Goal: Task Accomplishment & Management: Use online tool/utility

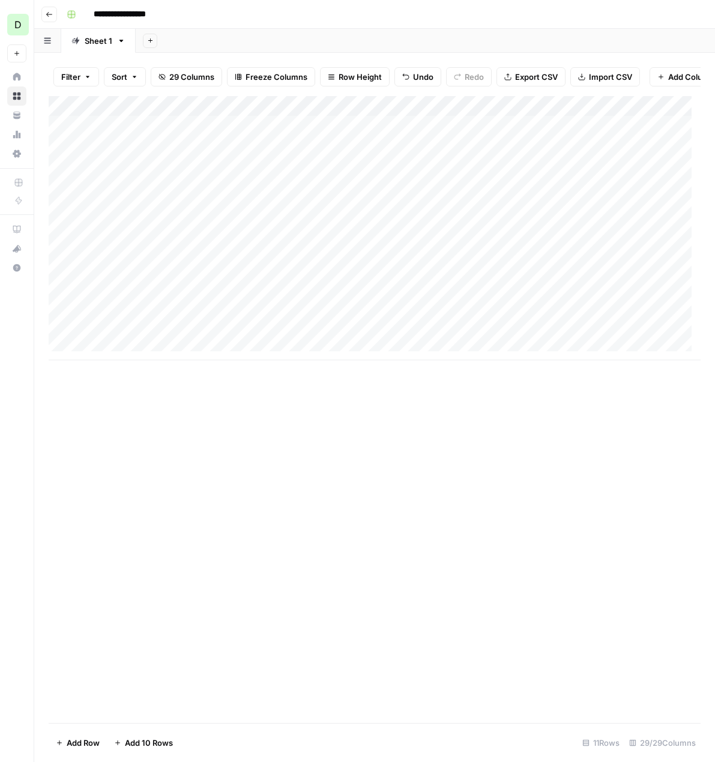
click at [663, 280] on div "Add Column" at bounding box center [375, 228] width 652 height 264
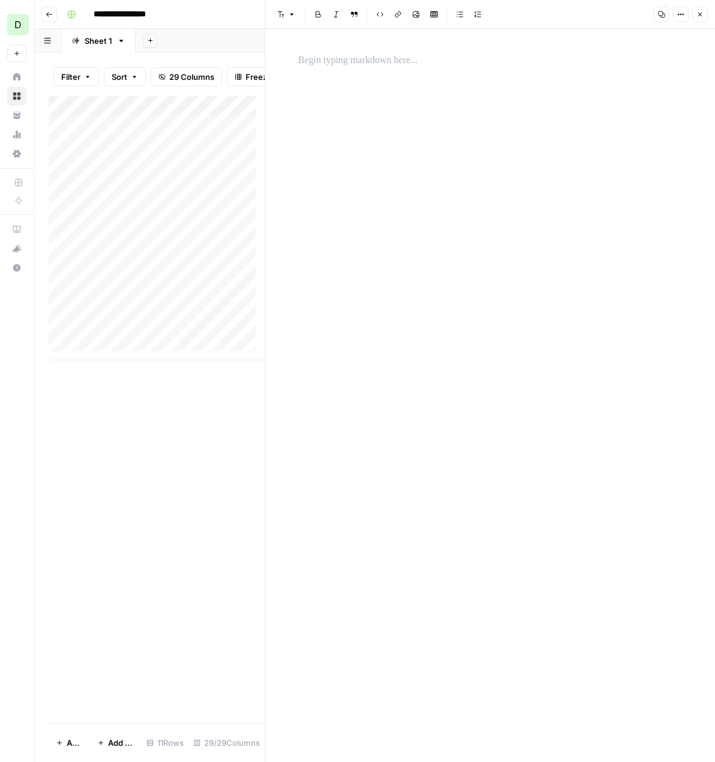
click at [330, 63] on p at bounding box center [490, 61] width 384 height 16
click at [393, 61] on p at bounding box center [490, 61] width 384 height 16
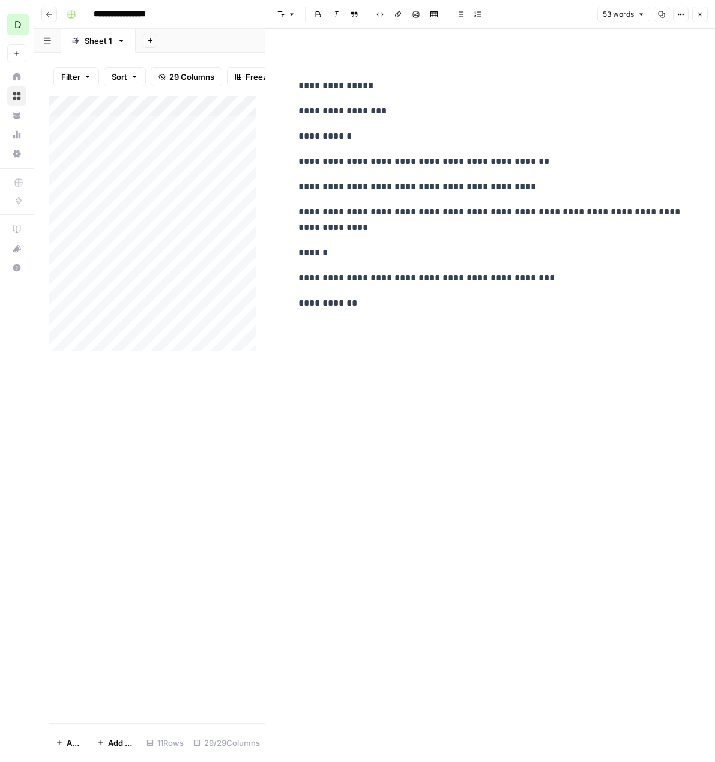
click at [159, 478] on div "Add Column" at bounding box center [157, 409] width 216 height 627
click at [415, 223] on p "**********" at bounding box center [490, 219] width 384 height 31
click at [688, 12] on button "Options" at bounding box center [681, 15] width 16 height 16
click at [697, 14] on icon "button" at bounding box center [699, 14] width 7 height 7
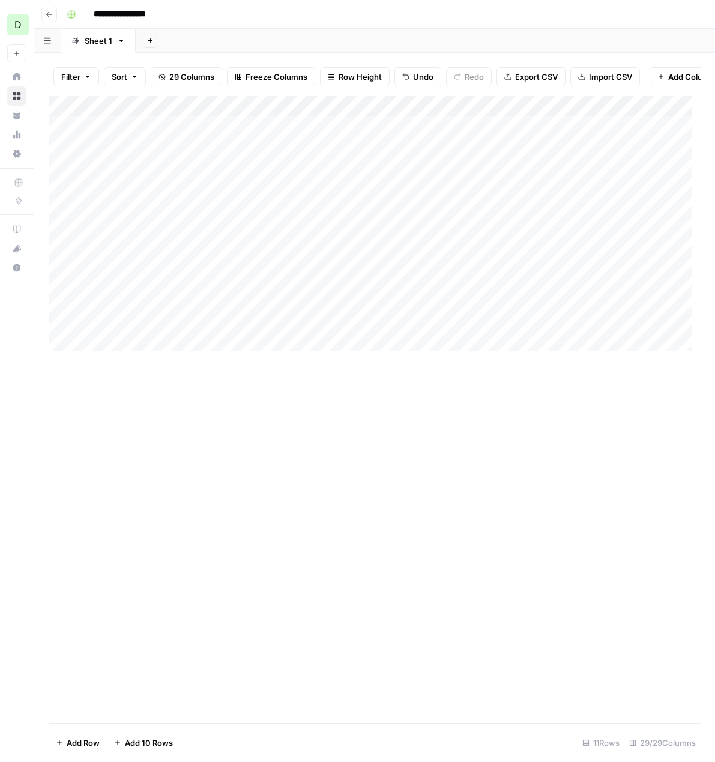
click at [214, 275] on div "Add Column" at bounding box center [375, 228] width 652 height 264
type textarea "********"
click at [309, 241] on div "Add Column" at bounding box center [375, 228] width 652 height 264
click at [387, 261] on div "Add Column" at bounding box center [375, 228] width 652 height 264
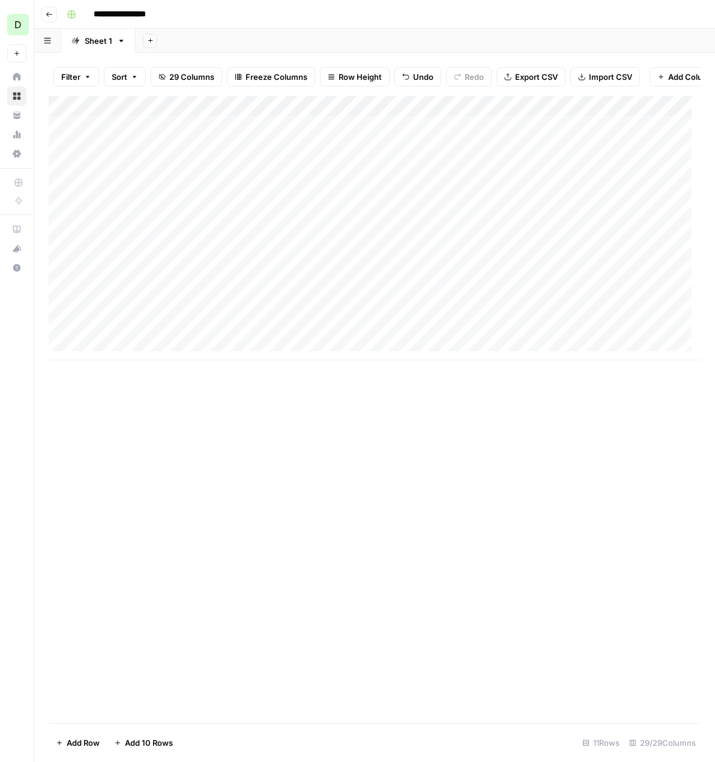
drag, startPoint x: 389, startPoint y: 267, endPoint x: 469, endPoint y: 274, distance: 80.8
click at [469, 274] on div "Add Column" at bounding box center [375, 228] width 652 height 264
click at [468, 266] on div "Add Column" at bounding box center [375, 228] width 652 height 264
drag, startPoint x: 471, startPoint y: 267, endPoint x: 472, endPoint y: 276, distance: 9.0
click at [472, 276] on div "Add Column" at bounding box center [375, 228] width 652 height 264
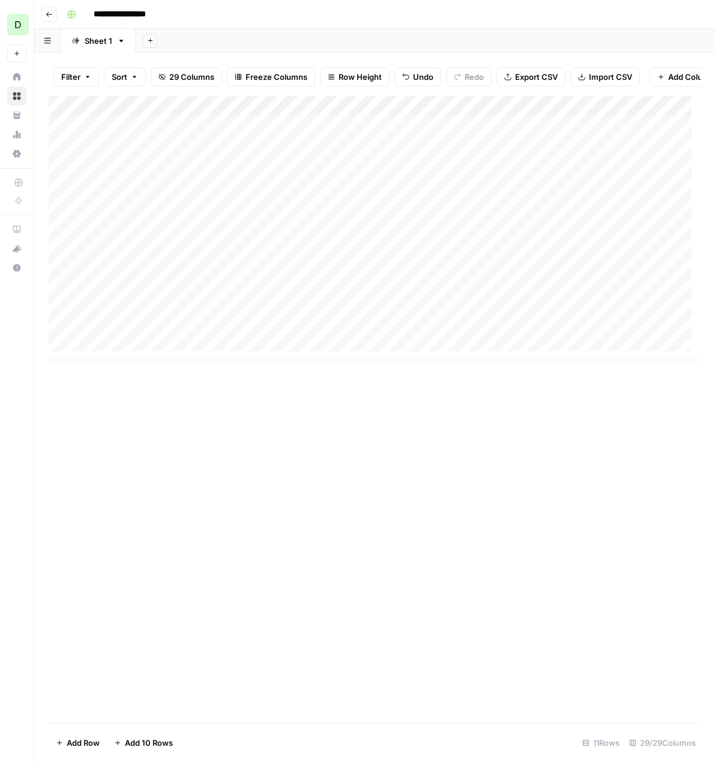
click at [534, 249] on div "Add Column" at bounding box center [375, 228] width 652 height 264
click at [535, 261] on div "Add Column" at bounding box center [375, 228] width 652 height 264
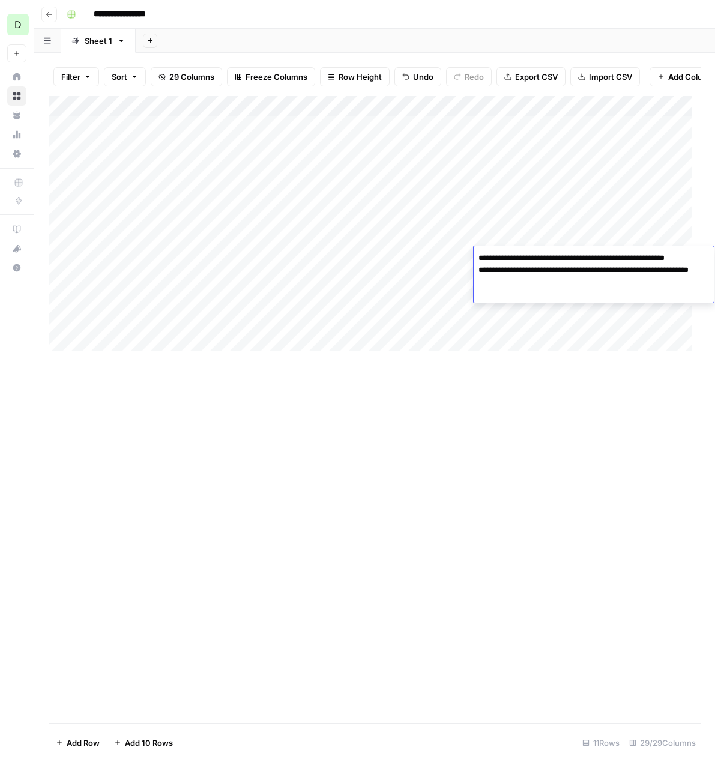
click at [535, 261] on textarea "**********" at bounding box center [594, 276] width 240 height 53
click at [533, 399] on div "Add Column" at bounding box center [375, 409] width 652 height 627
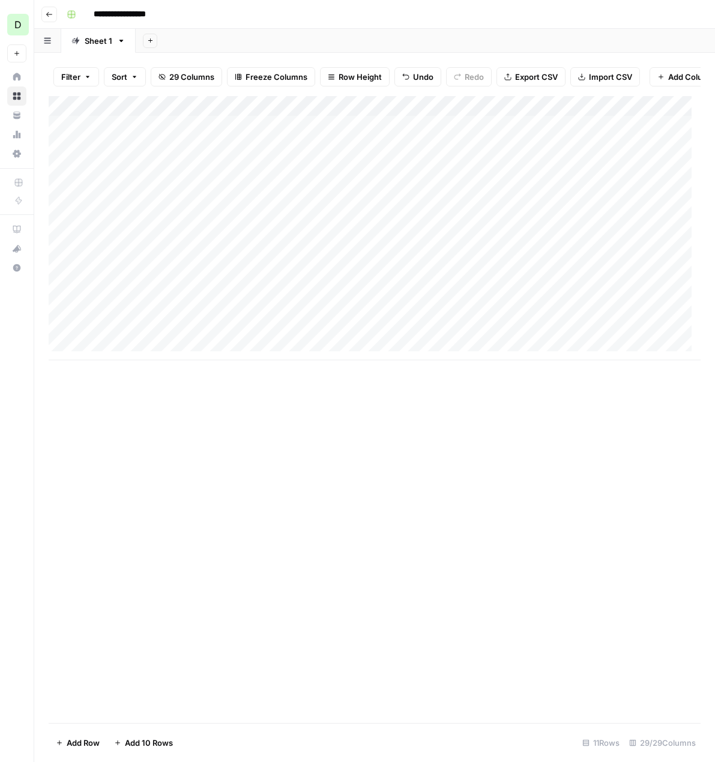
click at [516, 274] on div "Add Column" at bounding box center [375, 228] width 652 height 264
click at [516, 274] on textarea at bounding box center [570, 278] width 192 height 17
type textarea "**********"
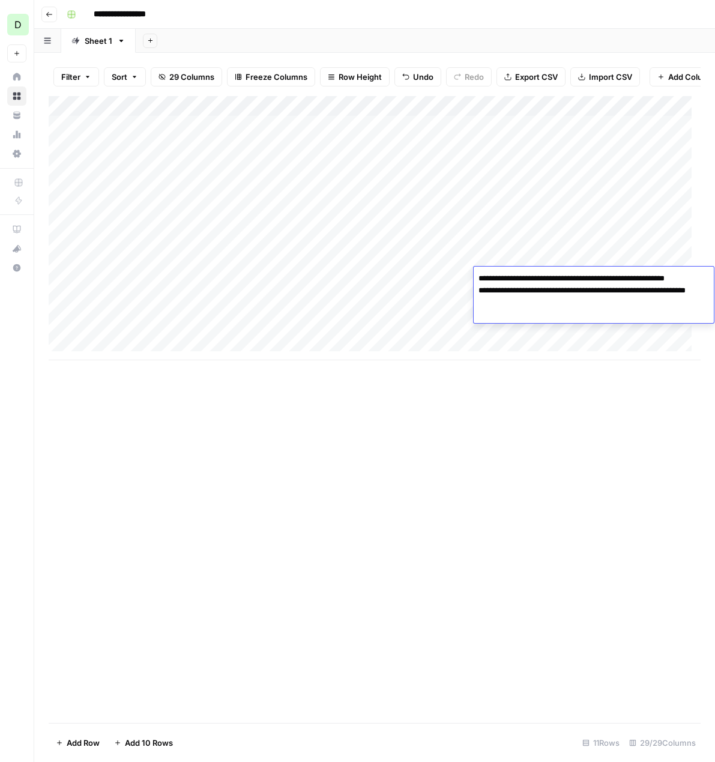
click at [529, 402] on div "Add Column" at bounding box center [375, 409] width 652 height 627
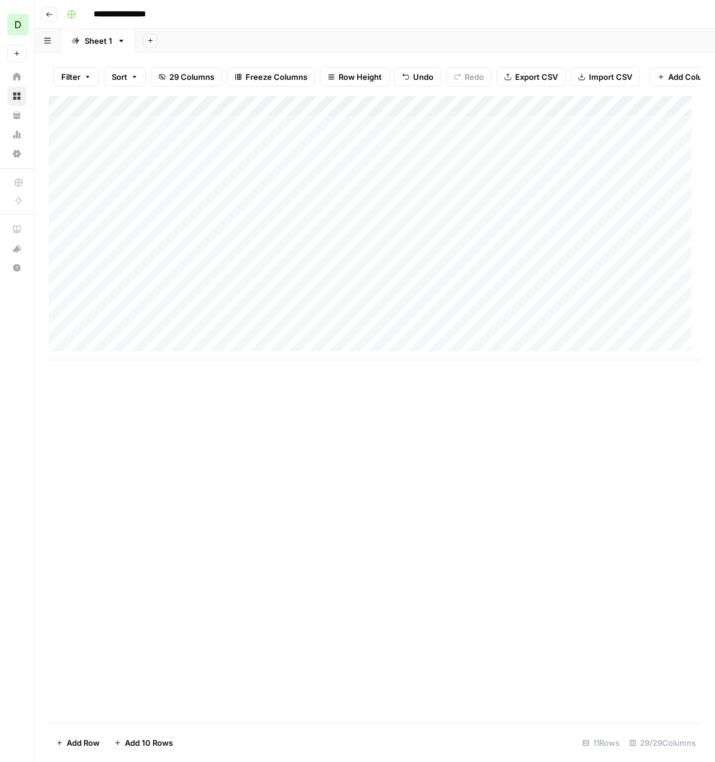
click at [243, 256] on div "Add Column" at bounding box center [375, 228] width 652 height 264
drag, startPoint x: 233, startPoint y: 259, endPoint x: 337, endPoint y: 256, distance: 103.9
click at [337, 256] on textarea "**********" at bounding box center [290, 258] width 192 height 17
click at [250, 279] on div "Add Column" at bounding box center [375, 228] width 652 height 264
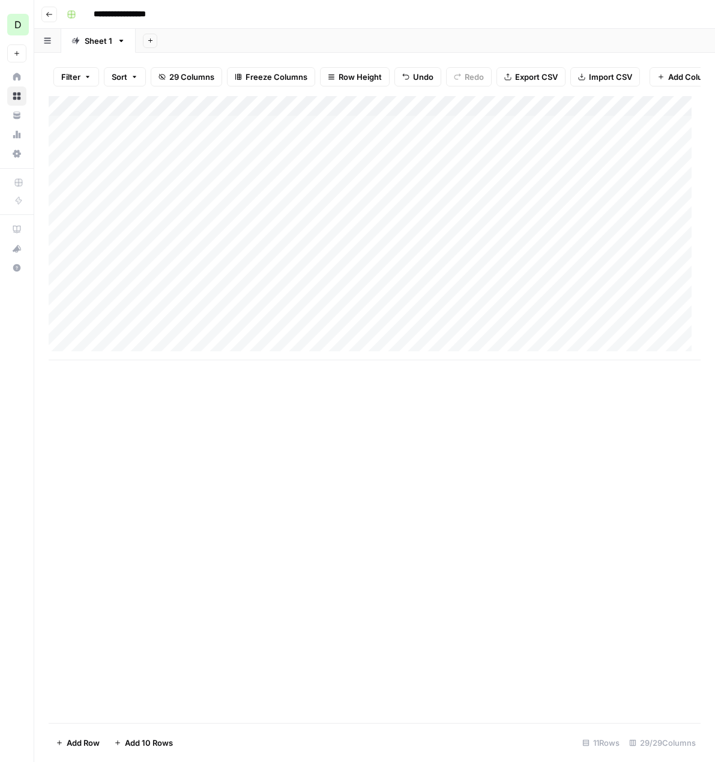
click at [250, 279] on div "Add Column" at bounding box center [375, 228] width 652 height 264
click at [250, 279] on textarea "********" at bounding box center [290, 278] width 192 height 17
type textarea "**********"
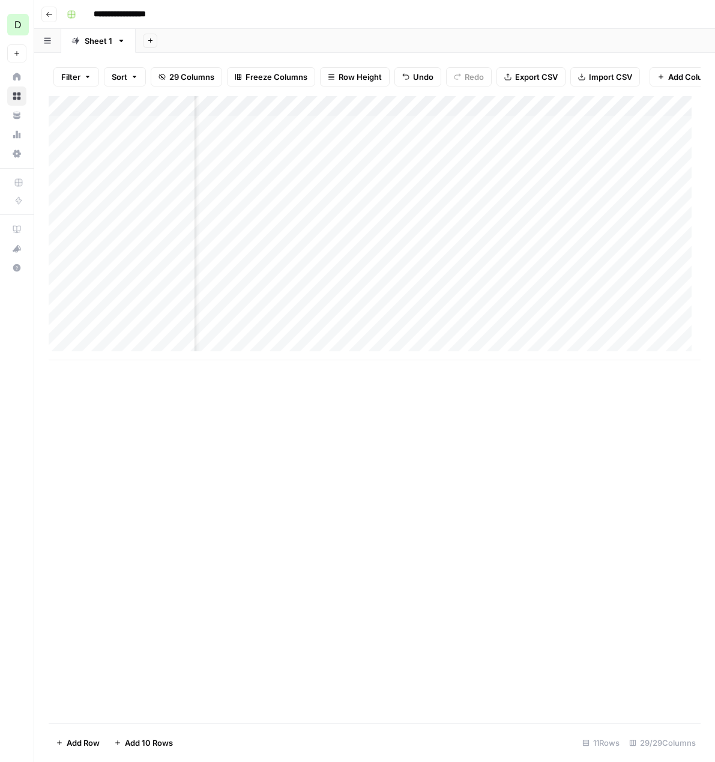
click at [421, 278] on div "Add Column" at bounding box center [375, 228] width 652 height 264
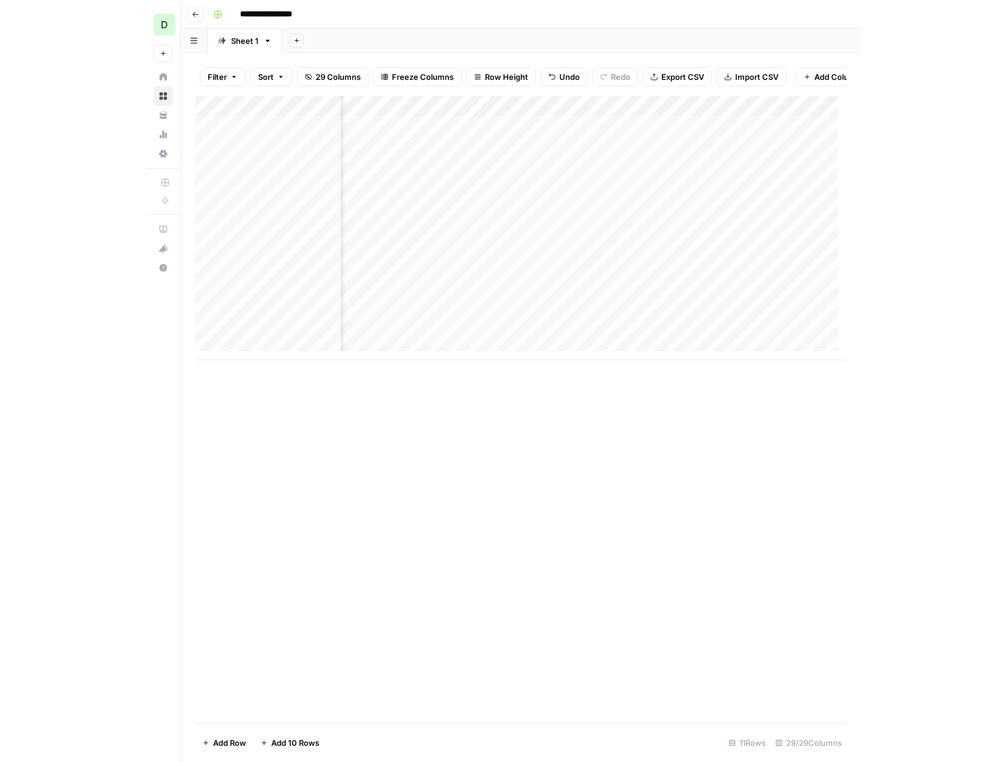
scroll to position [0, 810]
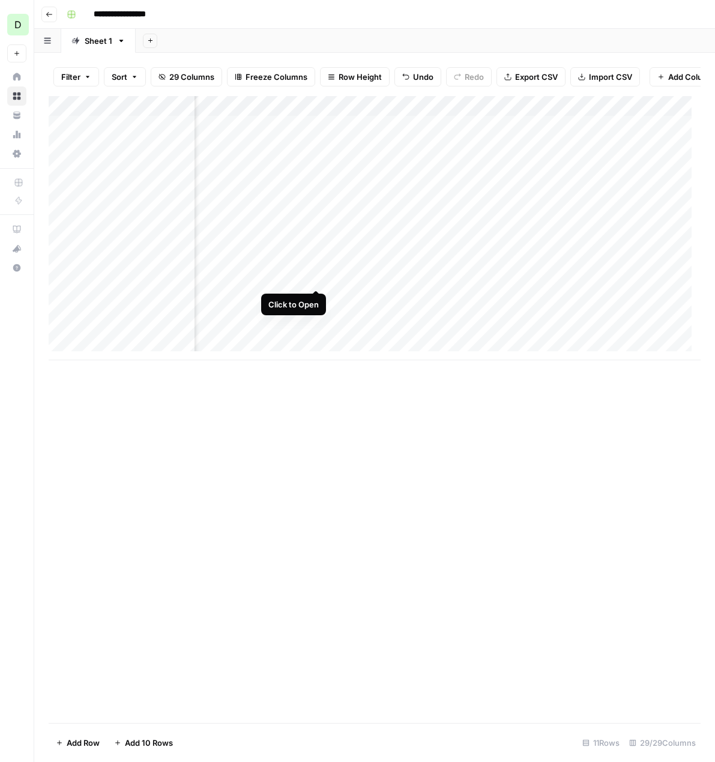
click at [315, 276] on div "Add Column" at bounding box center [375, 228] width 652 height 264
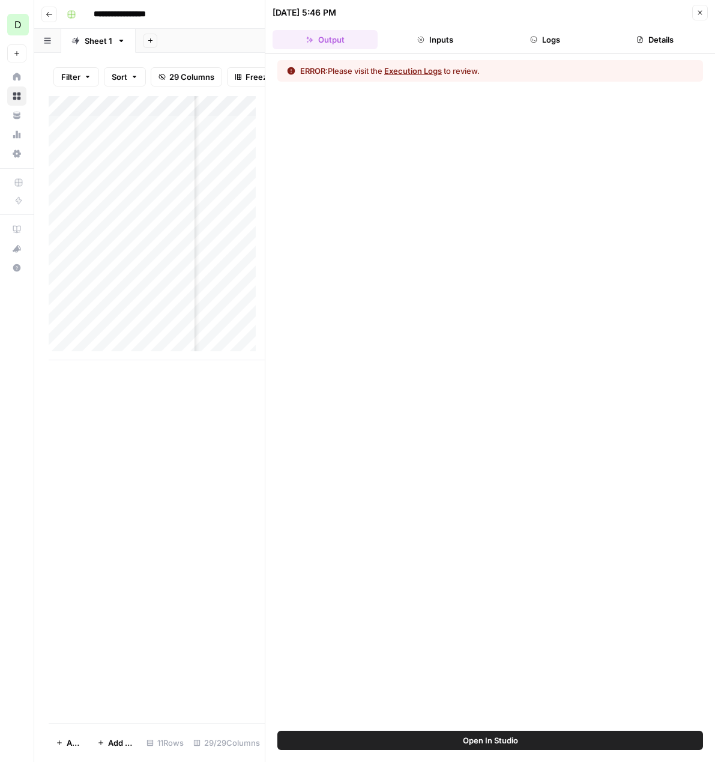
click at [417, 72] on button "Execution Logs" at bounding box center [413, 71] width 58 height 12
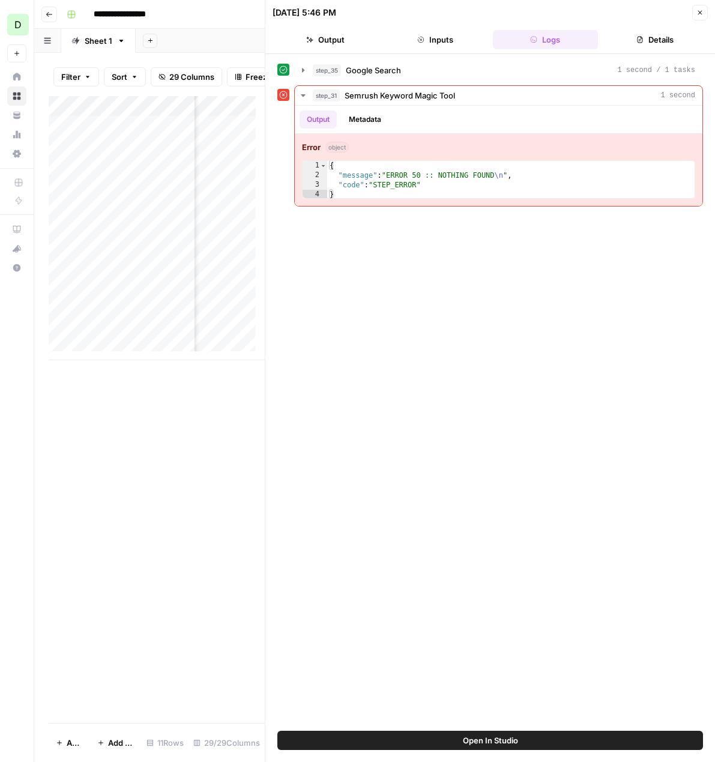
click at [394, 250] on div "step_35 Google Search 1 second / 1 tasks step_31 Semrush Keyword Magic Tool 1 s…" at bounding box center [490, 392] width 426 height 665
click at [364, 115] on button "Metadata" at bounding box center [365, 119] width 47 height 18
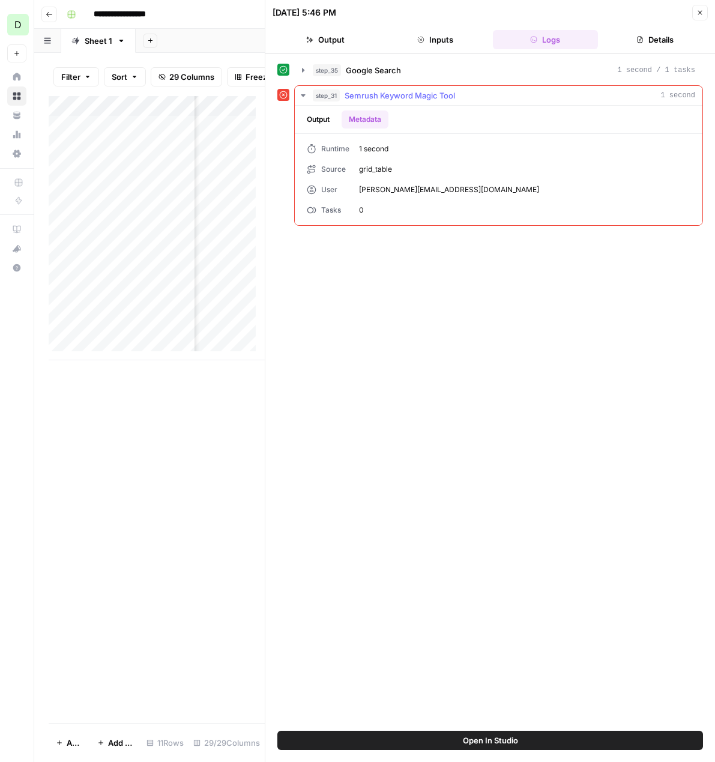
click at [328, 119] on button "Output" at bounding box center [318, 119] width 37 height 18
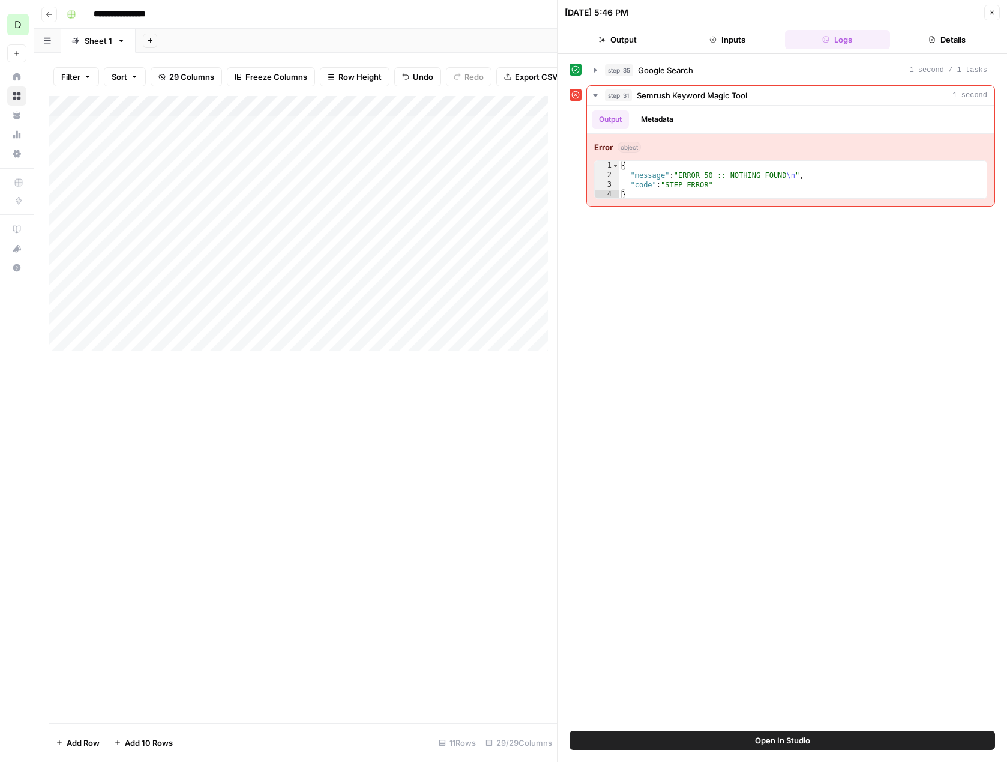
click at [146, 274] on div "Add Column" at bounding box center [303, 228] width 508 height 264
click at [263, 271] on div "Add Column" at bounding box center [303, 228] width 508 height 264
click at [221, 457] on div "Add Column" at bounding box center [303, 409] width 508 height 627
click at [714, 736] on button "Open In Studio" at bounding box center [783, 740] width 426 height 19
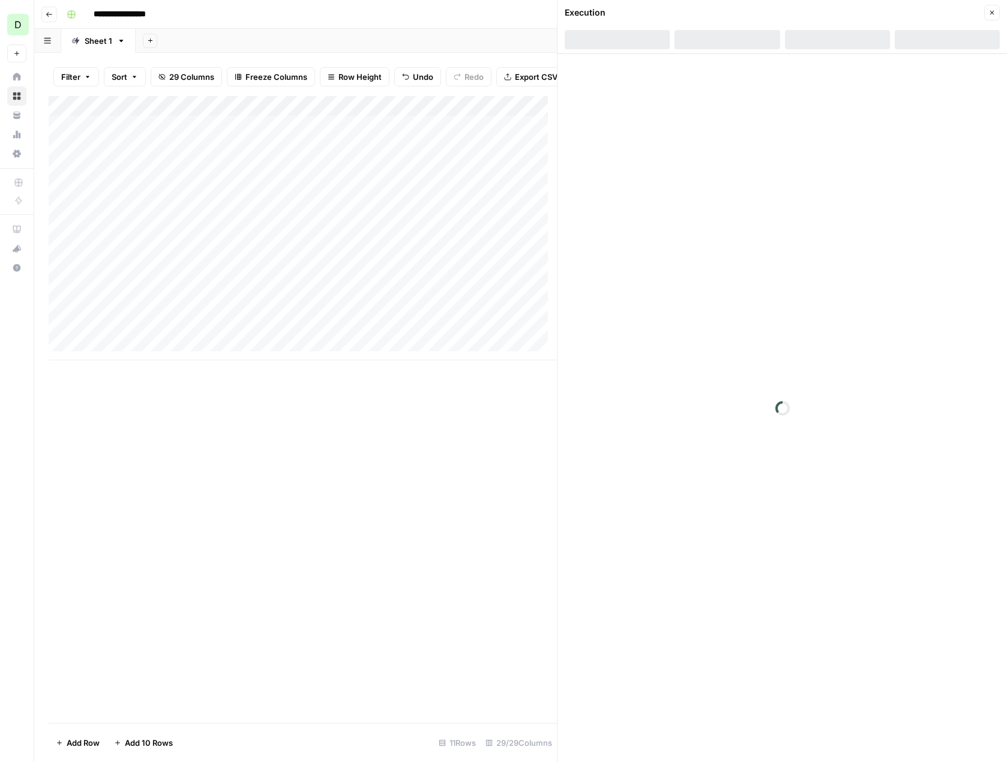
click at [133, 271] on div "Add Column" at bounding box center [303, 228] width 508 height 264
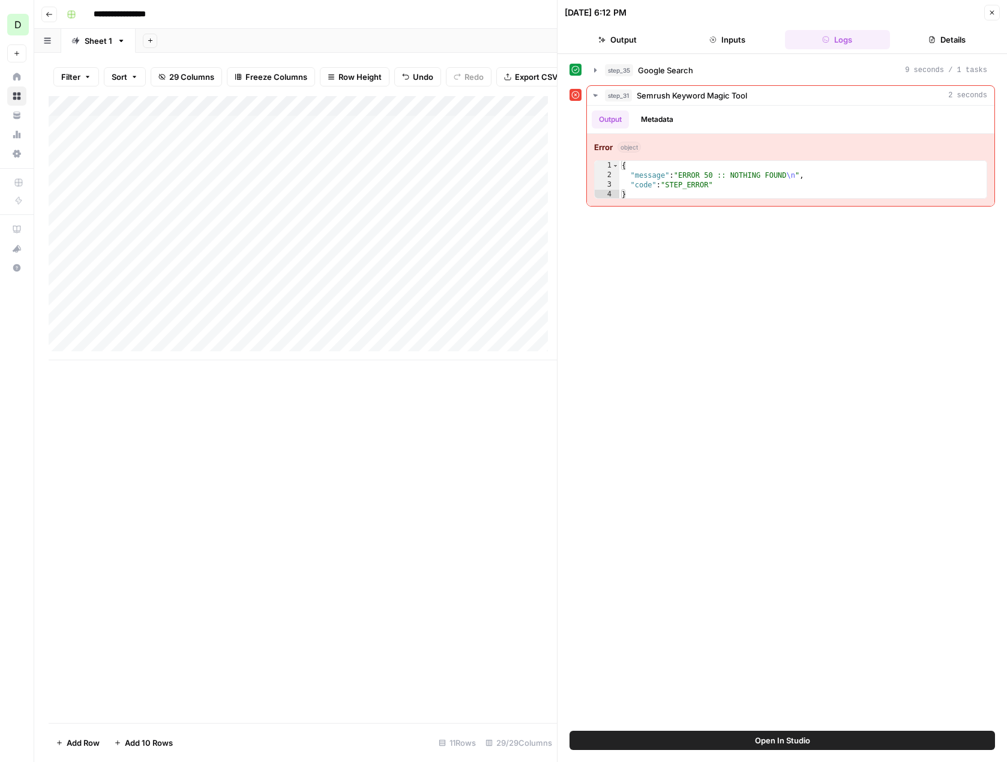
click at [133, 271] on div "Add Column" at bounding box center [303, 228] width 508 height 264
type textarea "**********"
click at [280, 417] on div "Add Column" at bounding box center [303, 409] width 508 height 627
click at [714, 17] on button "Close" at bounding box center [993, 13] width 16 height 16
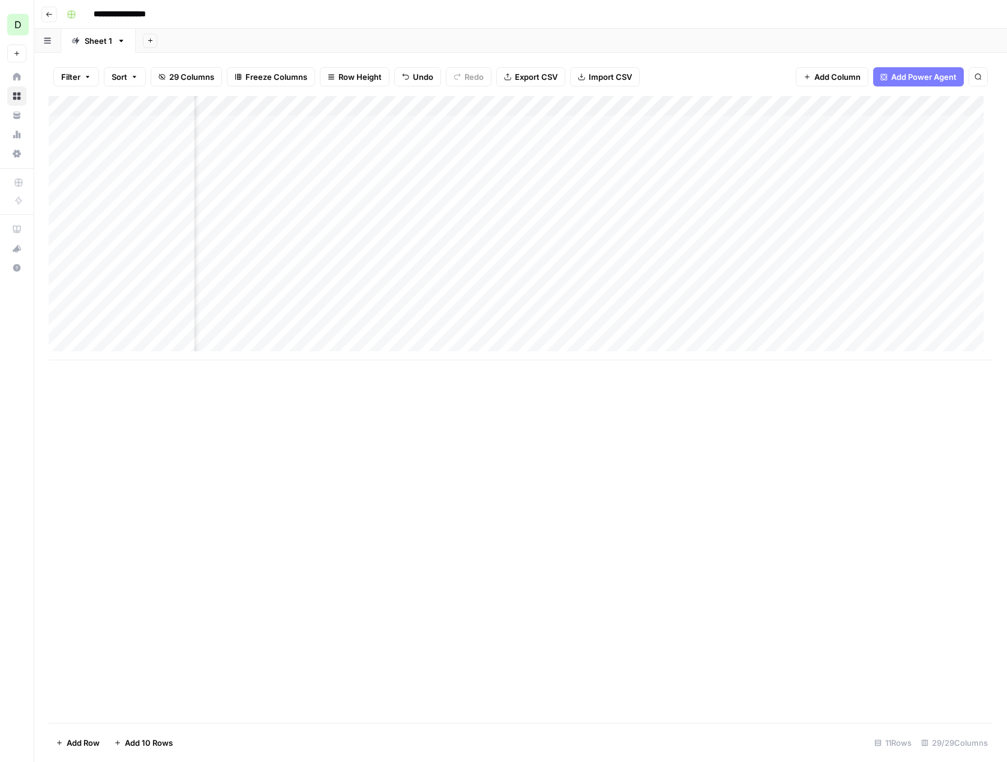
scroll to position [0, 454]
click at [683, 269] on div "Add Column" at bounding box center [521, 228] width 944 height 264
click at [687, 269] on div "Add Column" at bounding box center [521, 228] width 944 height 264
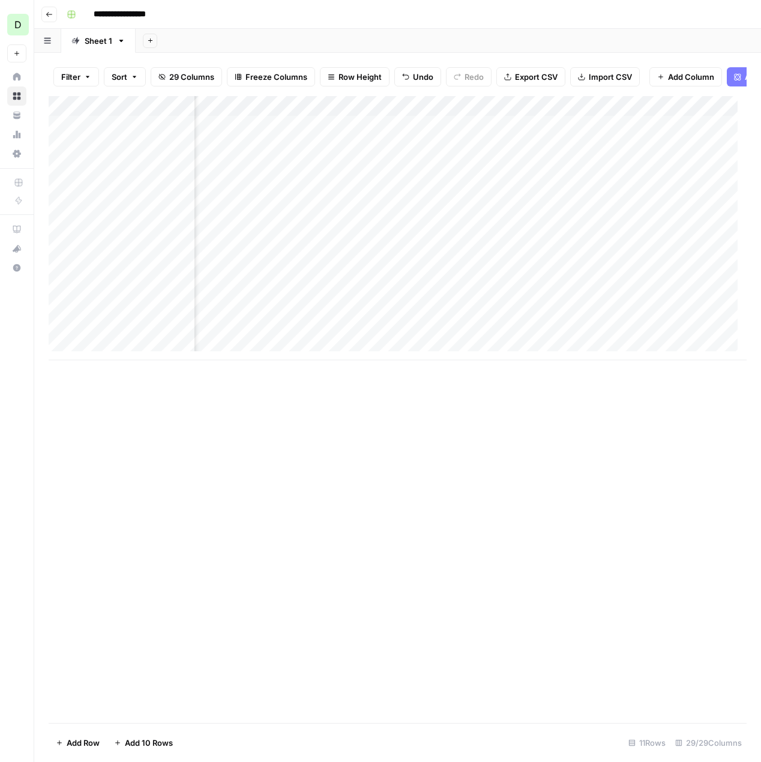
scroll to position [0, 767]
click at [376, 273] on div "Add Column" at bounding box center [398, 228] width 698 height 264
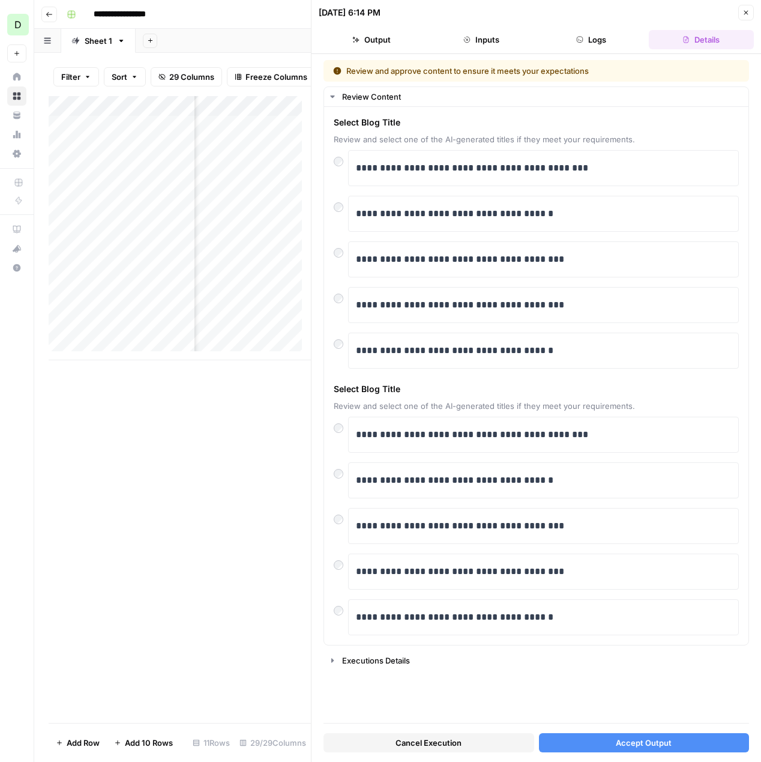
click at [659, 750] on button "Accept Output" at bounding box center [644, 742] width 211 height 19
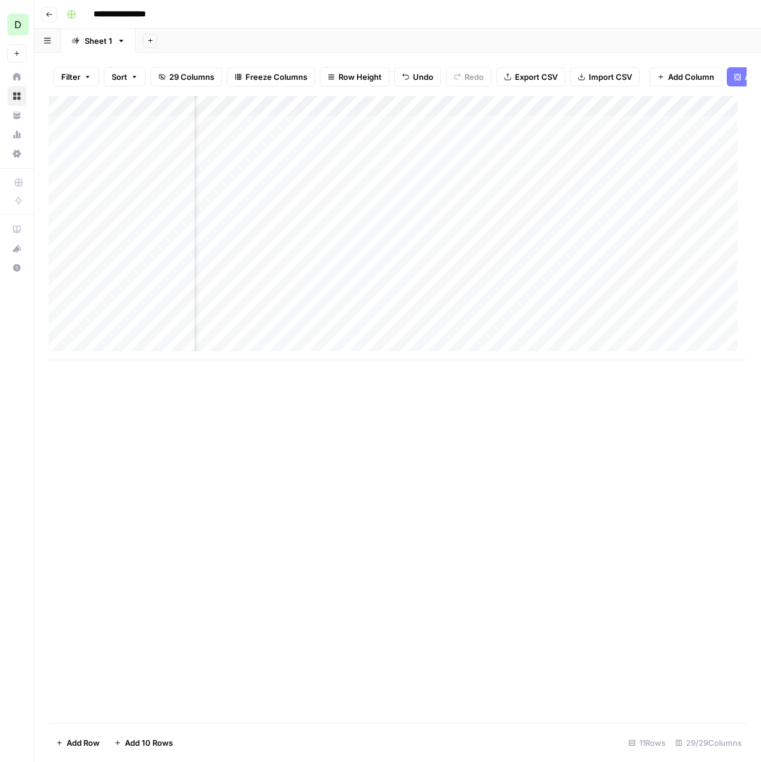
scroll to position [0, 809]
click at [552, 276] on div "Add Column" at bounding box center [398, 228] width 698 height 264
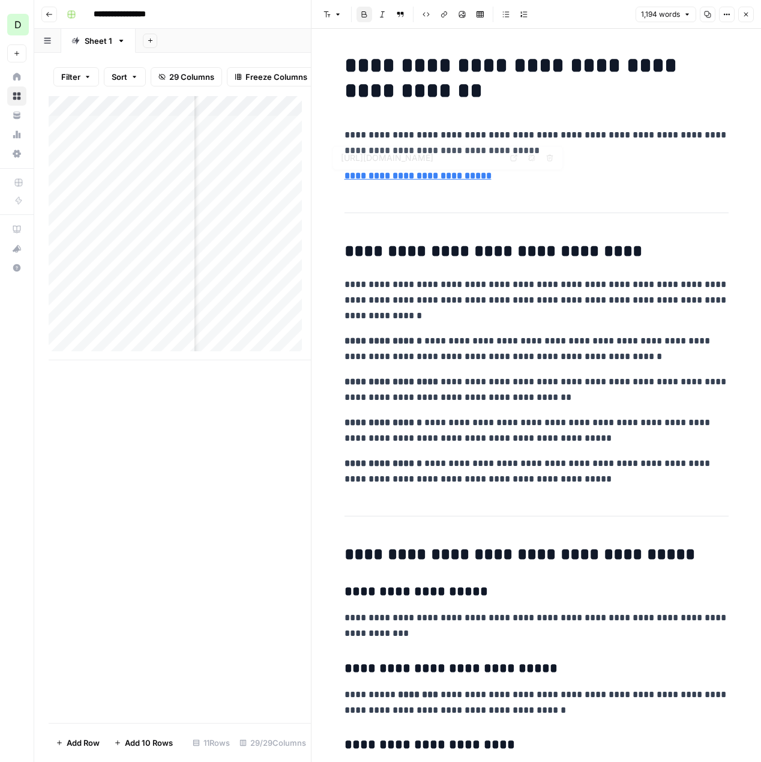
click at [401, 71] on h1 "**********" at bounding box center [537, 78] width 384 height 50
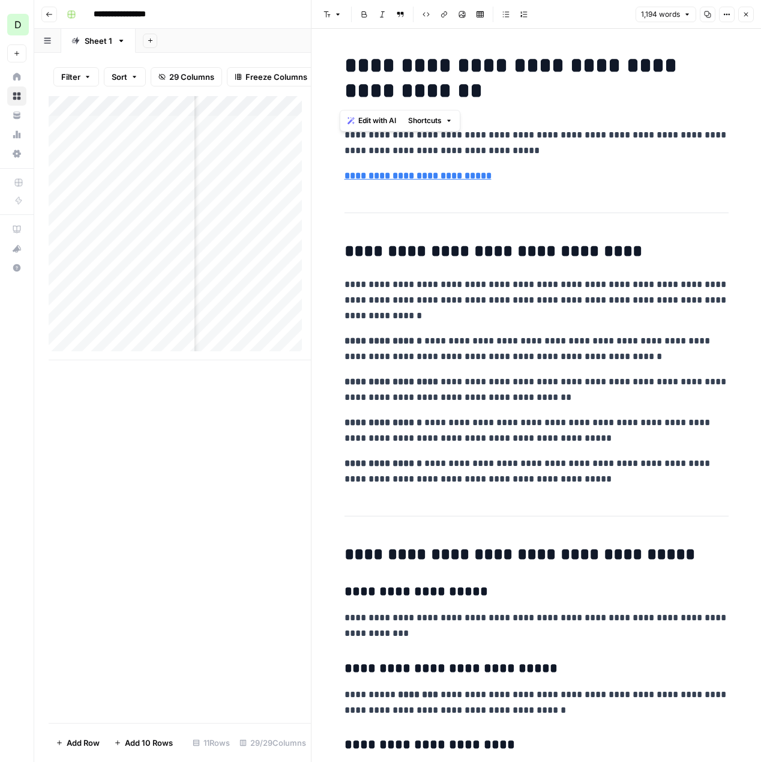
click at [401, 71] on h1 "**********" at bounding box center [537, 78] width 384 height 50
copy h1 "**********"
click at [477, 134] on p "**********" at bounding box center [537, 142] width 384 height 31
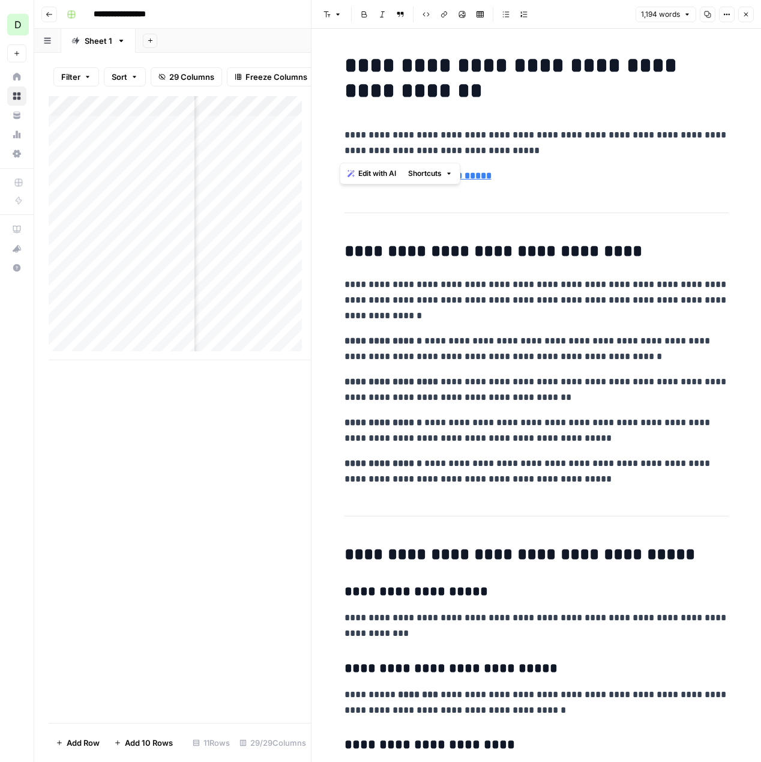
copy p "**********"
click at [439, 254] on h2 "**********" at bounding box center [537, 251] width 384 height 19
copy h2 "**********"
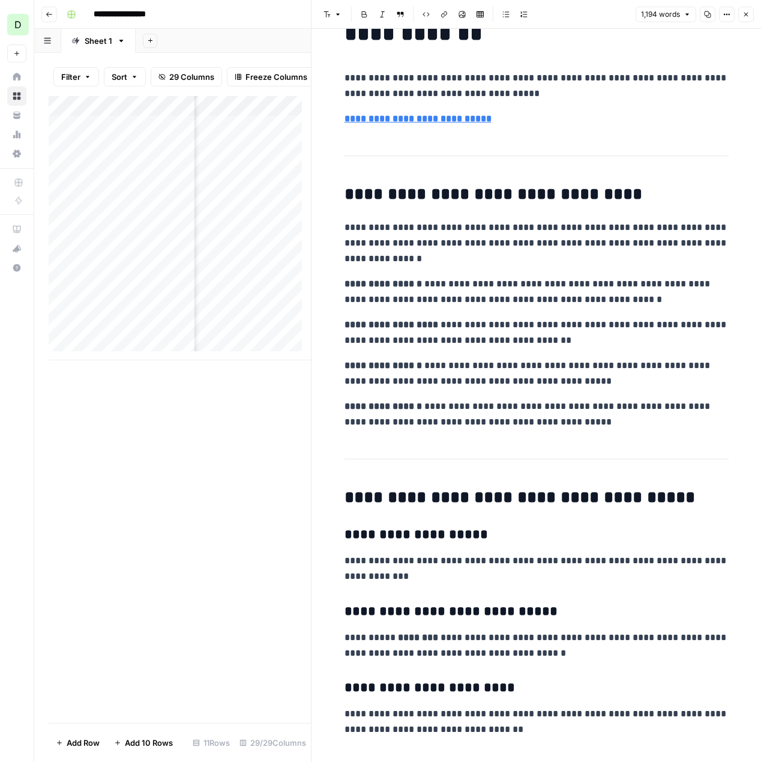
scroll to position [235, 0]
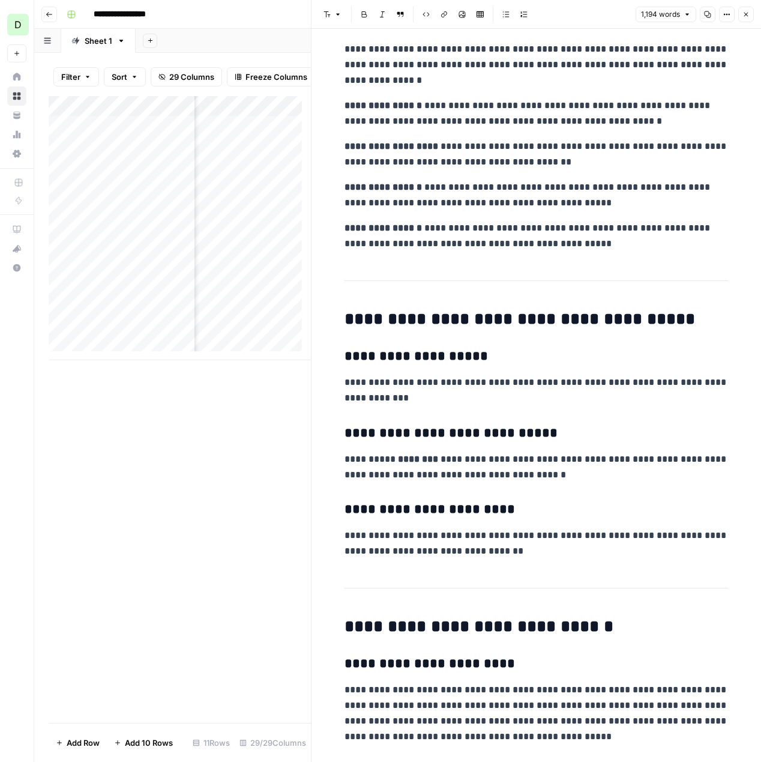
click at [465, 321] on h2 "**********" at bounding box center [537, 319] width 384 height 19
copy h2 "**********"
drag, startPoint x: 338, startPoint y: 359, endPoint x: 555, endPoint y: 555, distance: 292.5
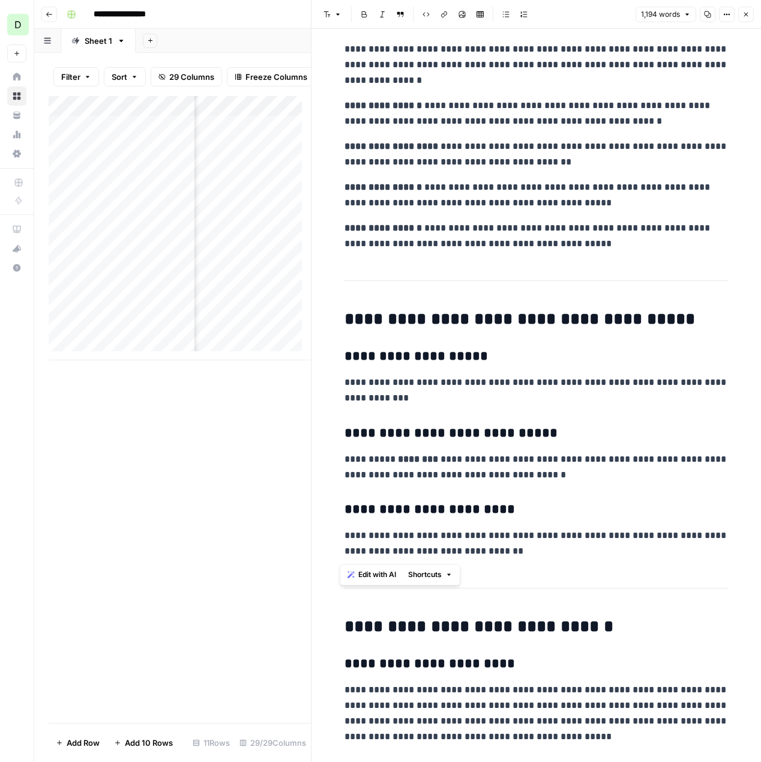
copy div "**********"
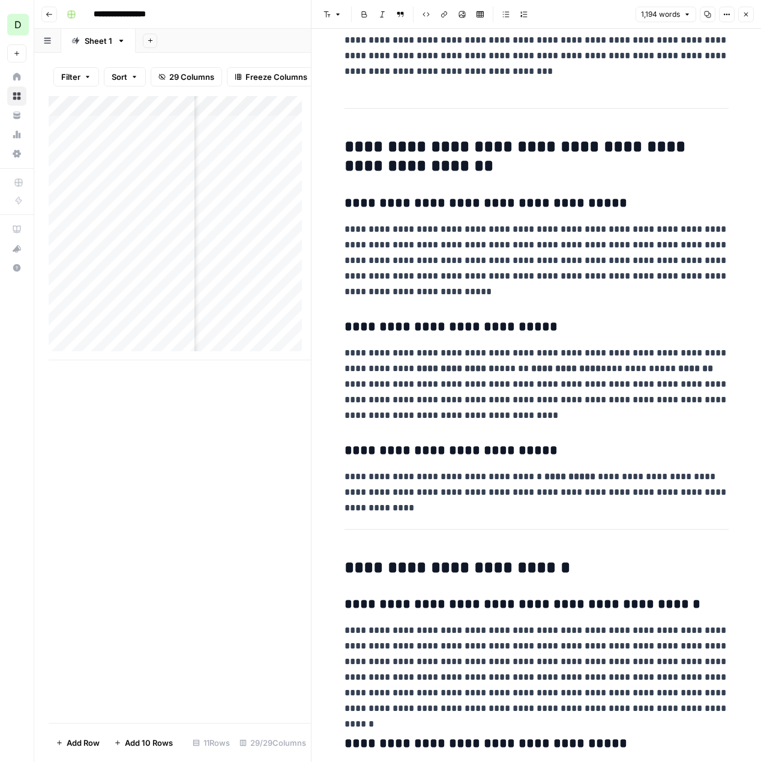
scroll to position [1682, 0]
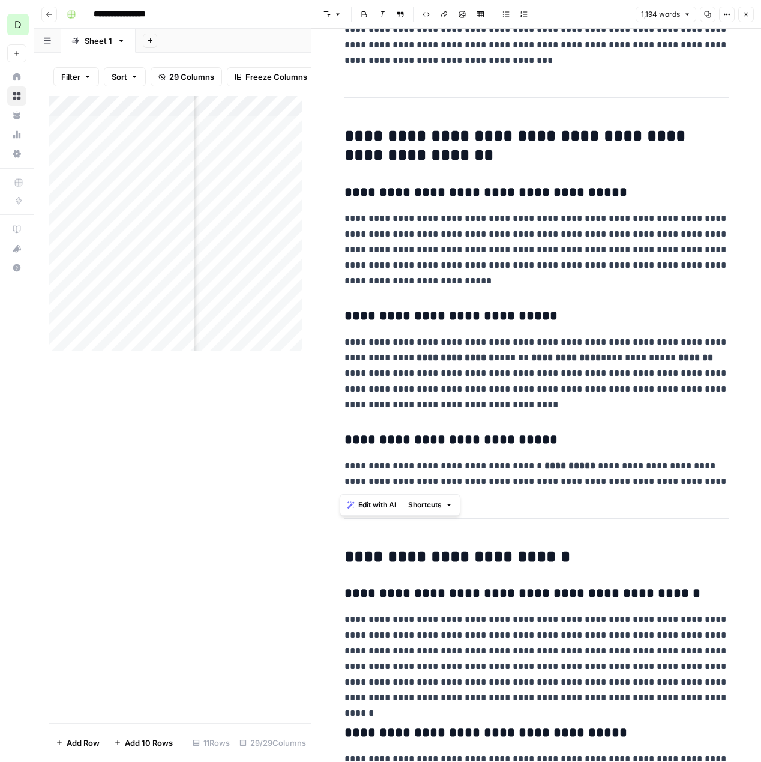
drag, startPoint x: 723, startPoint y: 487, endPoint x: 336, endPoint y: 131, distance: 526.0
click at [337, 131] on div "**********" at bounding box center [536, 13] width 399 height 3295
click at [379, 501] on span "Edit with AI" at bounding box center [377, 504] width 38 height 11
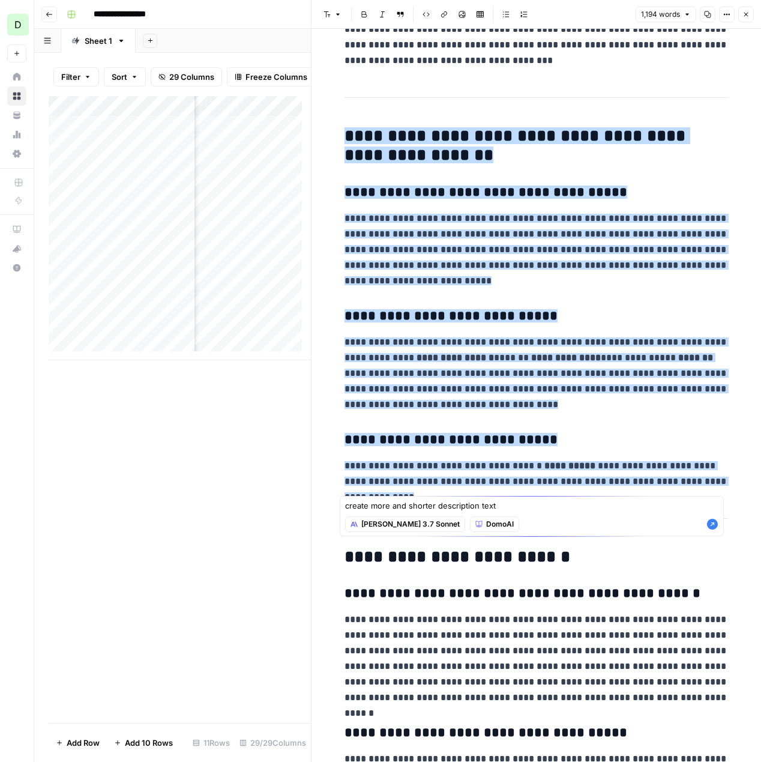
type textarea "create more and shorter description text"
click at [714, 521] on icon "button" at bounding box center [712, 524] width 11 height 11
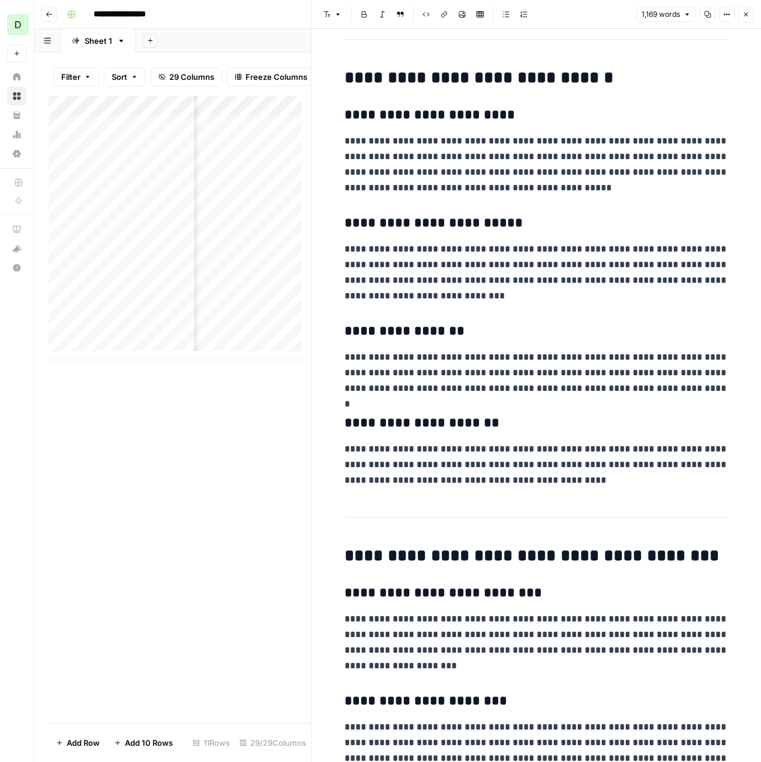
scroll to position [797, 0]
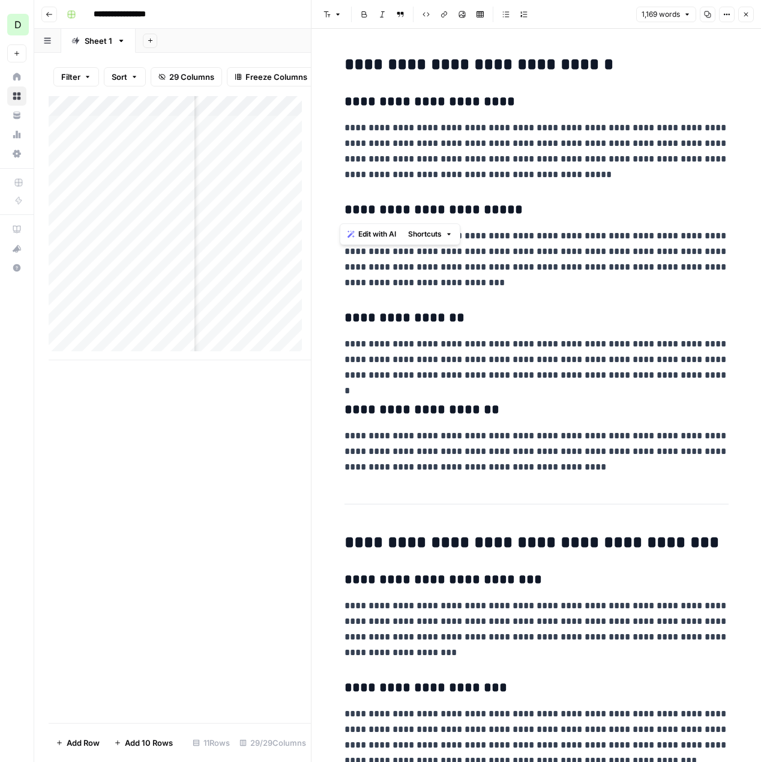
drag, startPoint x: 366, startPoint y: 153, endPoint x: 377, endPoint y: 196, distance: 44.1
click at [345, 95] on h3 "**********" at bounding box center [537, 102] width 384 height 17
drag, startPoint x: 339, startPoint y: 96, endPoint x: 660, endPoint y: 466, distance: 489.9
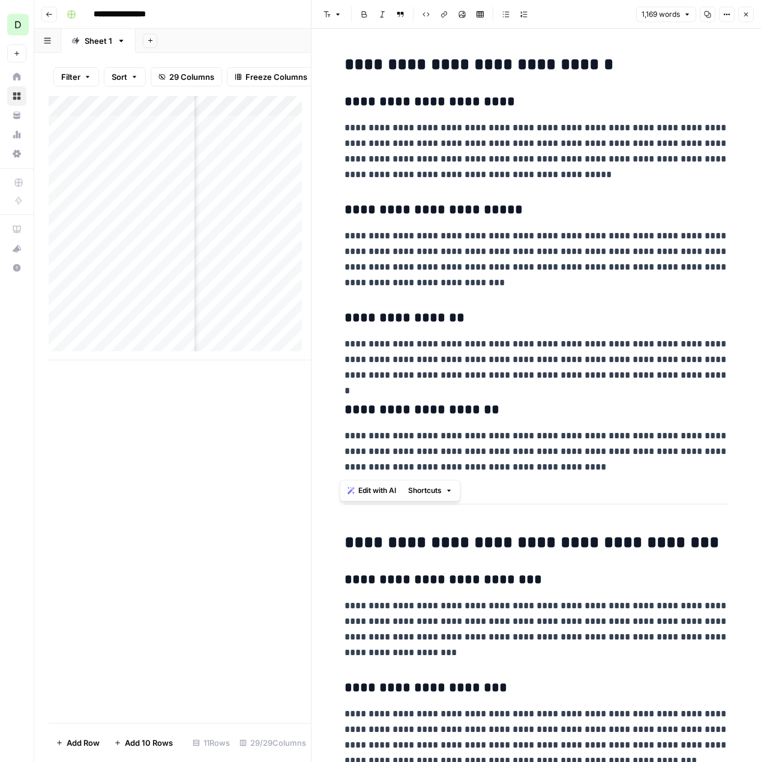
copy div "**********"
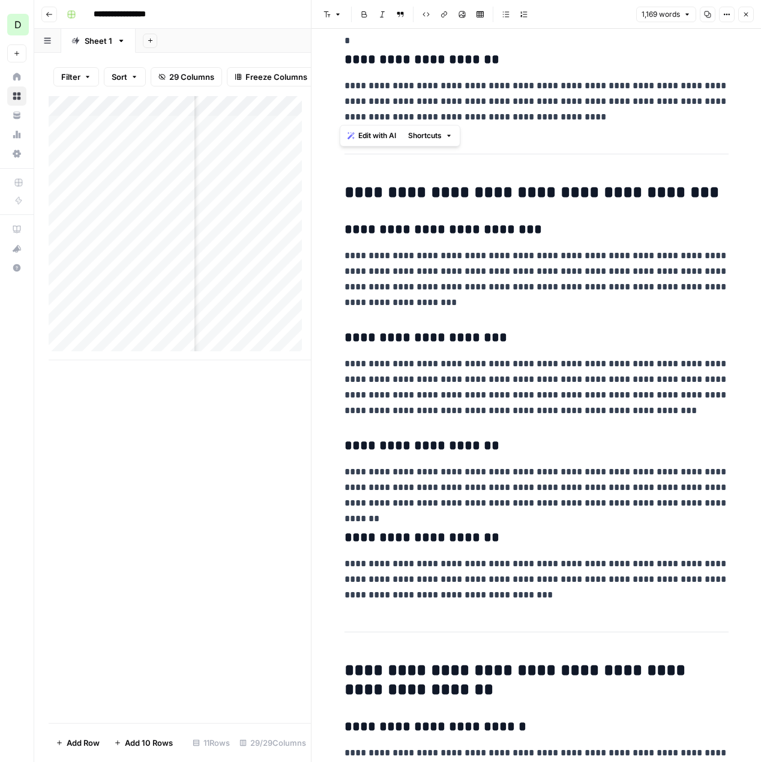
scroll to position [1154, 0]
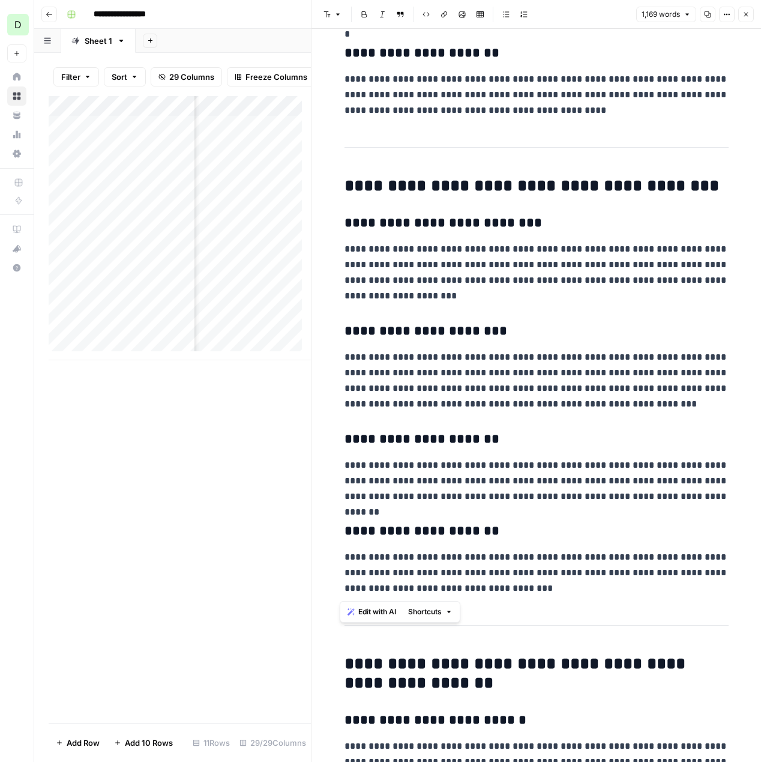
drag, startPoint x: 522, startPoint y: 593, endPoint x: 340, endPoint y: 228, distance: 407.8
click at [340, 228] on div "**********" at bounding box center [536, 587] width 399 height 3386
click at [378, 613] on span "Edit with AI" at bounding box center [377, 611] width 38 height 11
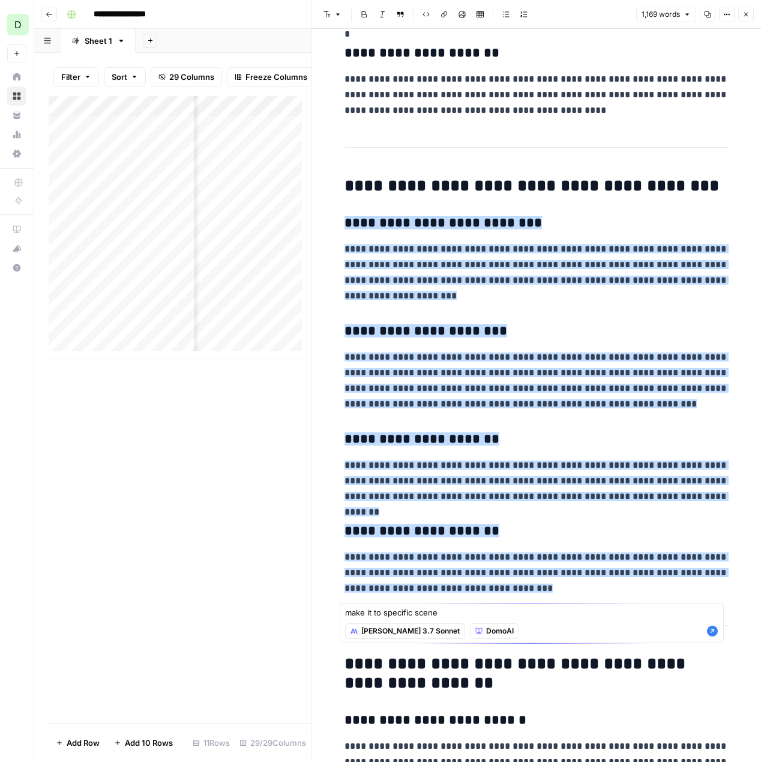
type textarea "make it to specific scene"
click at [712, 630] on icon "button" at bounding box center [712, 631] width 11 height 11
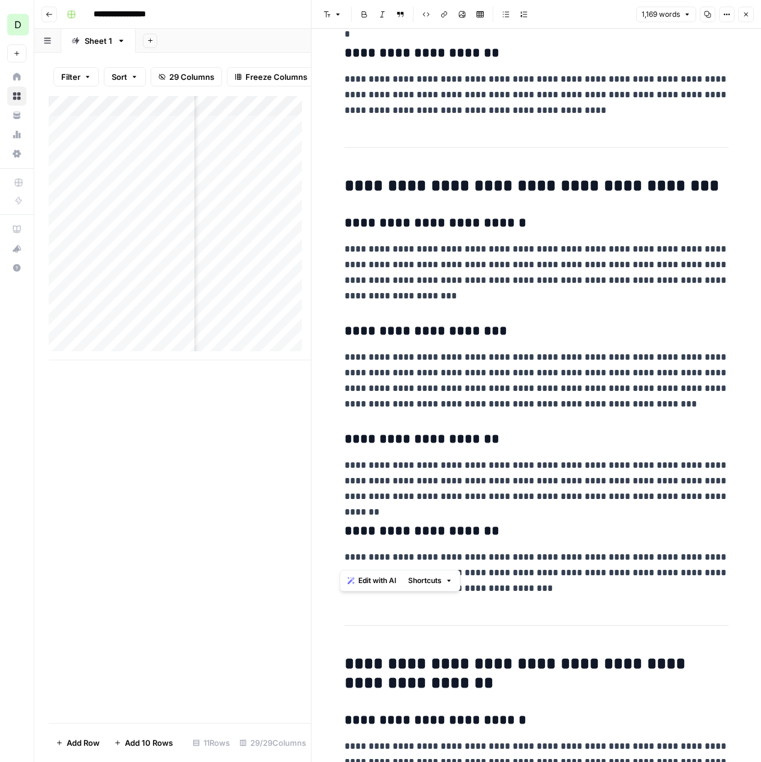
drag, startPoint x: 341, startPoint y: 222, endPoint x: 531, endPoint y: 597, distance: 421.0
click at [531, 597] on div "**********" at bounding box center [536, 587] width 399 height 3386
drag, startPoint x: 530, startPoint y: 592, endPoint x: 317, endPoint y: 178, distance: 465.9
click at [317, 178] on div "**********" at bounding box center [536, 381] width 450 height 762
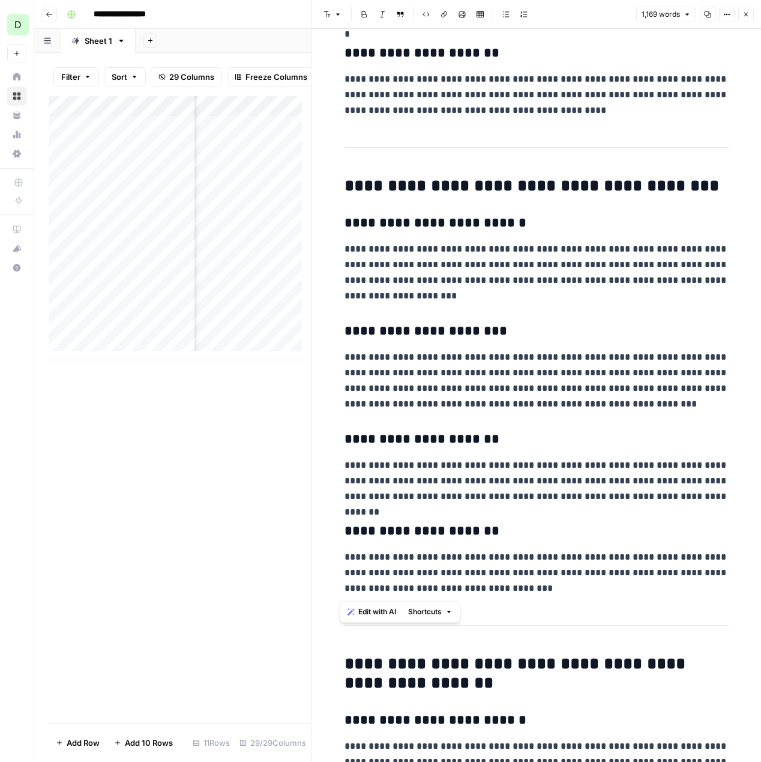
click at [389, 611] on span "Edit with AI" at bounding box center [377, 611] width 38 height 11
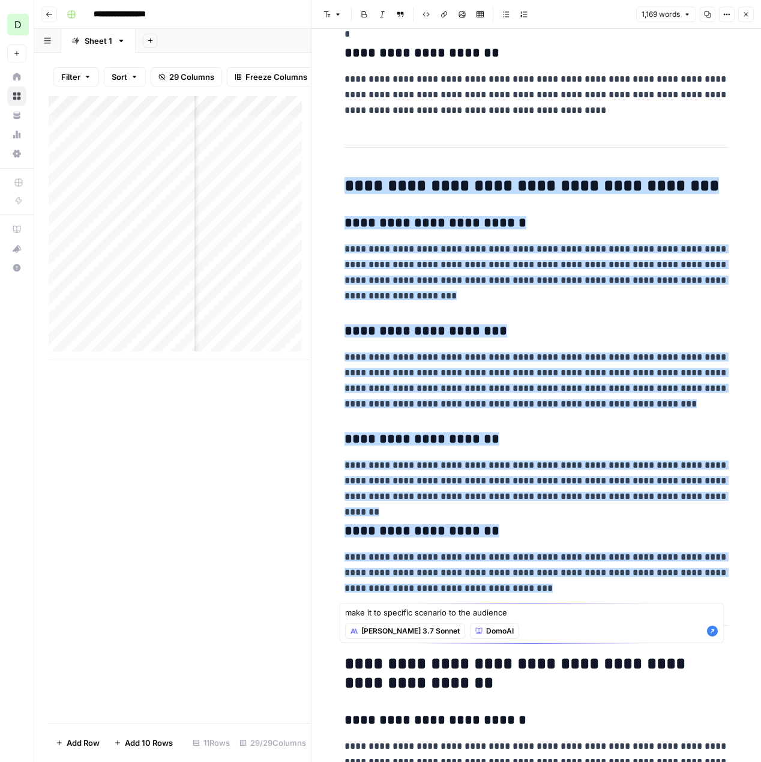
type textarea "make it to specific scenario to the audience"
click at [713, 625] on icon "button" at bounding box center [713, 631] width 12 height 12
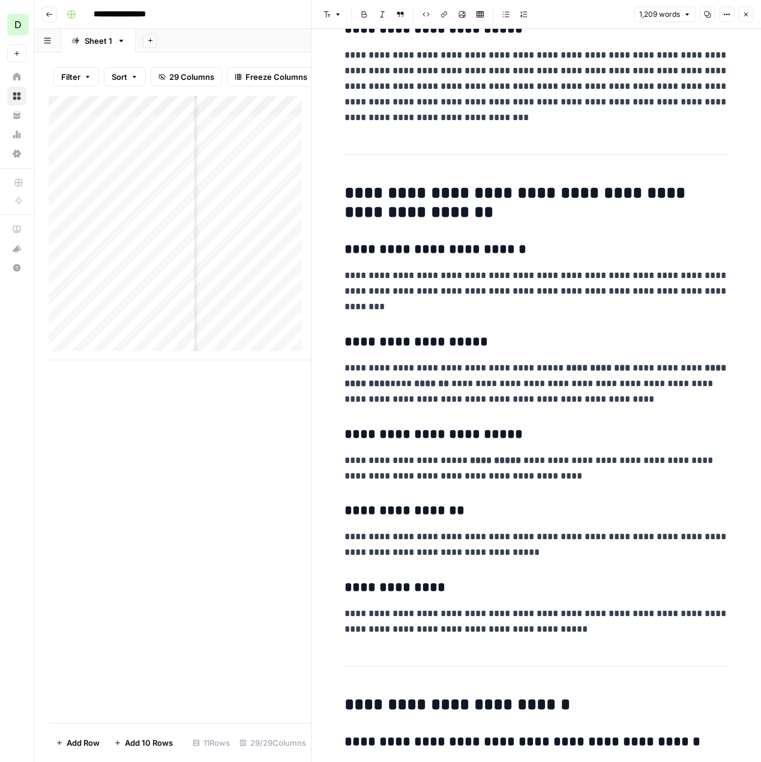
scroll to position [1704, 0]
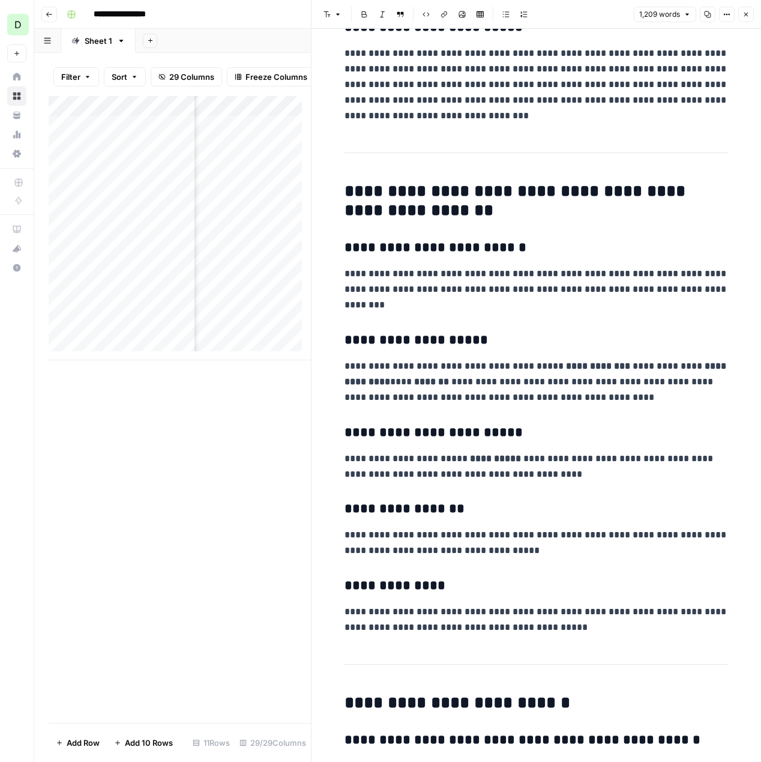
drag, startPoint x: 340, startPoint y: 246, endPoint x: 354, endPoint y: 262, distance: 20.4
click at [345, 247] on h3 "**********" at bounding box center [537, 248] width 384 height 17
drag, startPoint x: 371, startPoint y: 286, endPoint x: 588, endPoint y: 624, distance: 401.3
click at [588, 624] on div "**********" at bounding box center [536, 76] width 399 height 3464
copy div "**********"
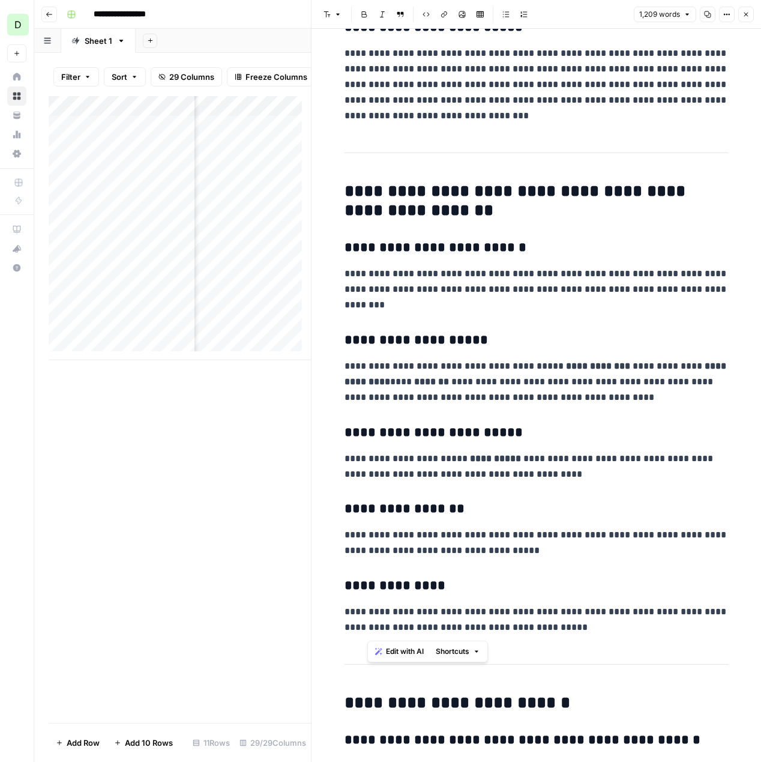
click at [383, 300] on p "**********" at bounding box center [537, 289] width 384 height 47
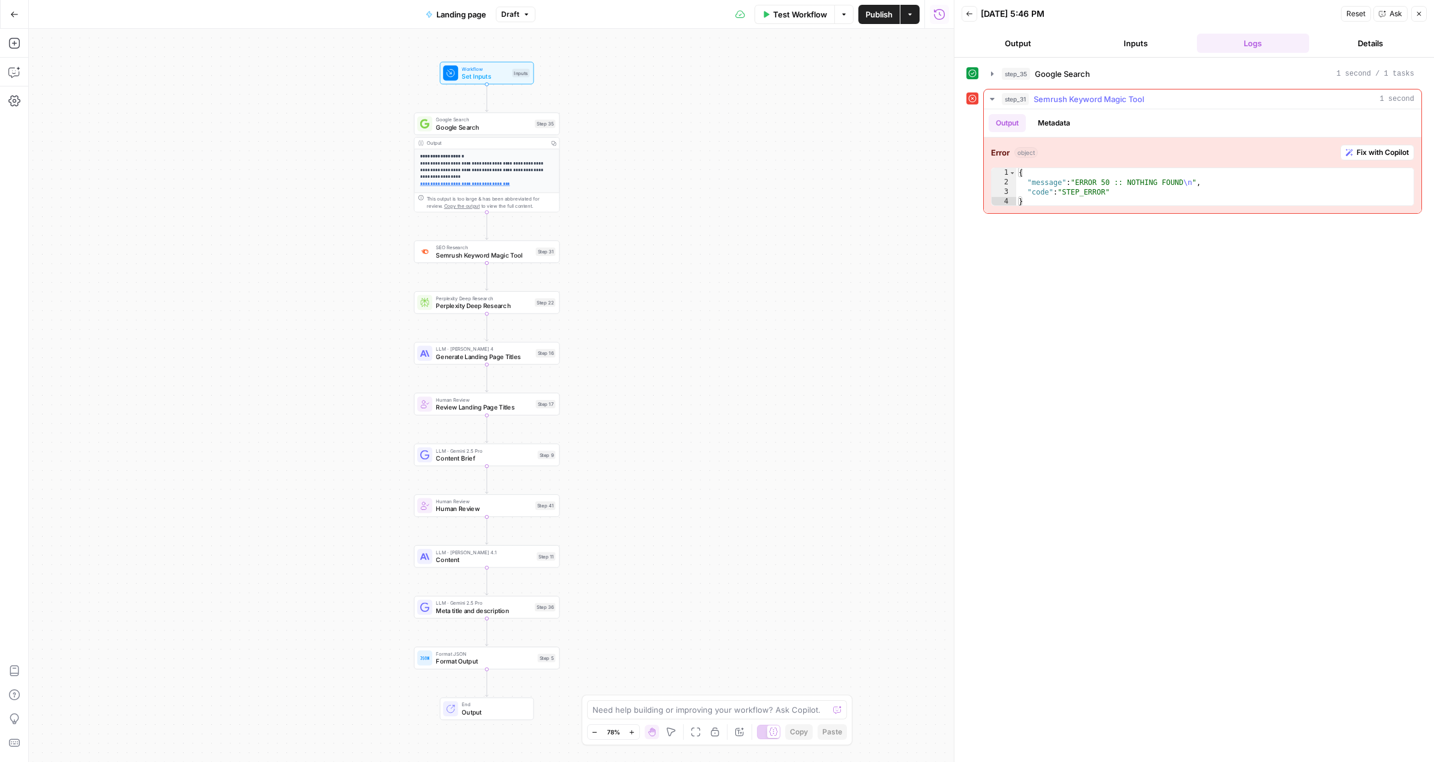
click at [1365, 151] on span "Fix with Copilot" at bounding box center [1383, 152] width 52 height 11
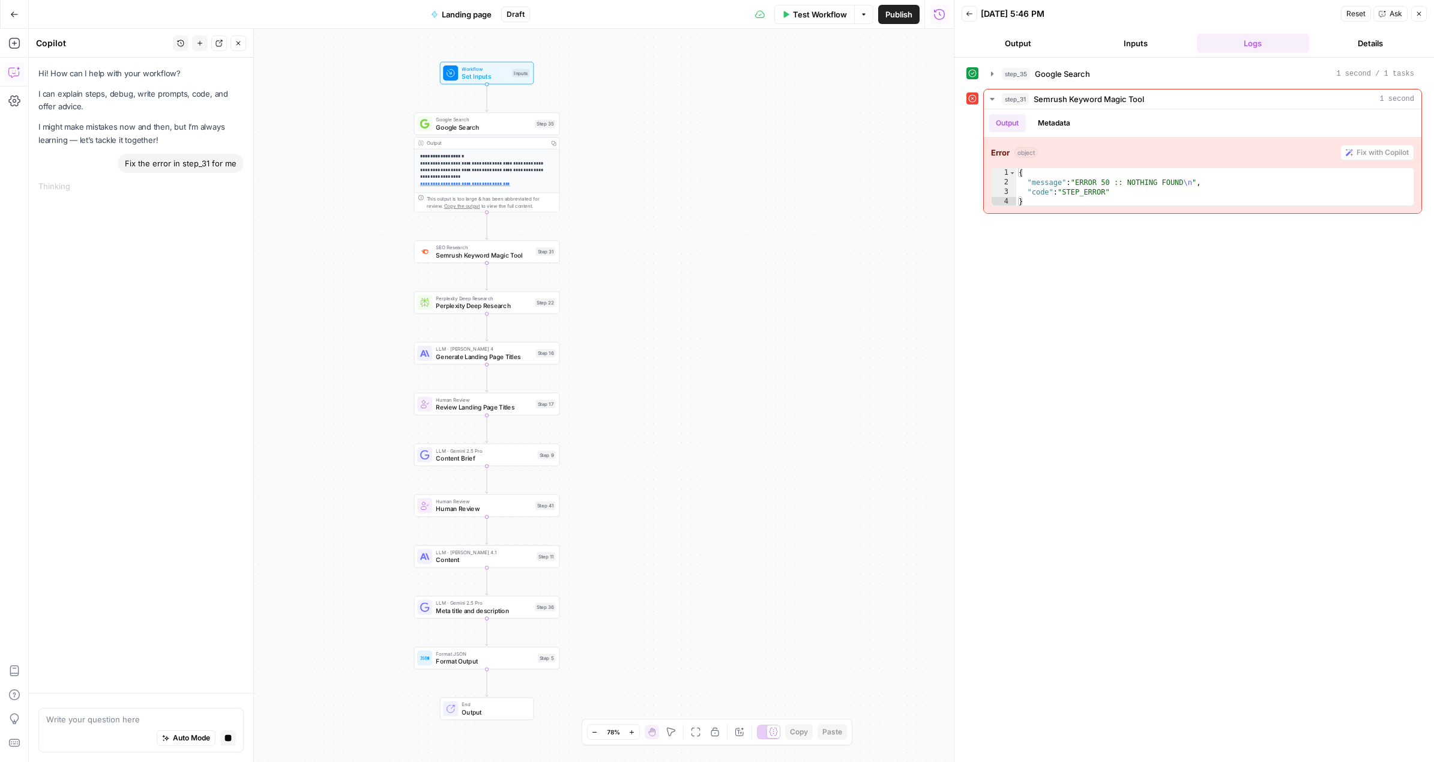
drag, startPoint x: 1365, startPoint y: 151, endPoint x: 1403, endPoint y: 405, distance: 256.8
click at [1403, 405] on div "step_35 Google Search 1 second / 1 tasks step_31 Semrush Keyword Magic Tool 1 s…" at bounding box center [1195, 410] width 456 height 692
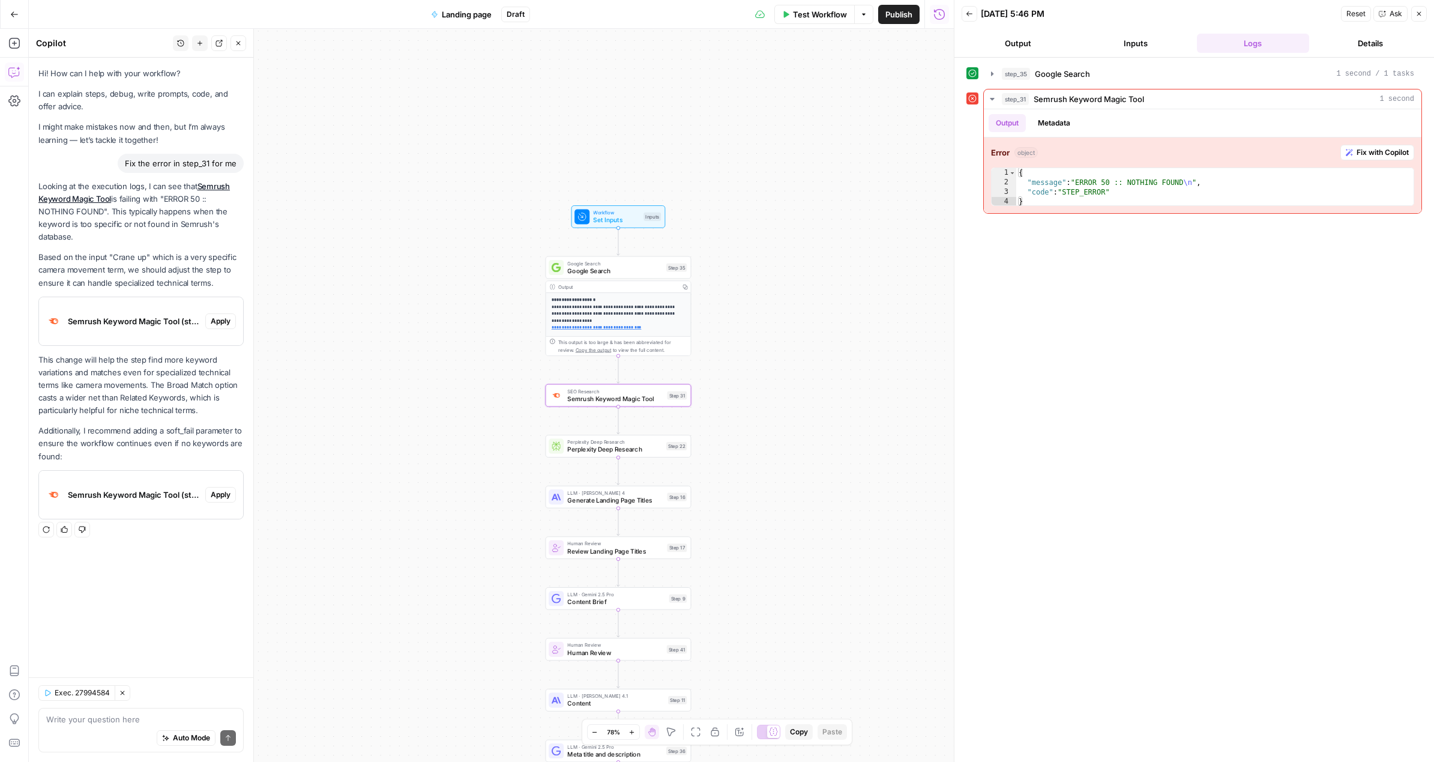
click at [175, 321] on span "Semrush Keyword Magic Tool (step_31)" at bounding box center [134, 321] width 133 height 12
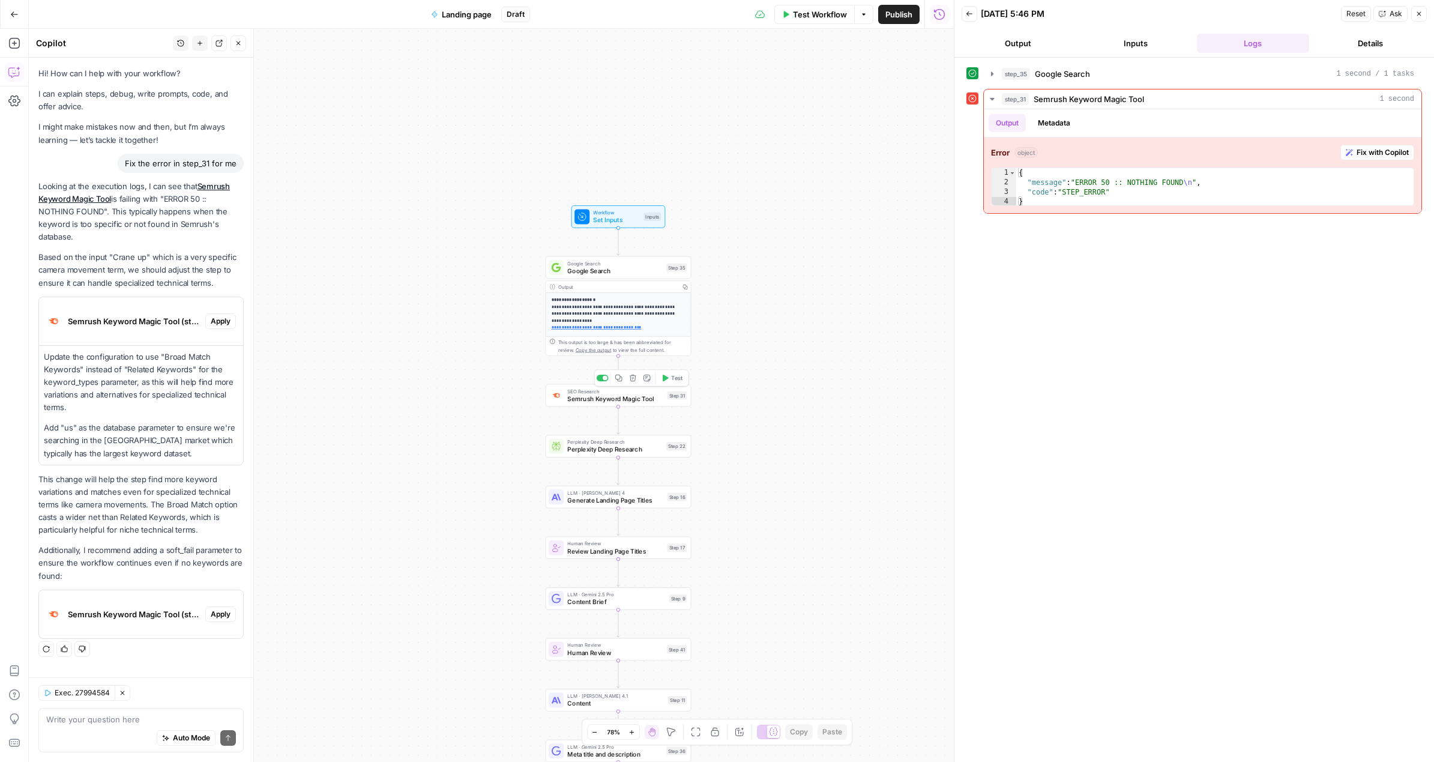
click at [653, 396] on span "Semrush Keyword Magic Tool" at bounding box center [615, 399] width 96 height 10
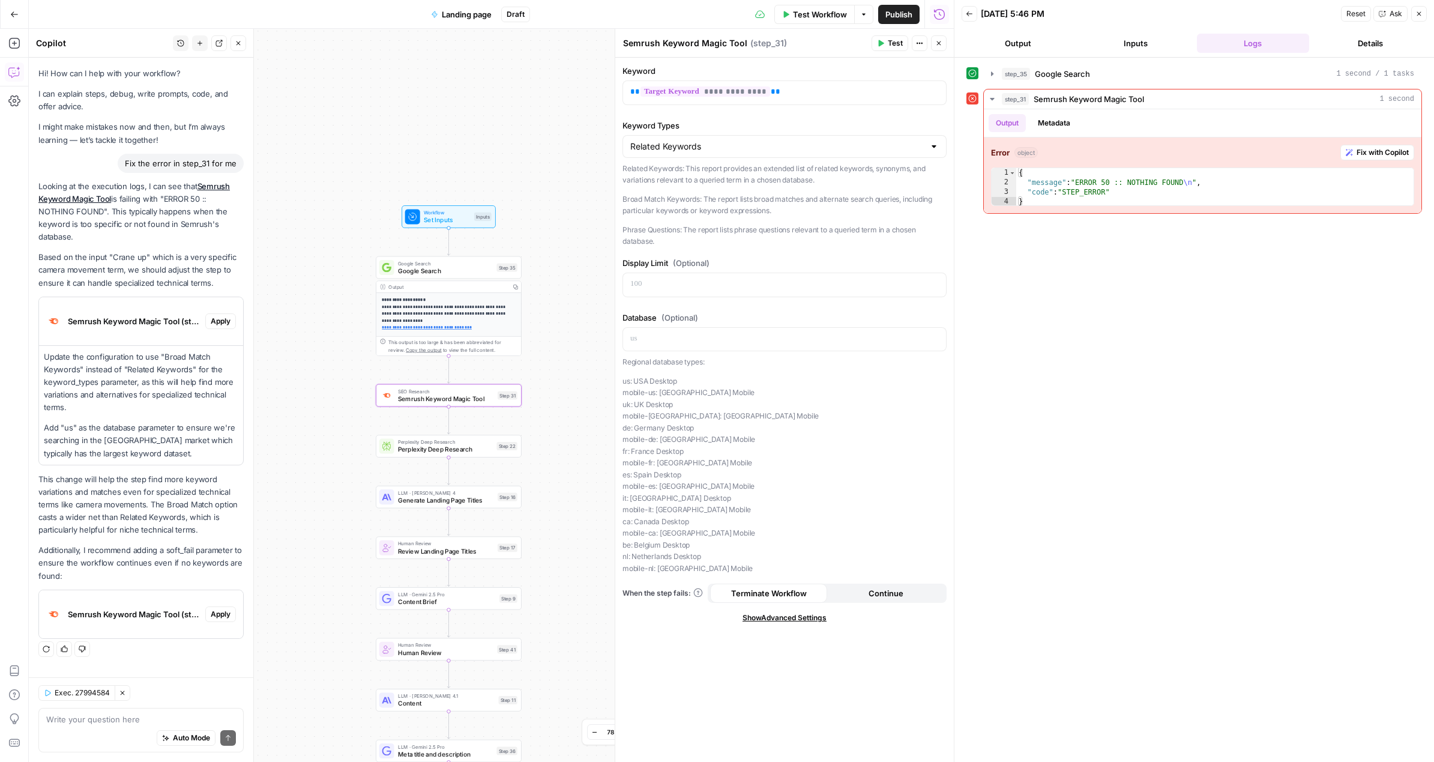
click at [135, 363] on p "Update the configuration to use "Broad Match Keywords" instead of "Related Keyw…" at bounding box center [141, 383] width 195 height 64
click at [696, 148] on input "Keyword Types" at bounding box center [777, 146] width 294 height 12
click at [690, 190] on span "Broad Match Keywords" at bounding box center [782, 193] width 299 height 12
type input "Broad Match Keywords"
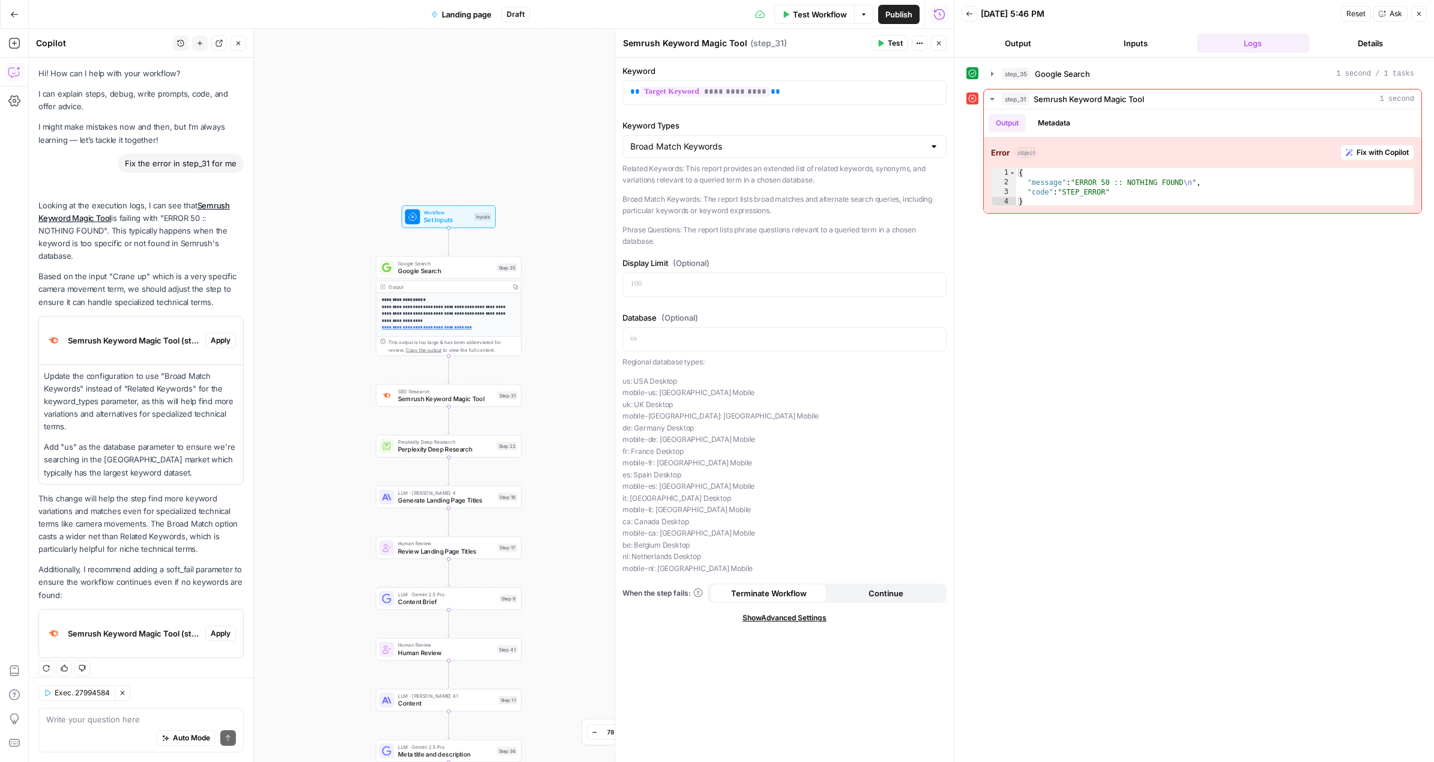
scroll to position [10, 0]
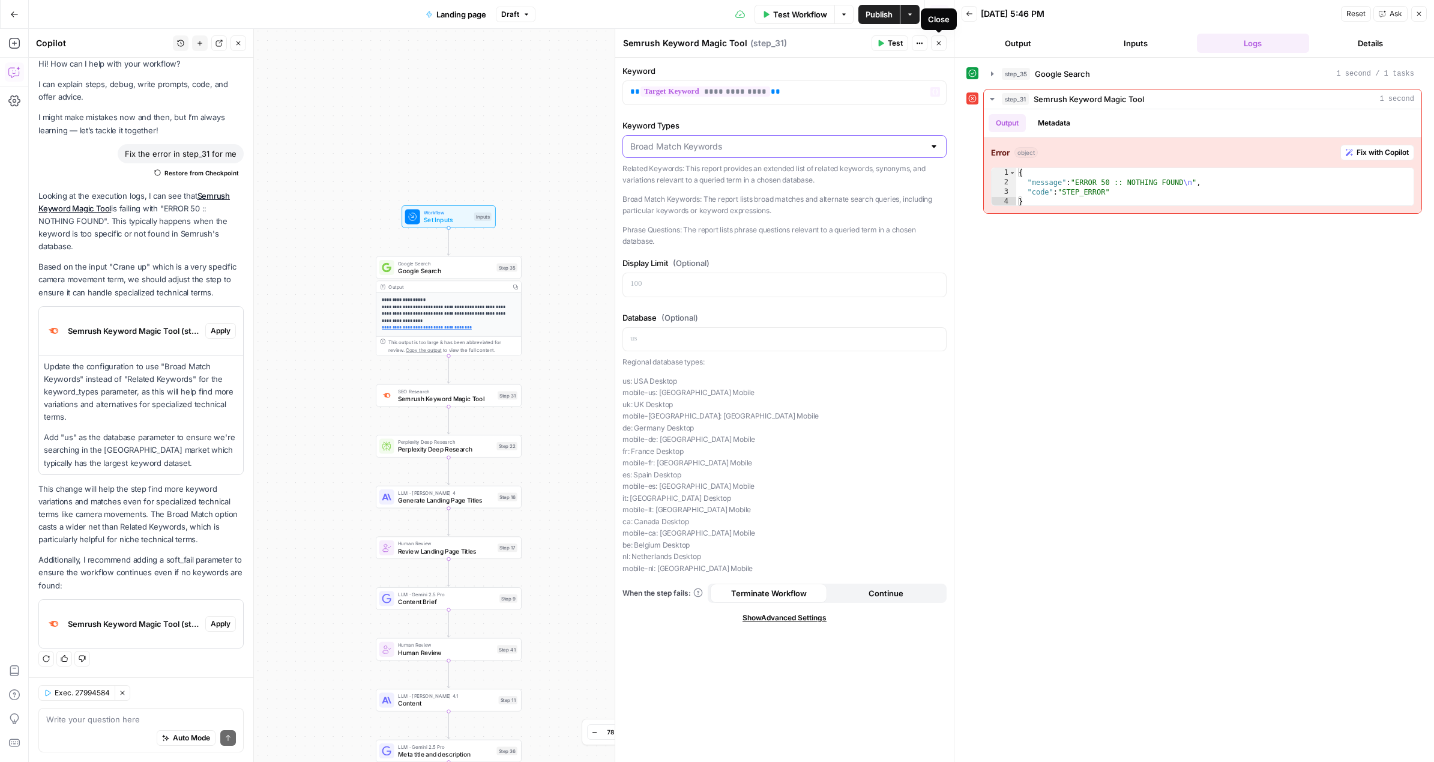
click at [831, 150] on input "Keyword Types" at bounding box center [777, 146] width 294 height 12
type input "Broad Match Keywords"
click at [939, 46] on icon "button" at bounding box center [938, 43] width 7 height 7
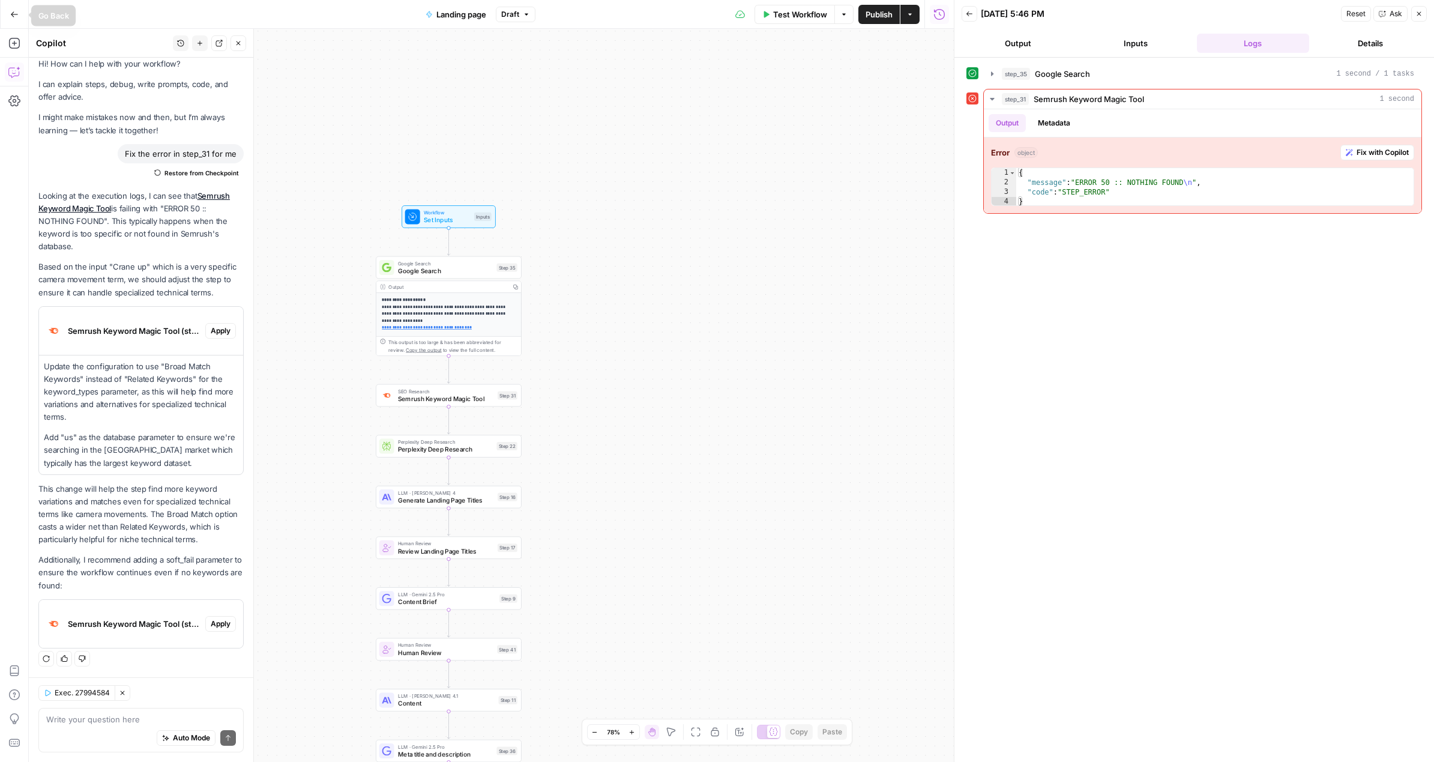
click at [16, 16] on icon "button" at bounding box center [14, 14] width 8 height 8
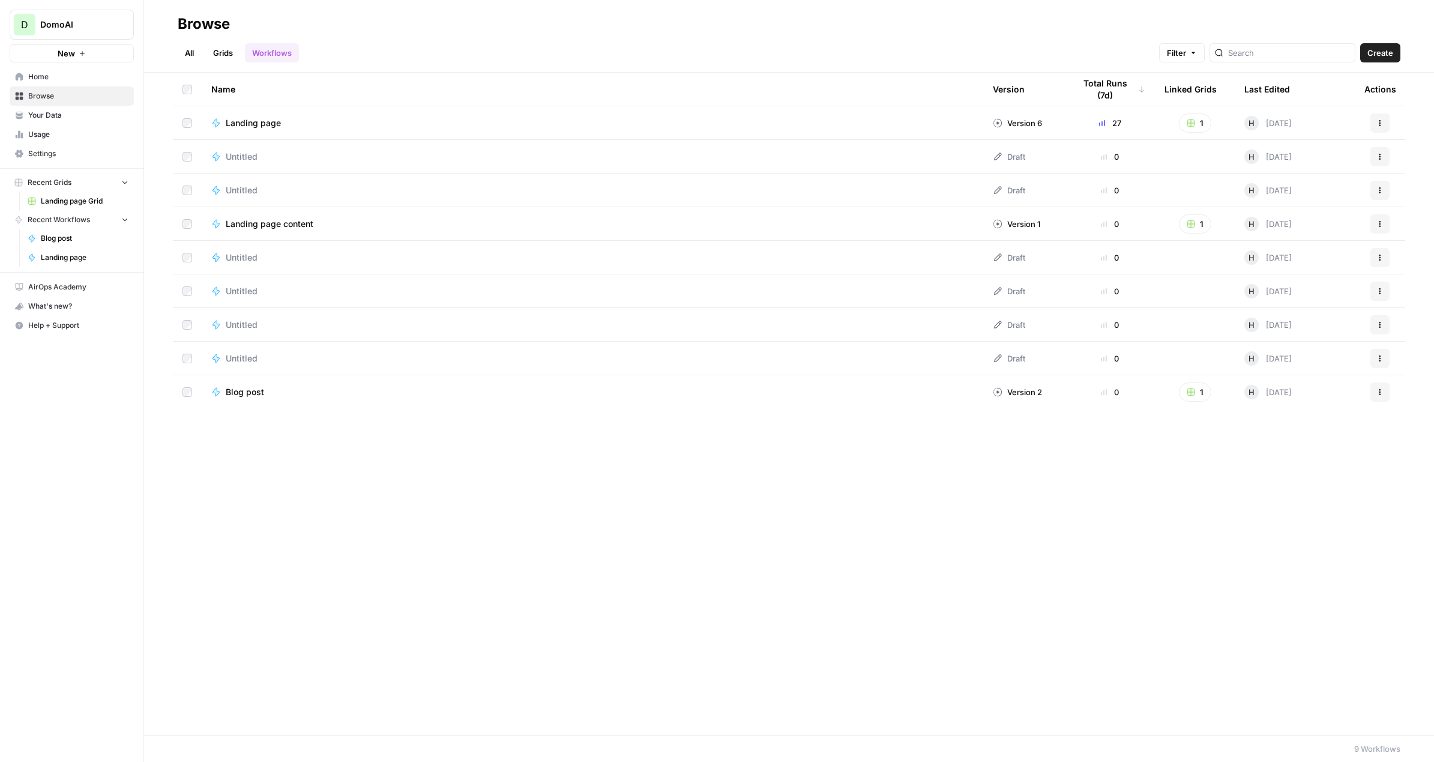
click at [83, 205] on span "Landing page Grid" at bounding box center [85, 201] width 88 height 11
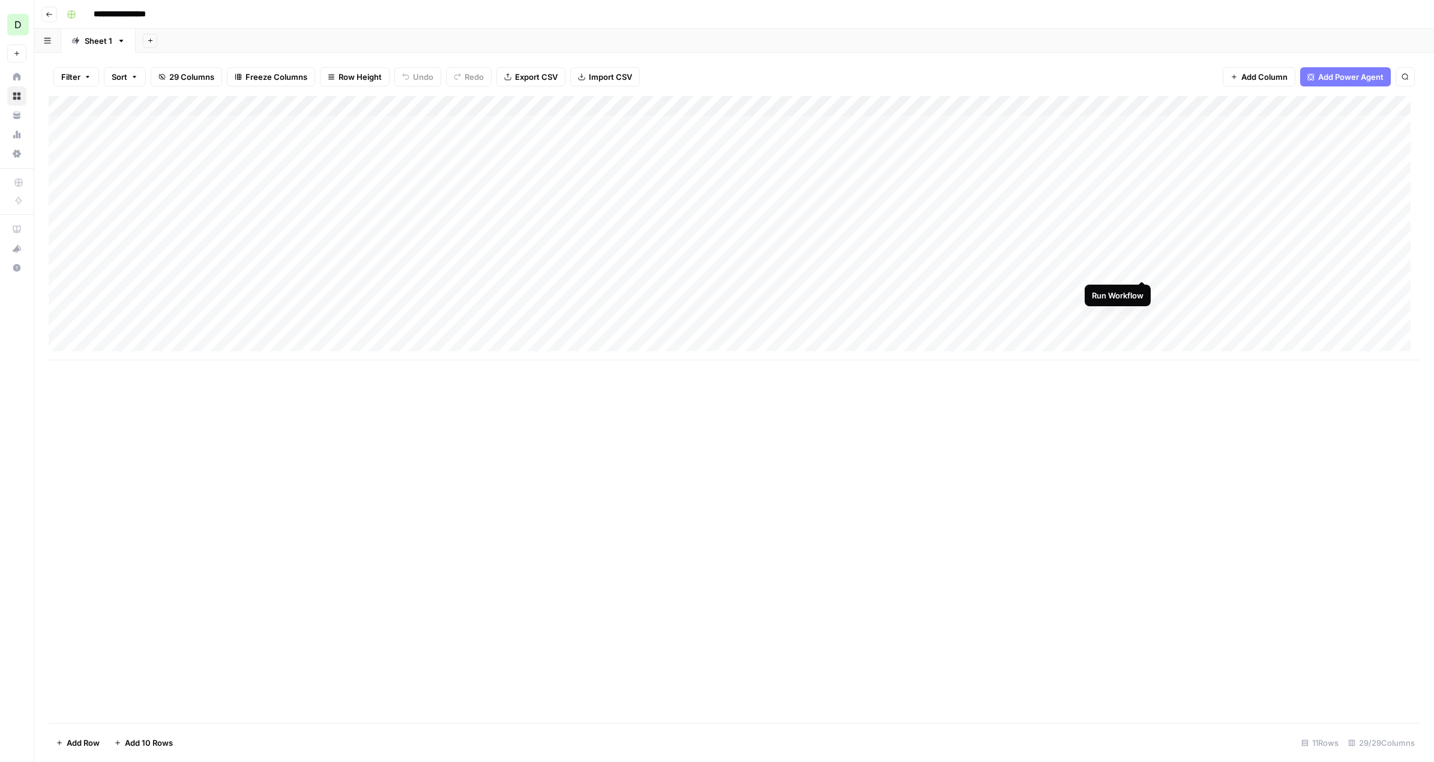
click at [1144, 266] on div "Add Column" at bounding box center [734, 228] width 1371 height 264
click at [1128, 267] on div "Add Column" at bounding box center [734, 228] width 1371 height 264
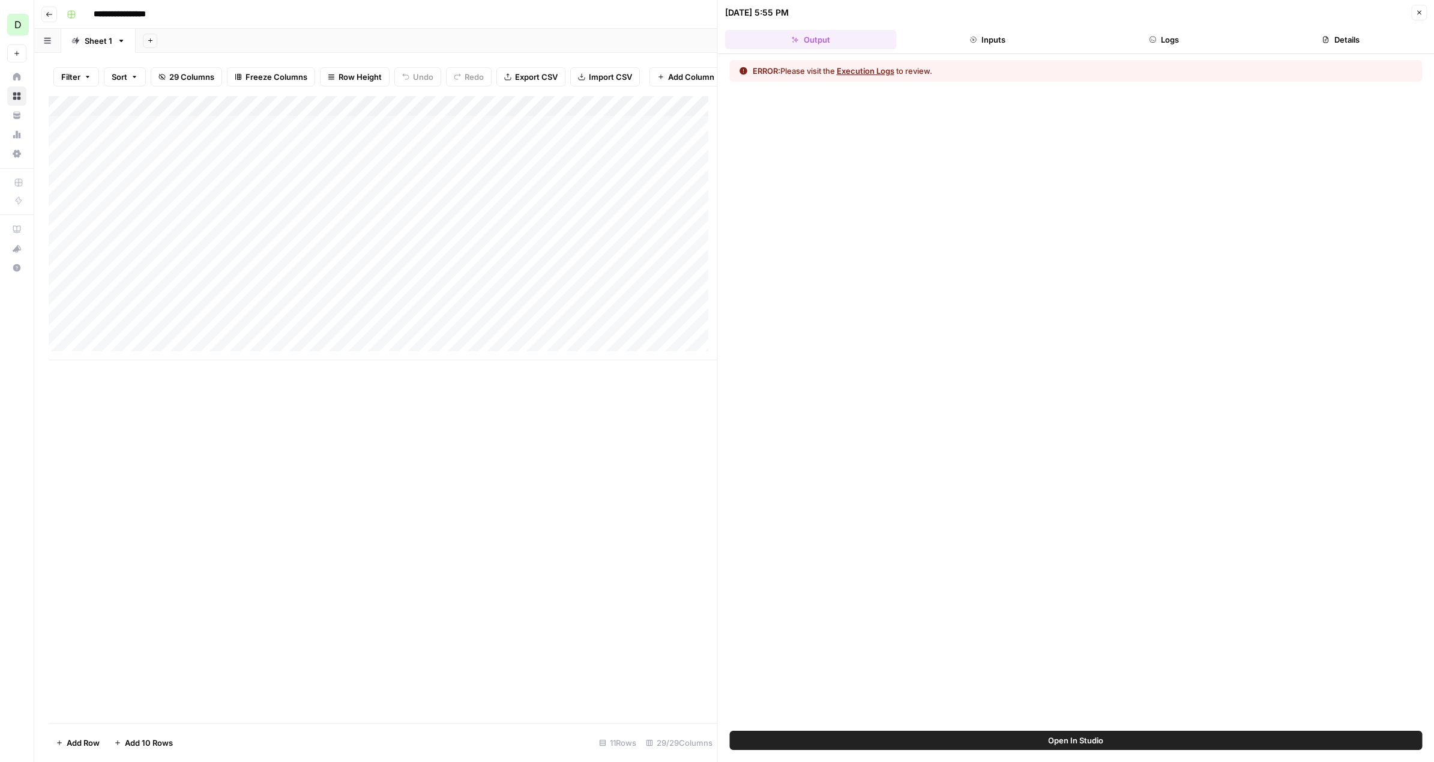
click at [871, 71] on button "Execution Logs" at bounding box center [866, 71] width 58 height 12
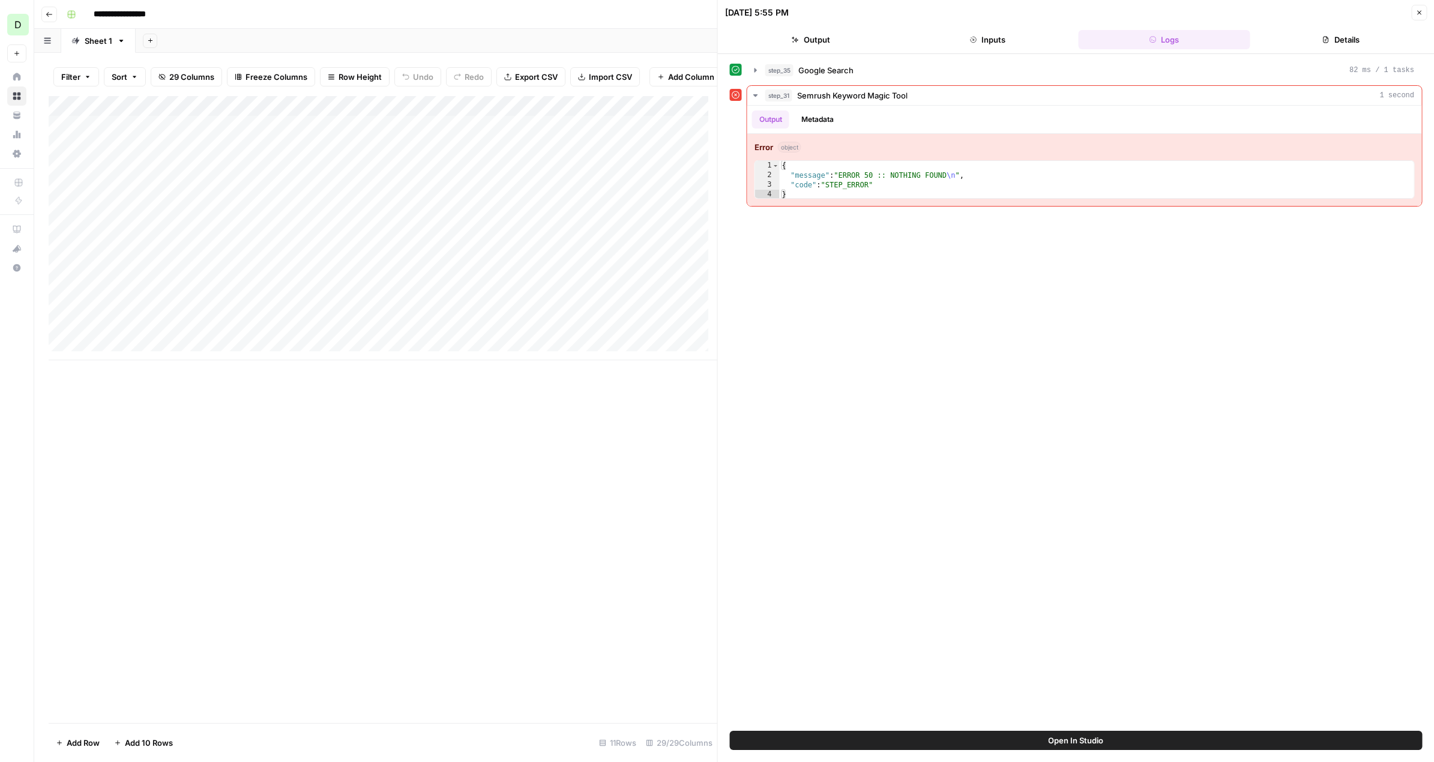
click at [1413, 13] on button "Close" at bounding box center [1419, 13] width 16 height 16
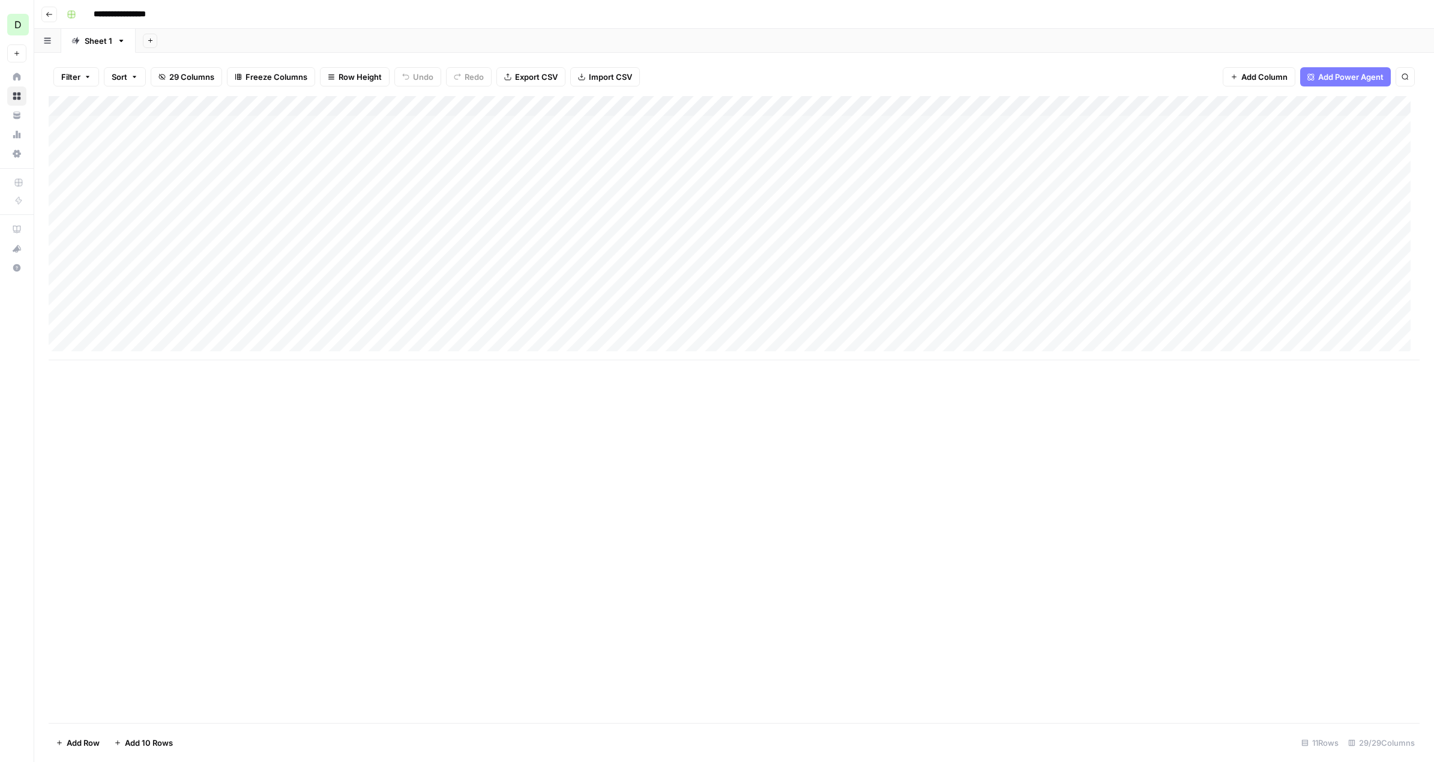
click at [155, 267] on div "Add Column" at bounding box center [734, 228] width 1371 height 264
click at [538, 351] on div "Add Column" at bounding box center [734, 228] width 1371 height 264
click at [803, 267] on div "Add Column" at bounding box center [734, 238] width 1371 height 285
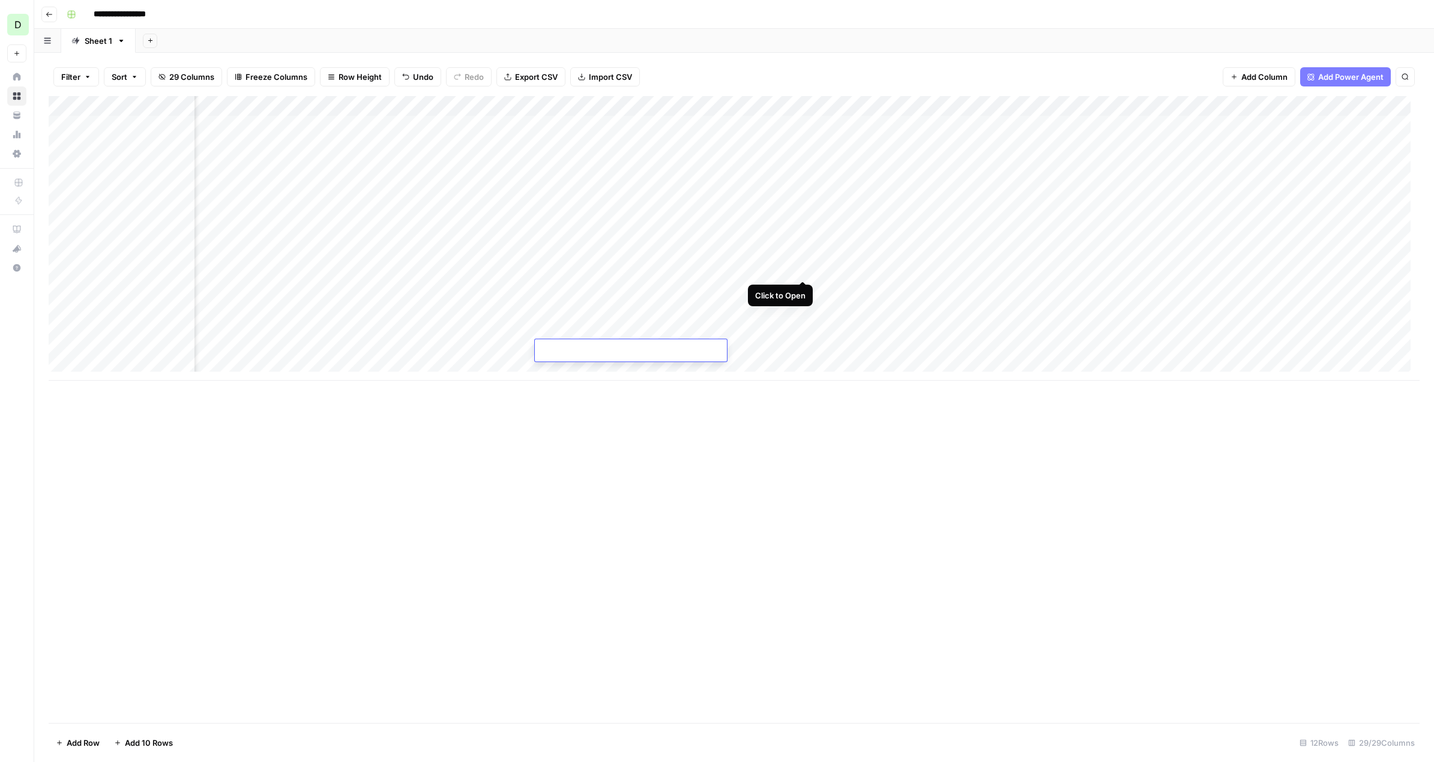
click at [803, 267] on body "**********" at bounding box center [717, 381] width 1434 height 762
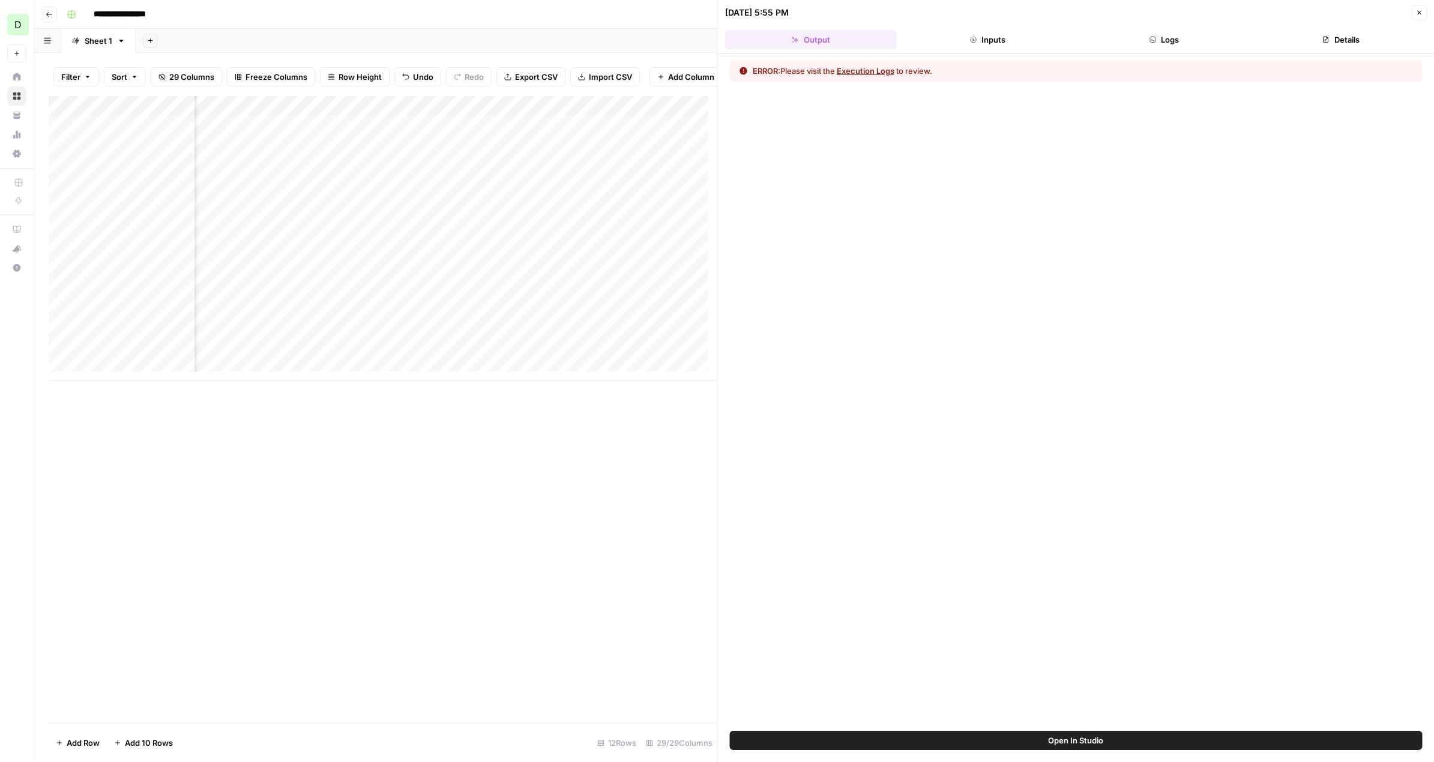
click at [991, 734] on button "Open In Studio" at bounding box center [1076, 740] width 693 height 19
click at [874, 69] on button "Execution Logs" at bounding box center [866, 71] width 58 height 12
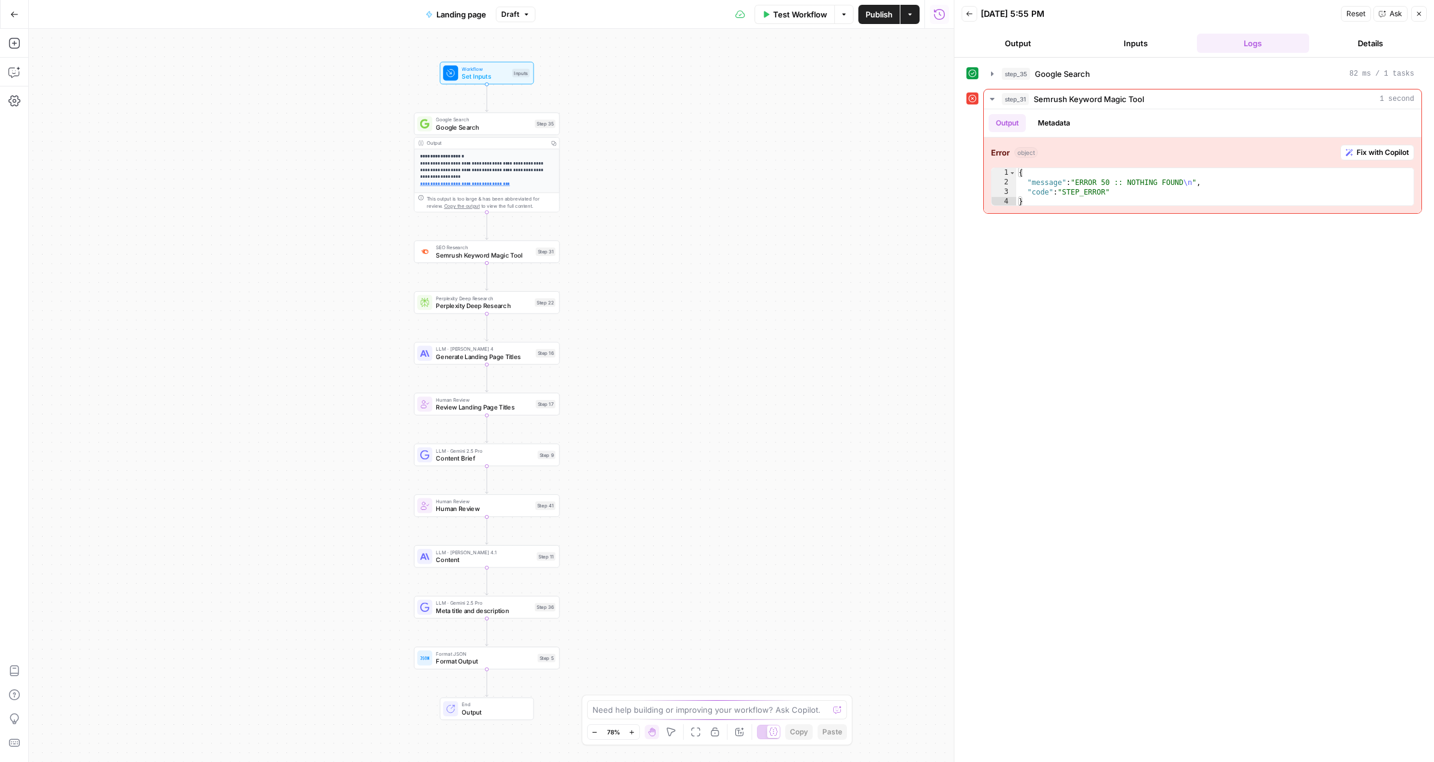
click at [496, 145] on div "Output" at bounding box center [486, 143] width 118 height 8
click at [489, 154] on p "**********" at bounding box center [483, 170] width 127 height 34
click at [489, 159] on p "**********" at bounding box center [483, 170] width 127 height 34
click at [533, 142] on div "Output" at bounding box center [486, 143] width 118 height 8
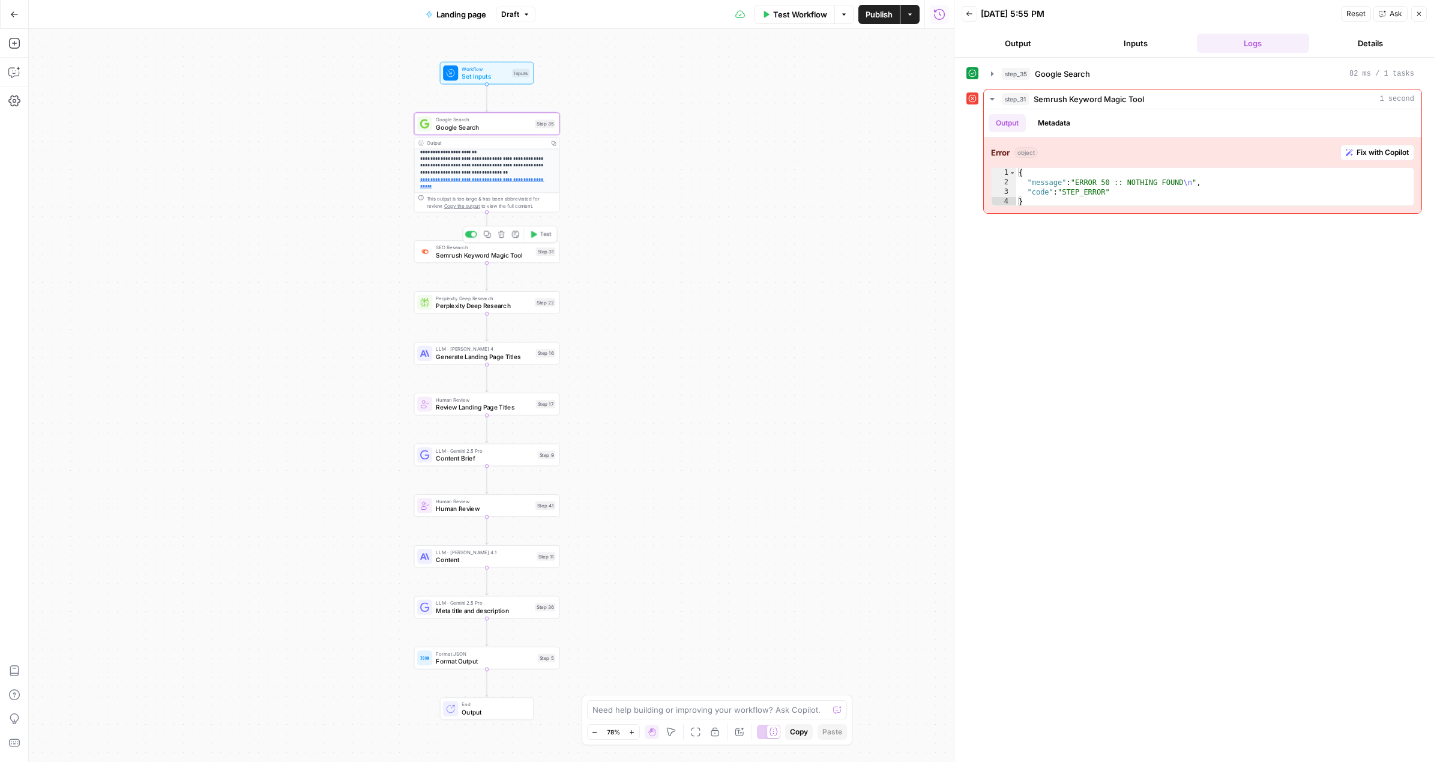
click at [498, 247] on span "SEO Research" at bounding box center [484, 248] width 96 height 8
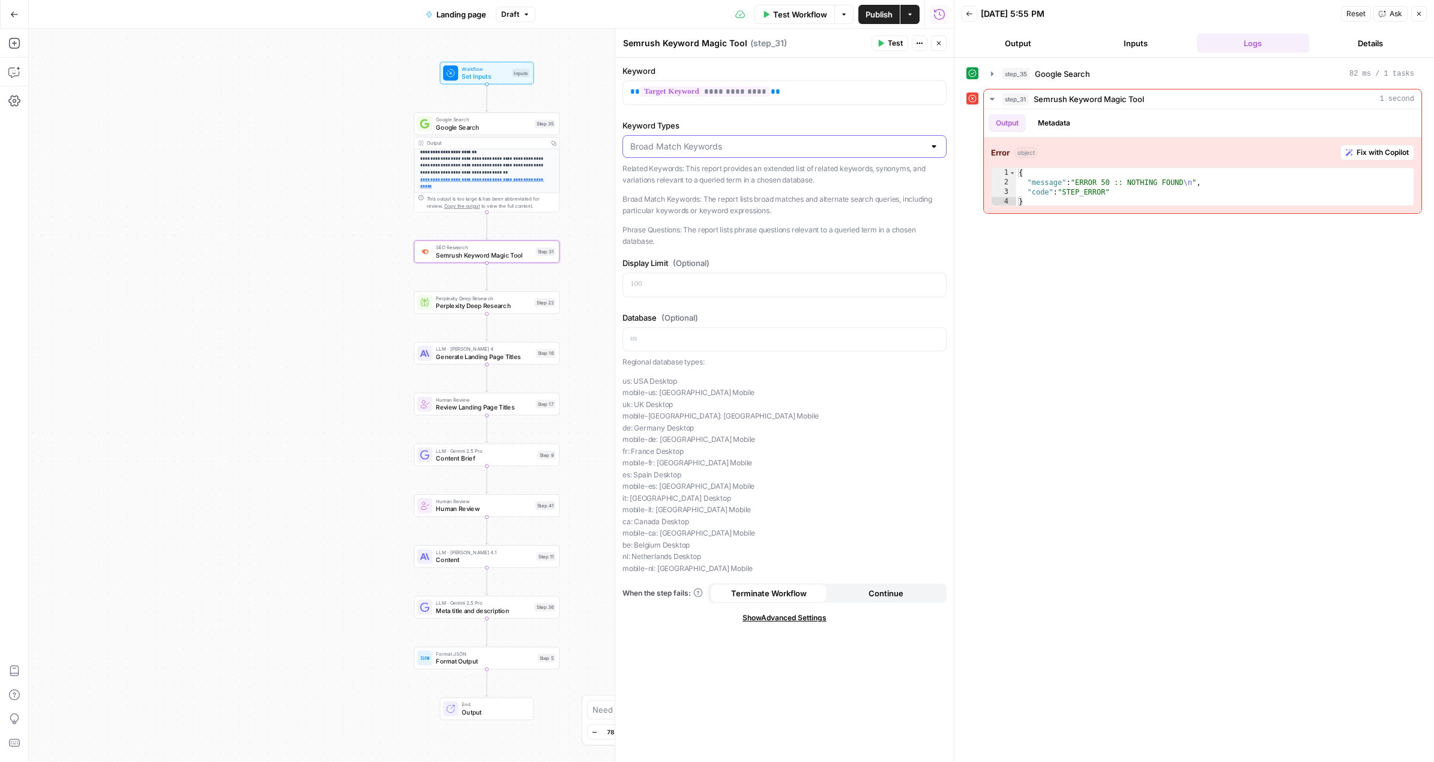
click at [755, 143] on input "Keyword Types" at bounding box center [777, 146] width 294 height 12
type input "Broad Match Keywords"
click at [683, 317] on span "(Optional)" at bounding box center [680, 318] width 37 height 12
click at [938, 45] on icon "button" at bounding box center [938, 43] width 7 height 7
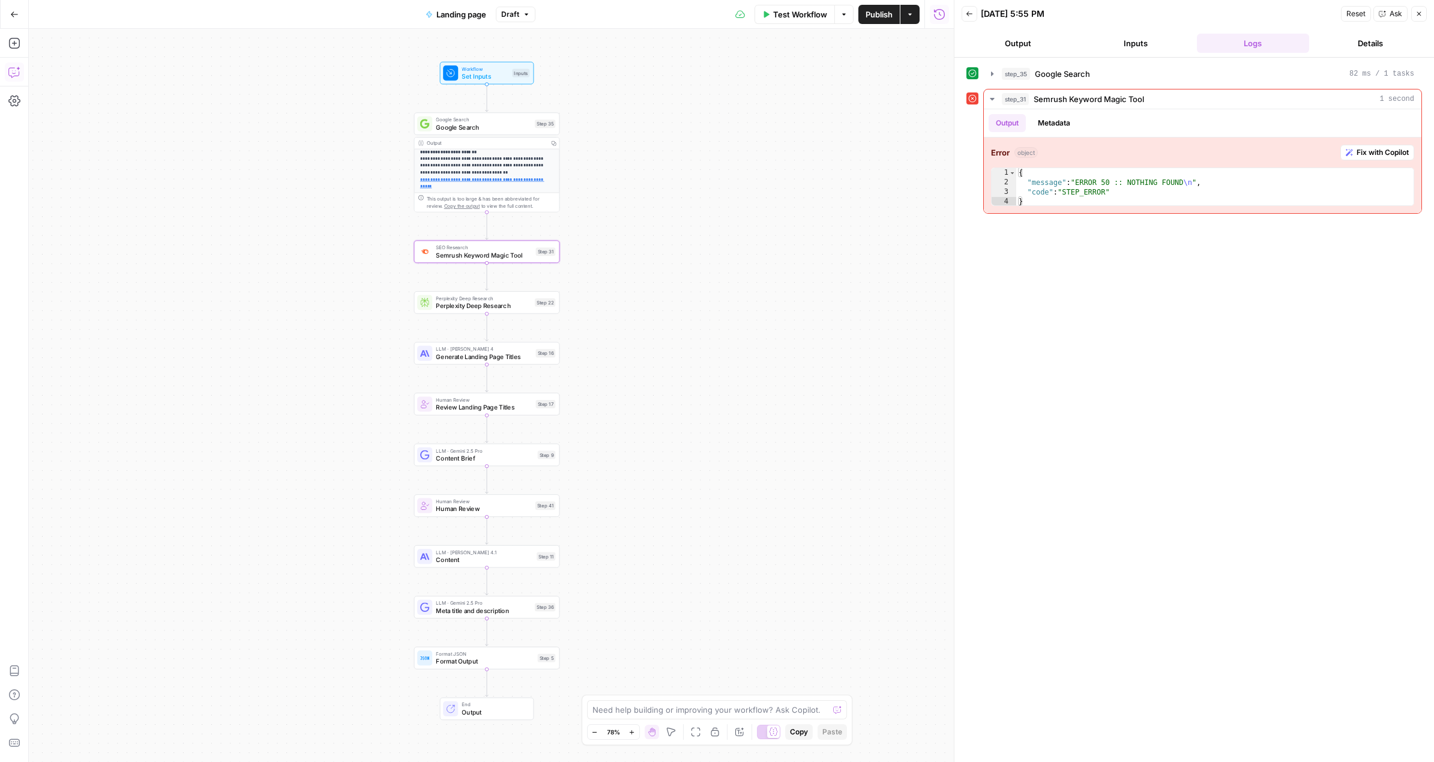
click at [12, 71] on icon "button" at bounding box center [14, 72] width 12 height 12
click at [15, 49] on icon "button" at bounding box center [14, 43] width 12 height 12
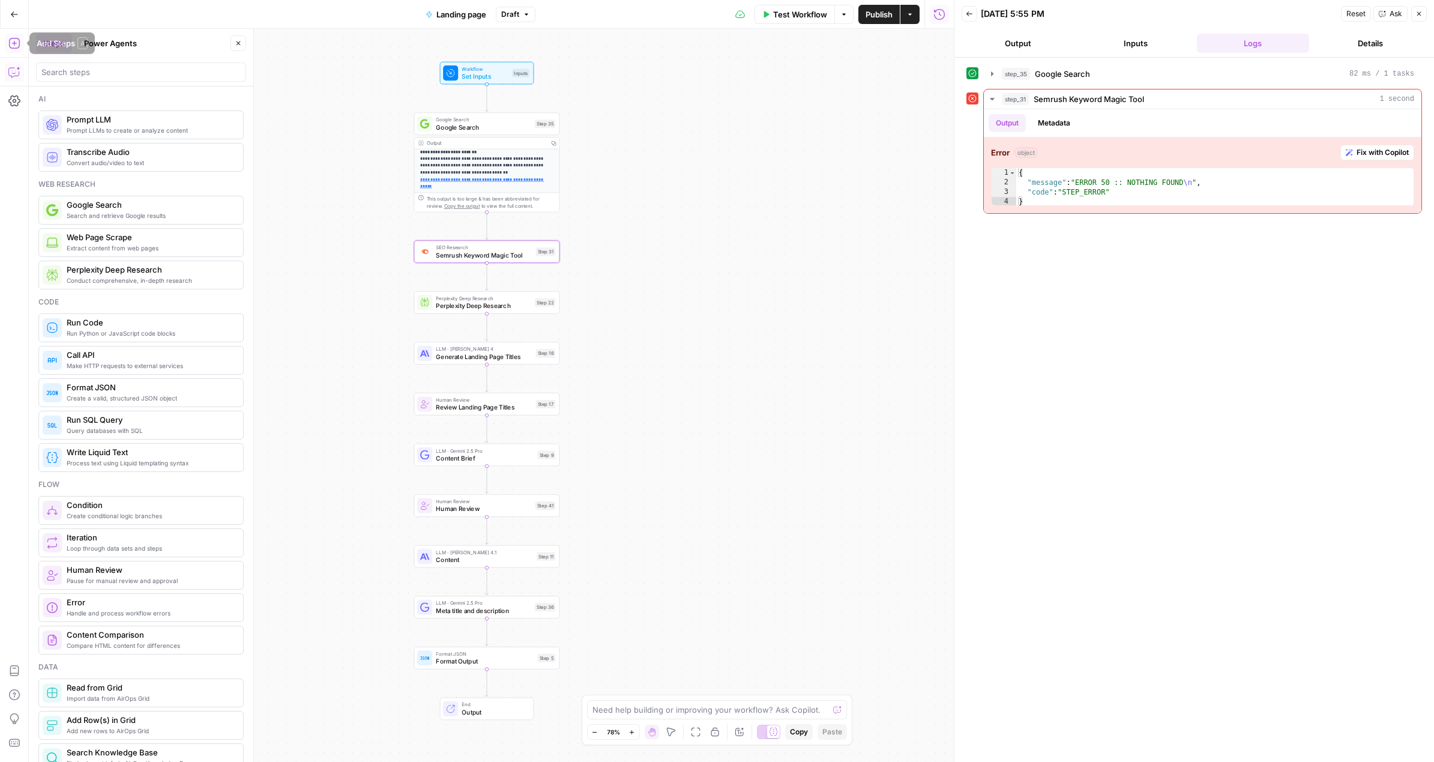
click at [16, 63] on button "Copilot" at bounding box center [14, 71] width 19 height 19
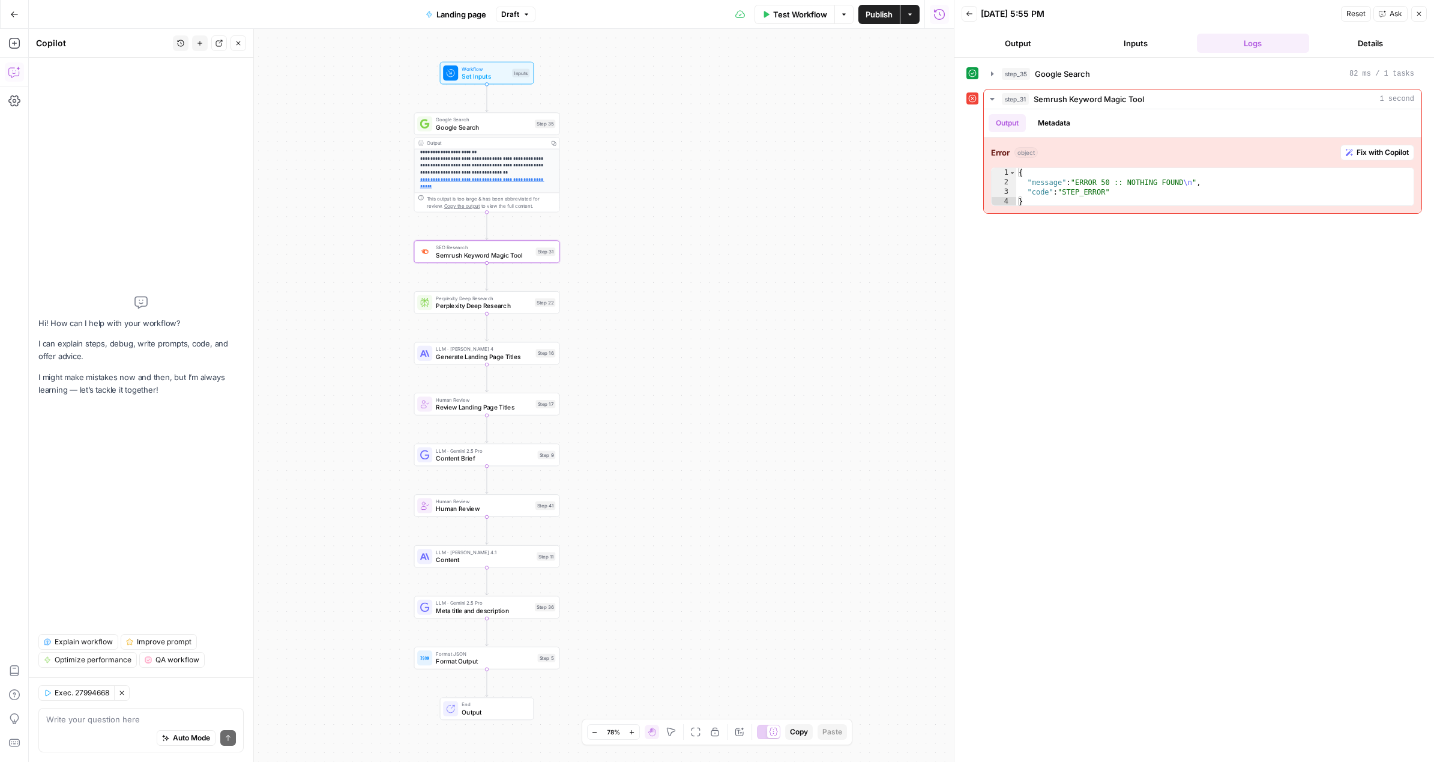
click at [95, 717] on textarea at bounding box center [141, 719] width 190 height 12
type textarea "if the semrush can't"
click at [480, 246] on span "SEO Research" at bounding box center [484, 248] width 96 height 8
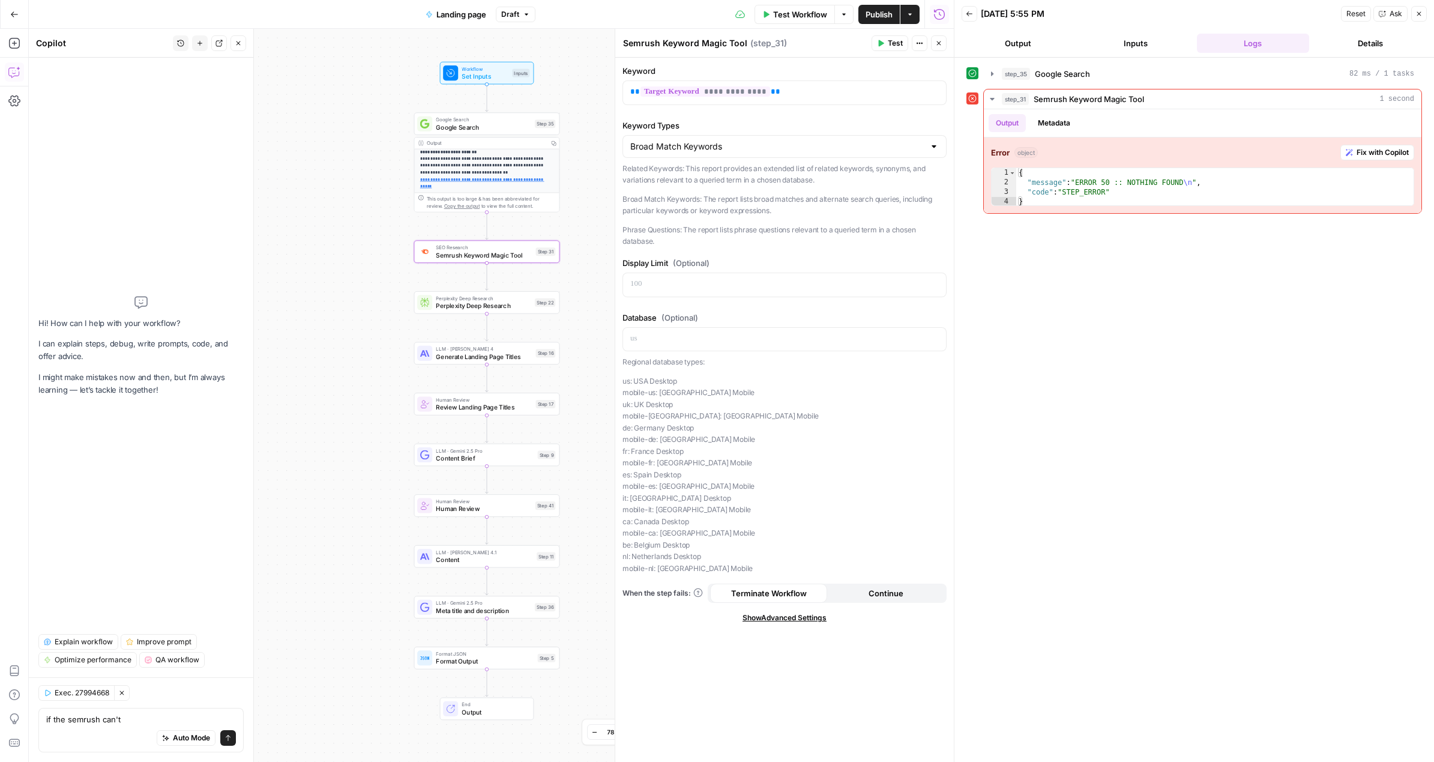
click at [871, 587] on span "Continue" at bounding box center [886, 593] width 35 height 12
click at [936, 47] on button "Close" at bounding box center [939, 43] width 16 height 16
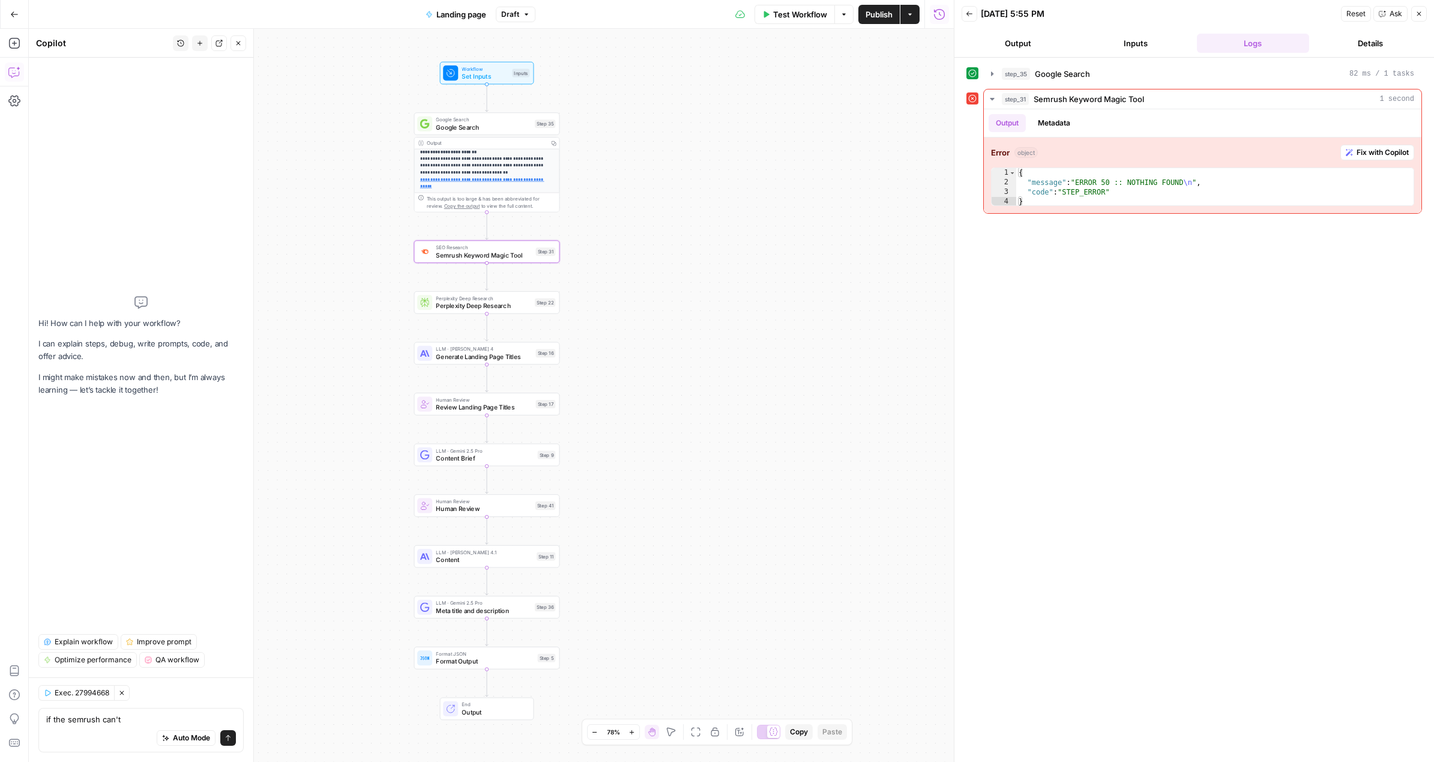
click at [14, 10] on icon "button" at bounding box center [14, 14] width 8 height 8
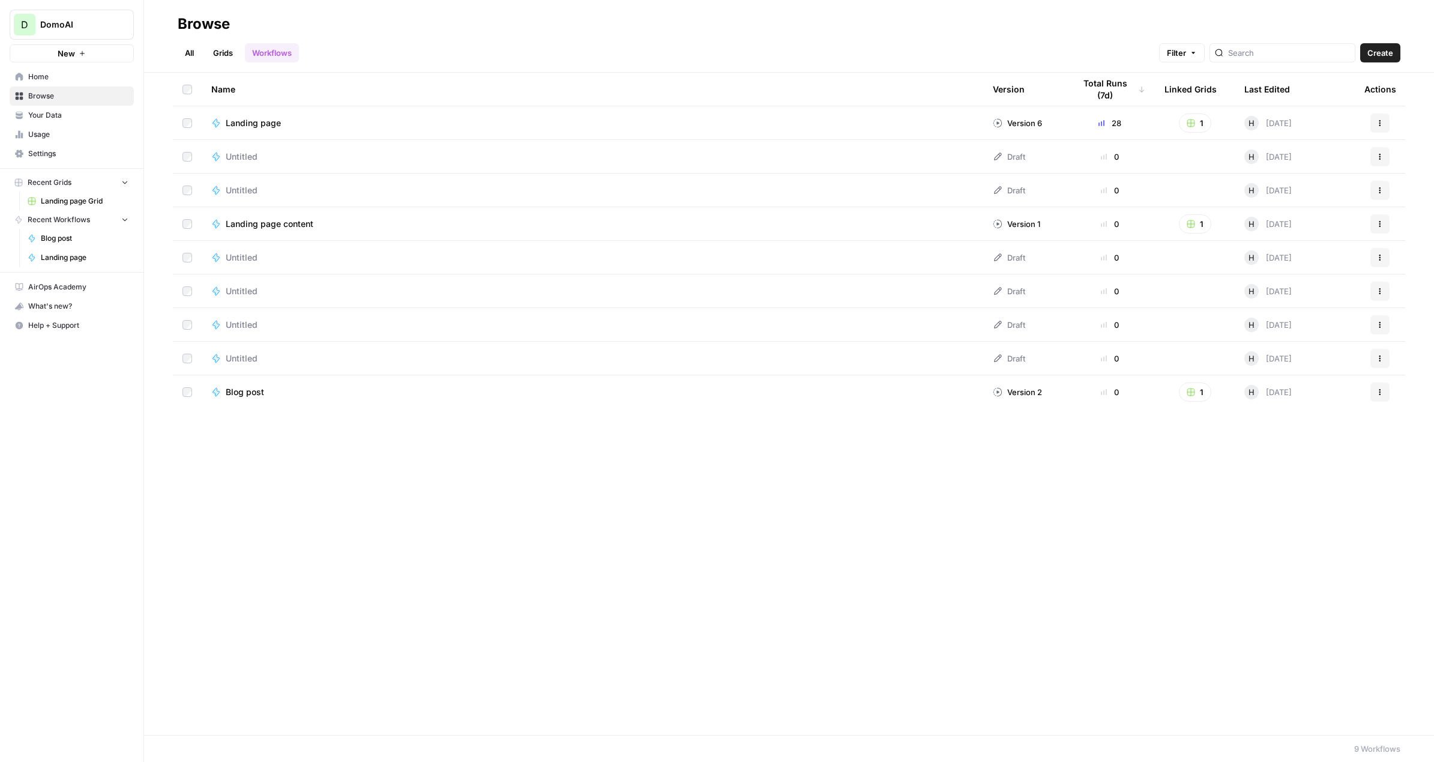
click at [79, 205] on span "Landing page Grid" at bounding box center [85, 201] width 88 height 11
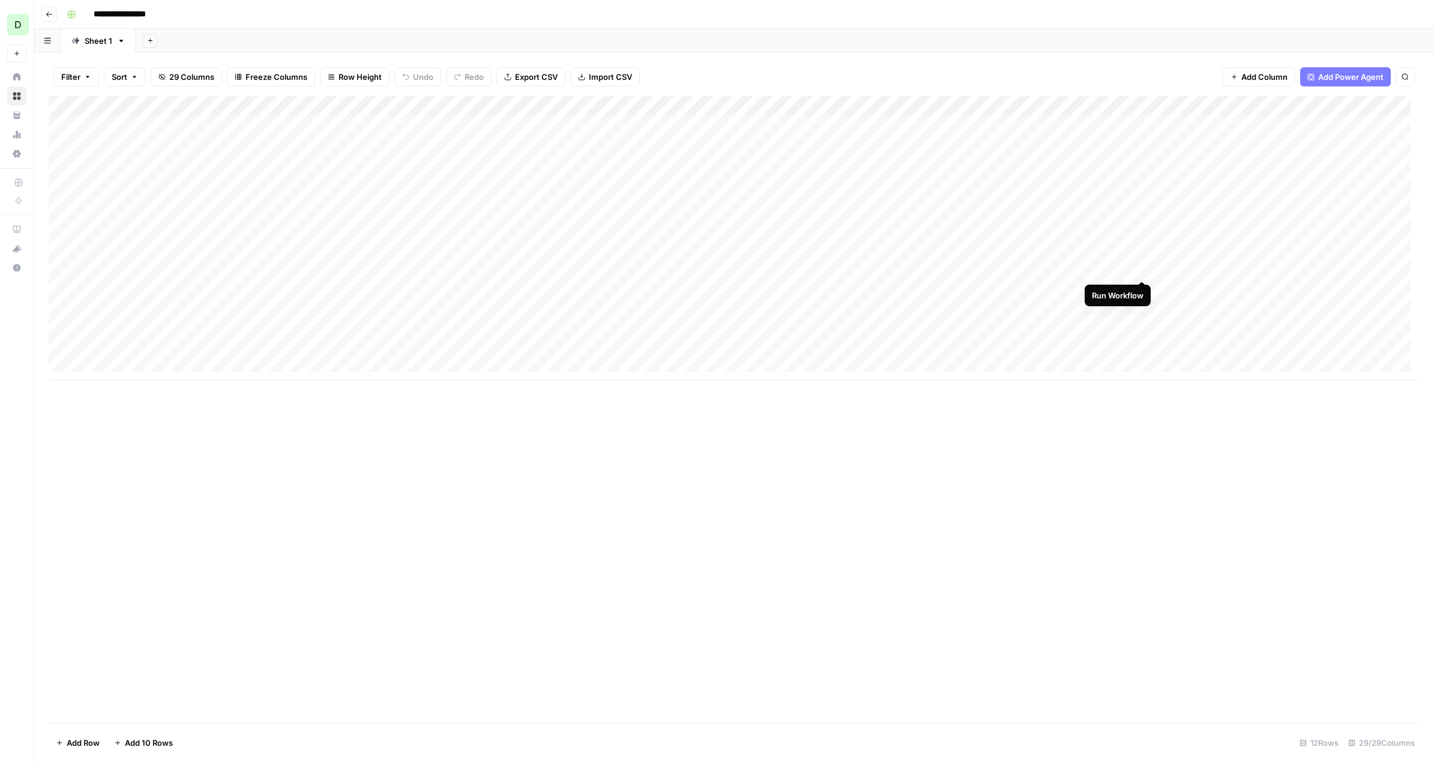
click at [1138, 270] on div "Add Column" at bounding box center [734, 238] width 1371 height 285
click at [1139, 264] on div "Add Column" at bounding box center [734, 238] width 1371 height 285
click at [1124, 267] on div "Add Column" at bounding box center [734, 238] width 1371 height 285
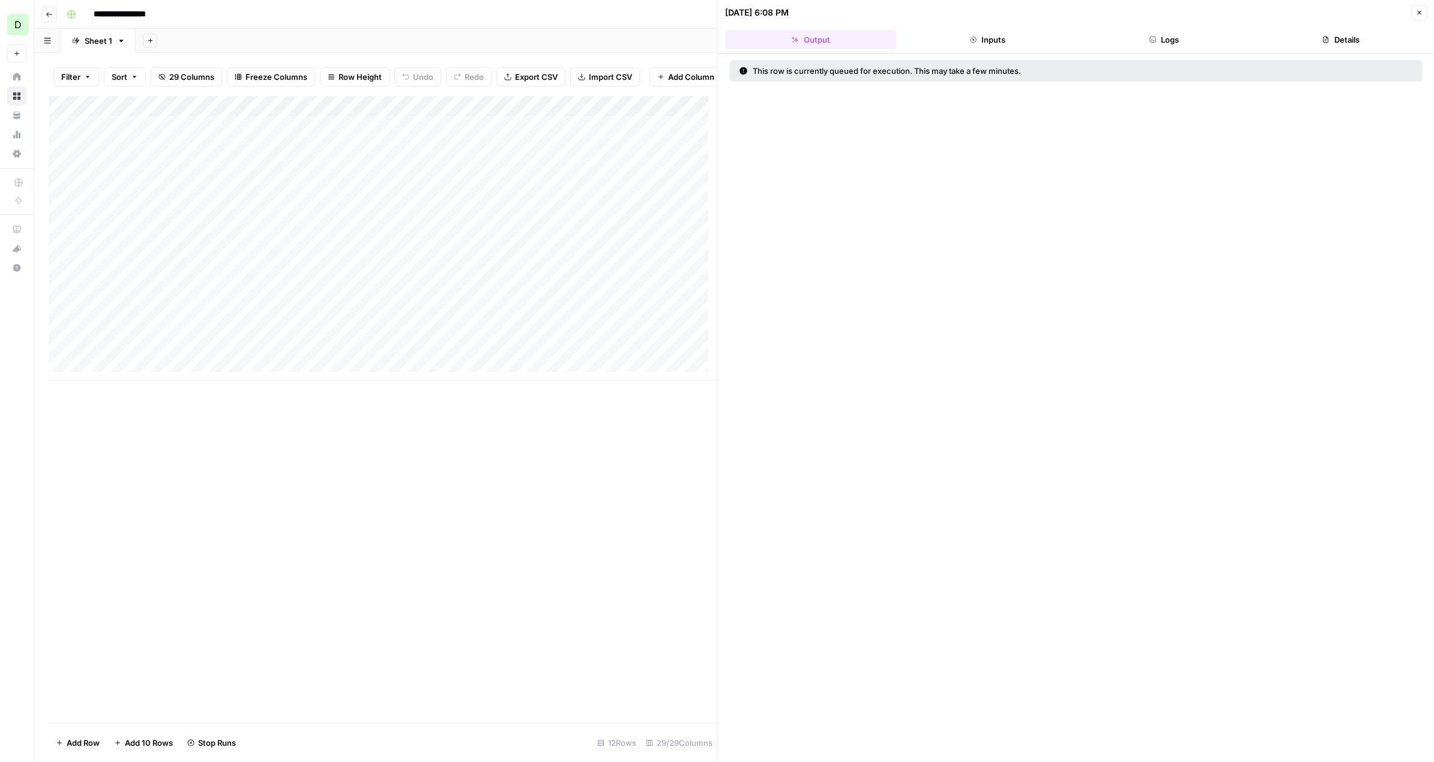
click at [1417, 12] on icon "button" at bounding box center [1419, 12] width 7 height 7
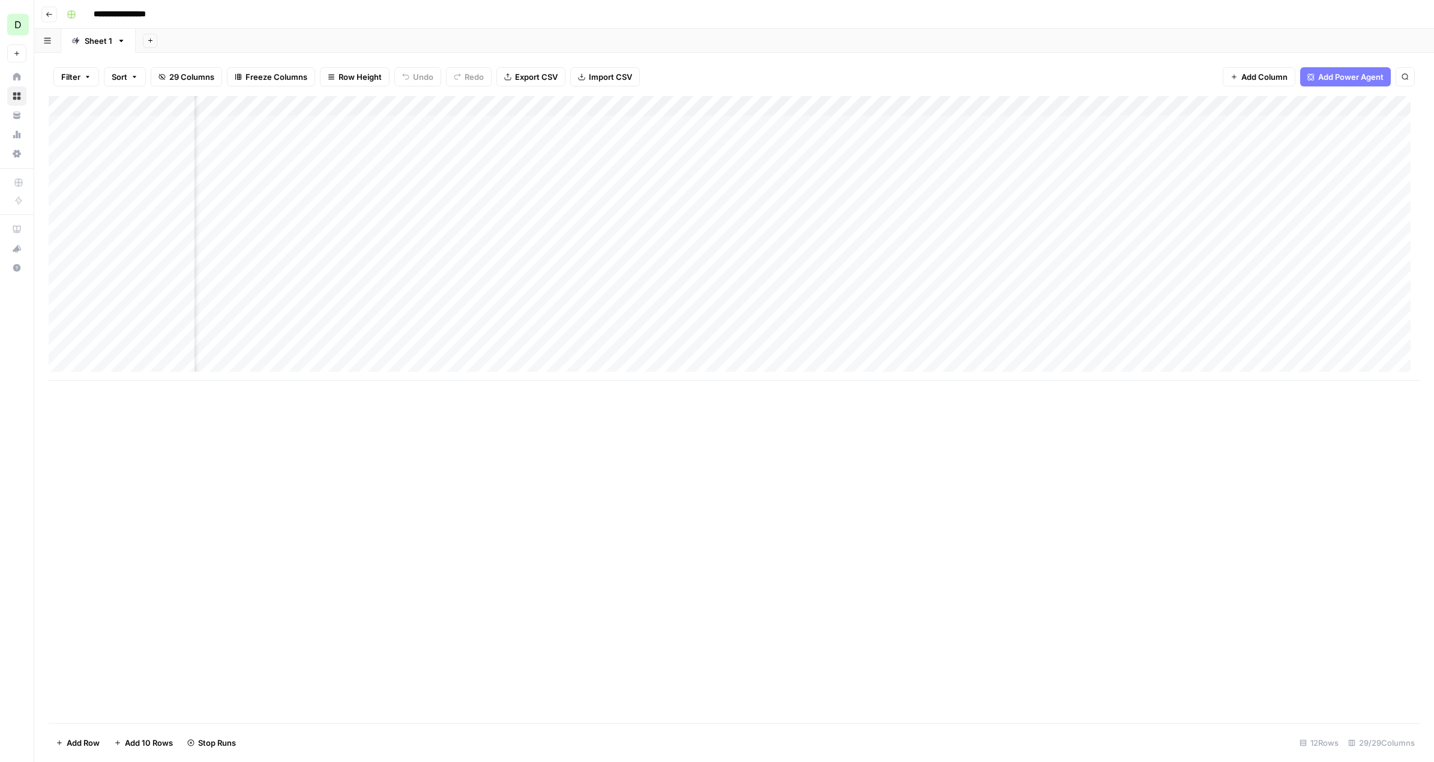
scroll to position [0, 472]
click at [656, 268] on div "Add Column" at bounding box center [734, 238] width 1371 height 285
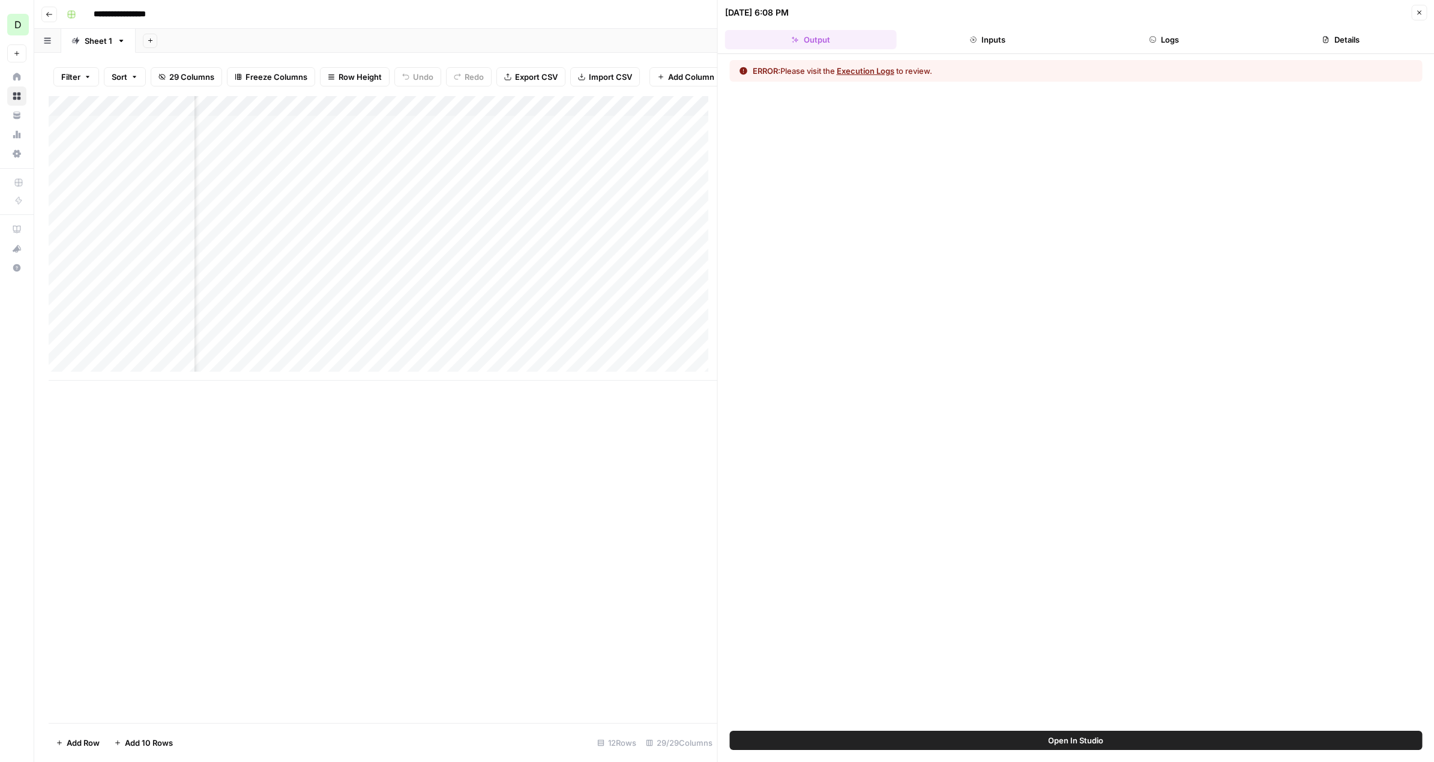
click at [857, 67] on button "Execution Logs" at bounding box center [866, 71] width 58 height 12
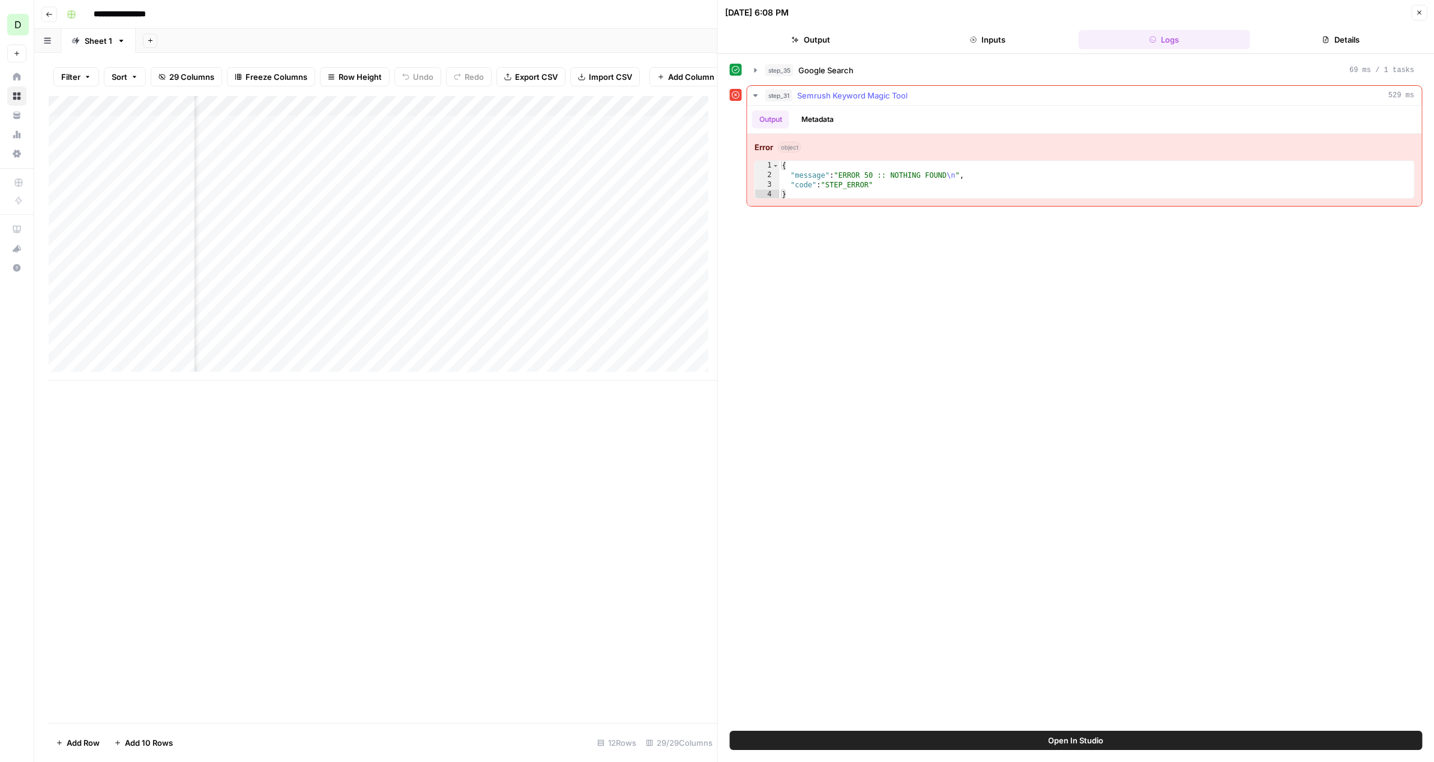
click at [813, 121] on button "Metadata" at bounding box center [817, 119] width 47 height 18
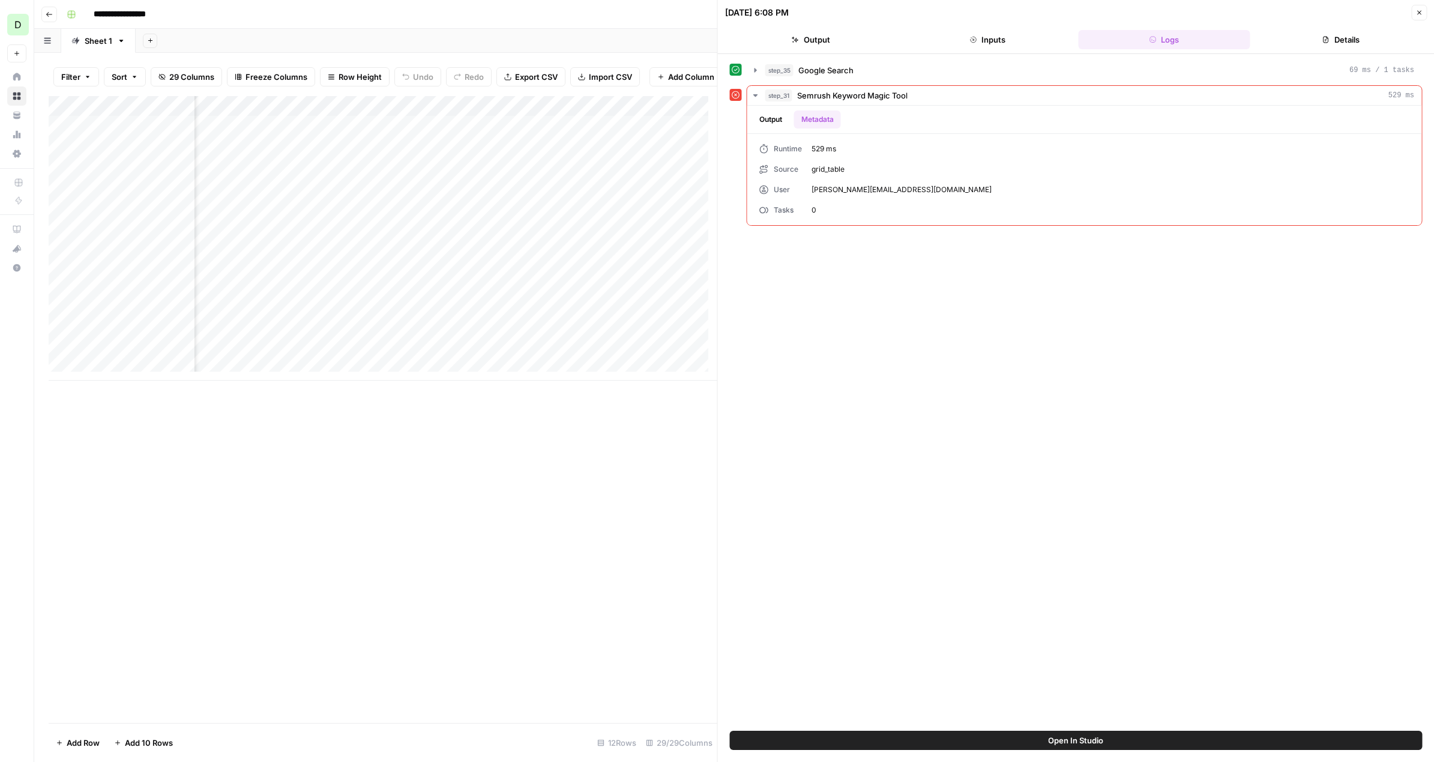
click at [1008, 738] on button "Open In Studio" at bounding box center [1076, 740] width 693 height 19
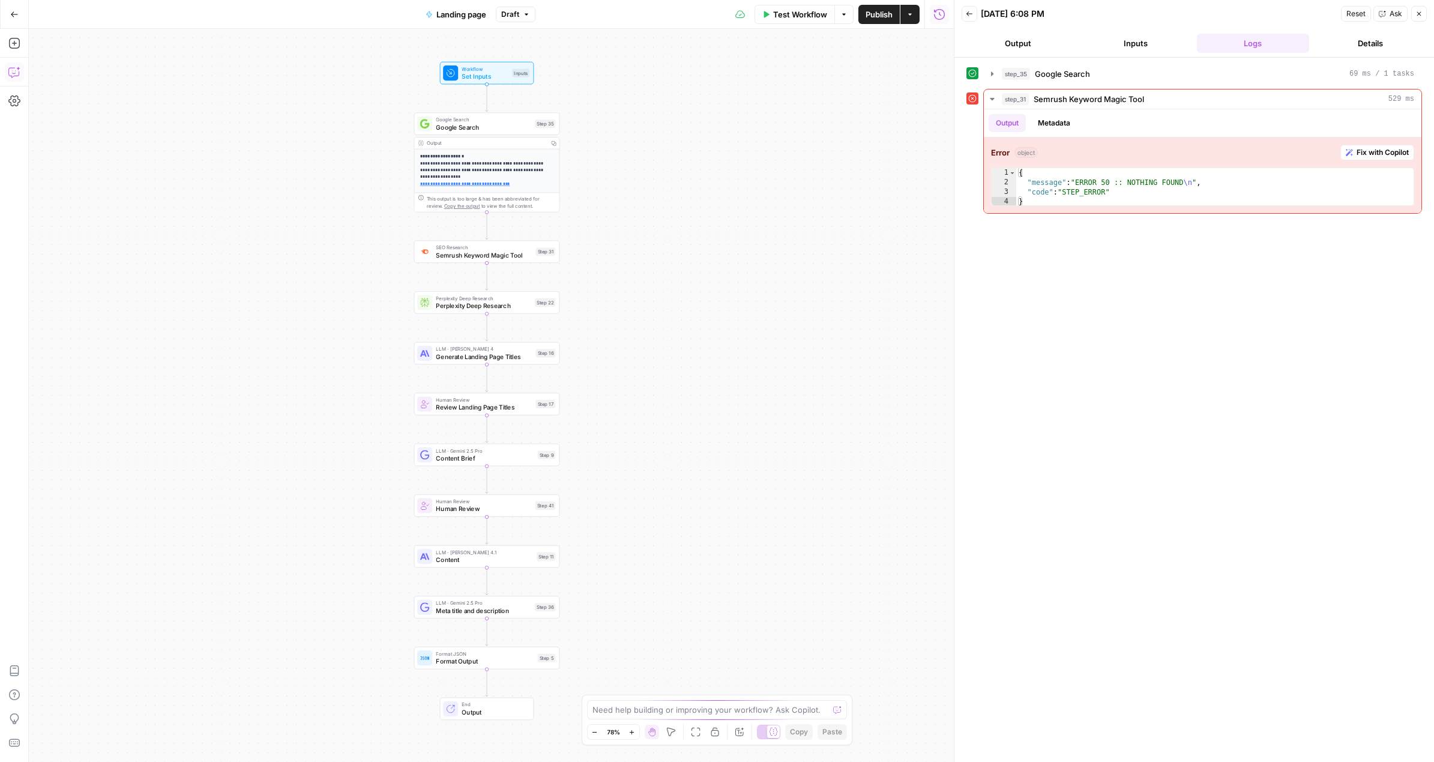
click at [21, 77] on button "Copilot" at bounding box center [14, 71] width 19 height 19
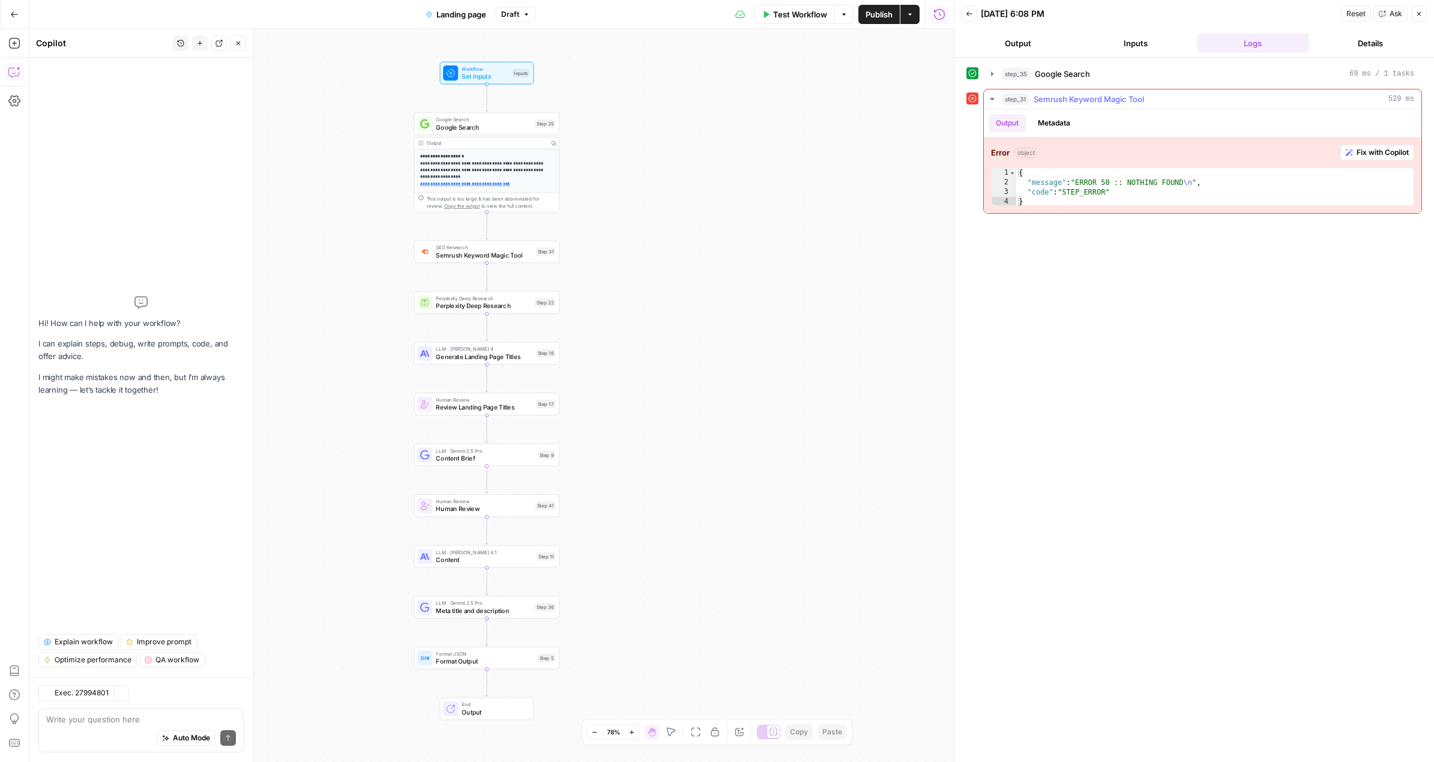
click at [1384, 152] on span "Fix with Copilot" at bounding box center [1383, 152] width 52 height 11
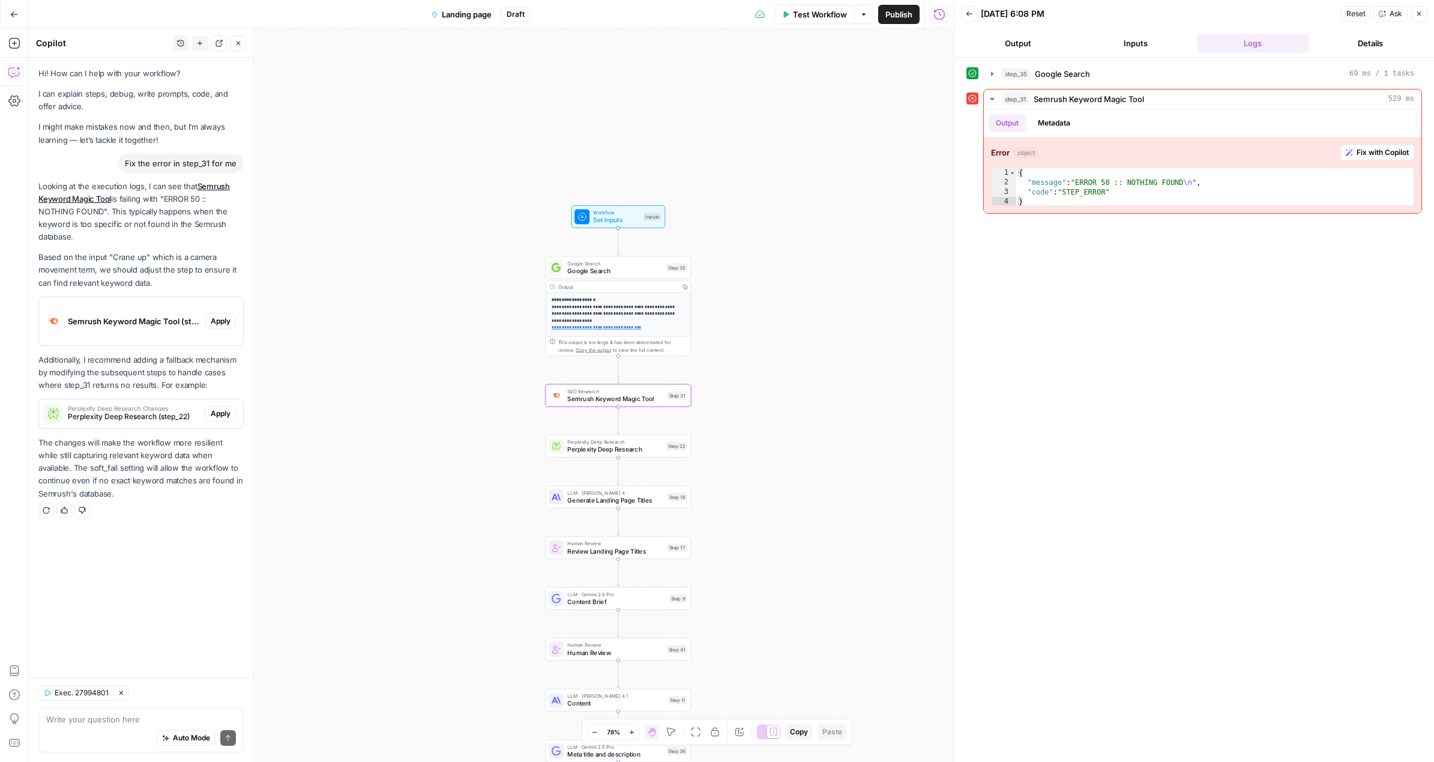
click at [217, 325] on span "Apply" at bounding box center [221, 321] width 20 height 11
click at [632, 154] on span "Cancel" at bounding box center [623, 153] width 28 height 12
click at [608, 396] on span "Semrush Keyword Magic Tool" at bounding box center [615, 399] width 96 height 10
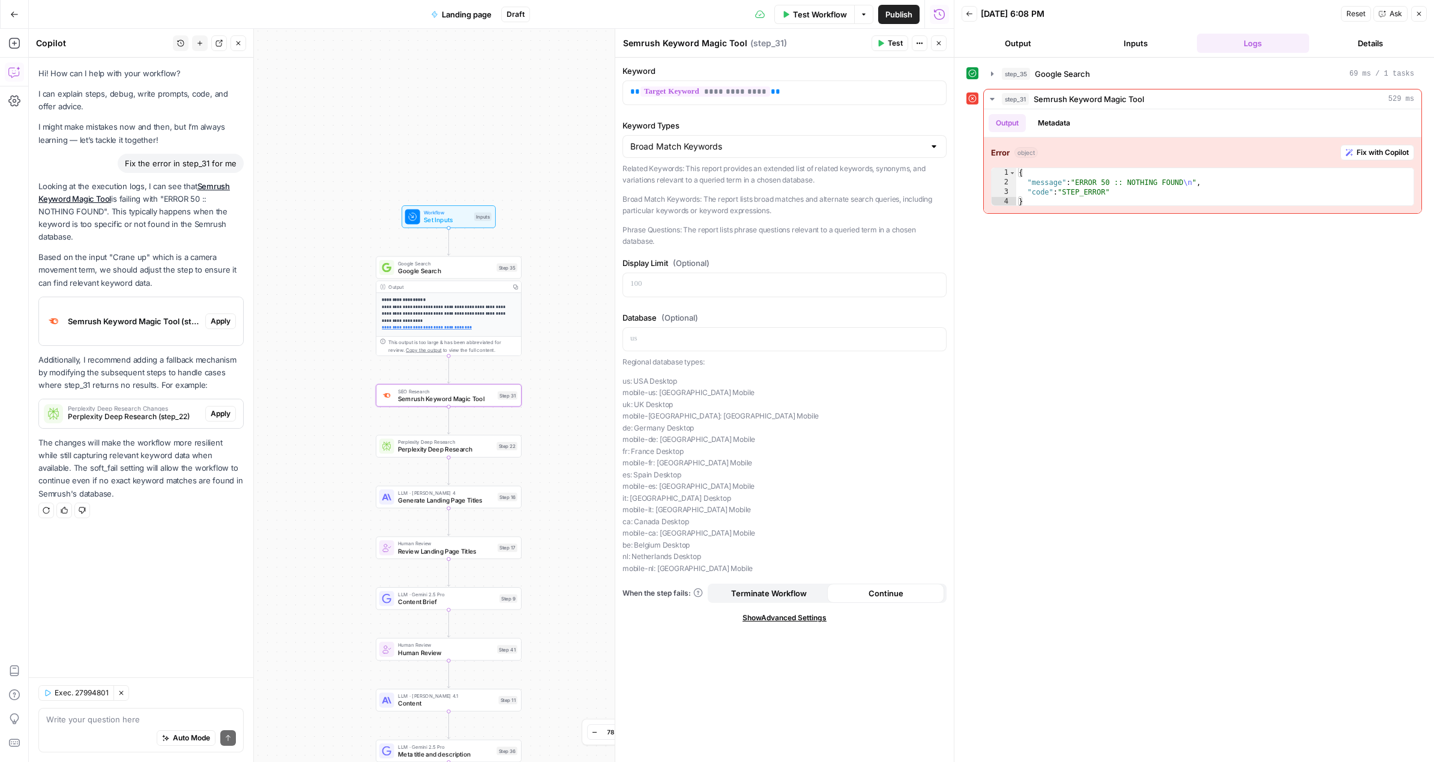
click at [143, 328] on div "Semrush Keyword Magic Tool (step_31)" at bounding box center [122, 321] width 166 height 48
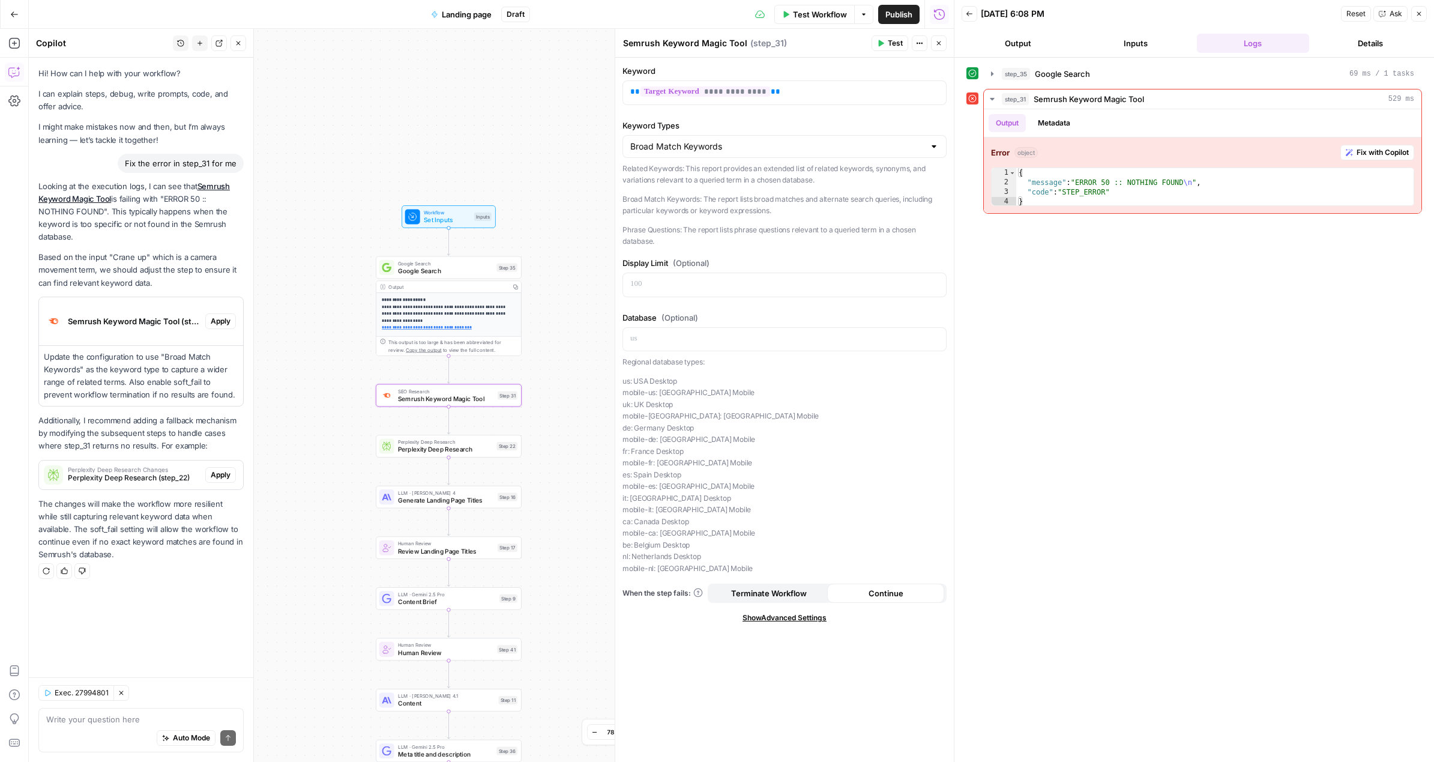
click at [219, 318] on span "Apply" at bounding box center [221, 321] width 20 height 11
click at [696, 151] on span "Apply anyway" at bounding box center [691, 153] width 58 height 12
drag, startPoint x: 887, startPoint y: 43, endPoint x: 944, endPoint y: 49, distance: 57.9
click at [944, 57] on div "**********" at bounding box center [784, 395] width 339 height 733
click at [940, 46] on icon "button" at bounding box center [938, 43] width 7 height 7
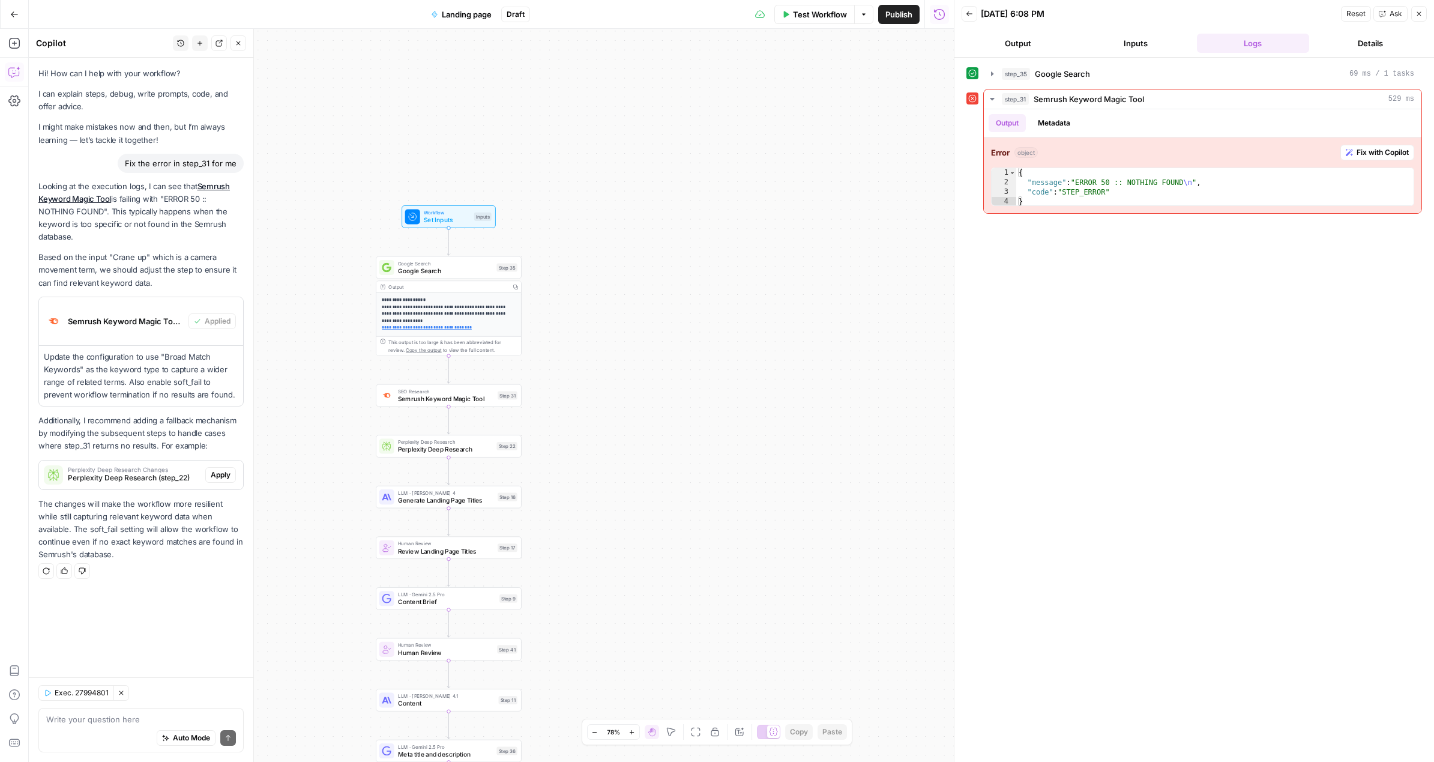
click at [412, 405] on div "SEO Research Semrush Keyword Magic Tool Step 31 Copy step Delete step Add Note …" at bounding box center [449, 395] width 146 height 23
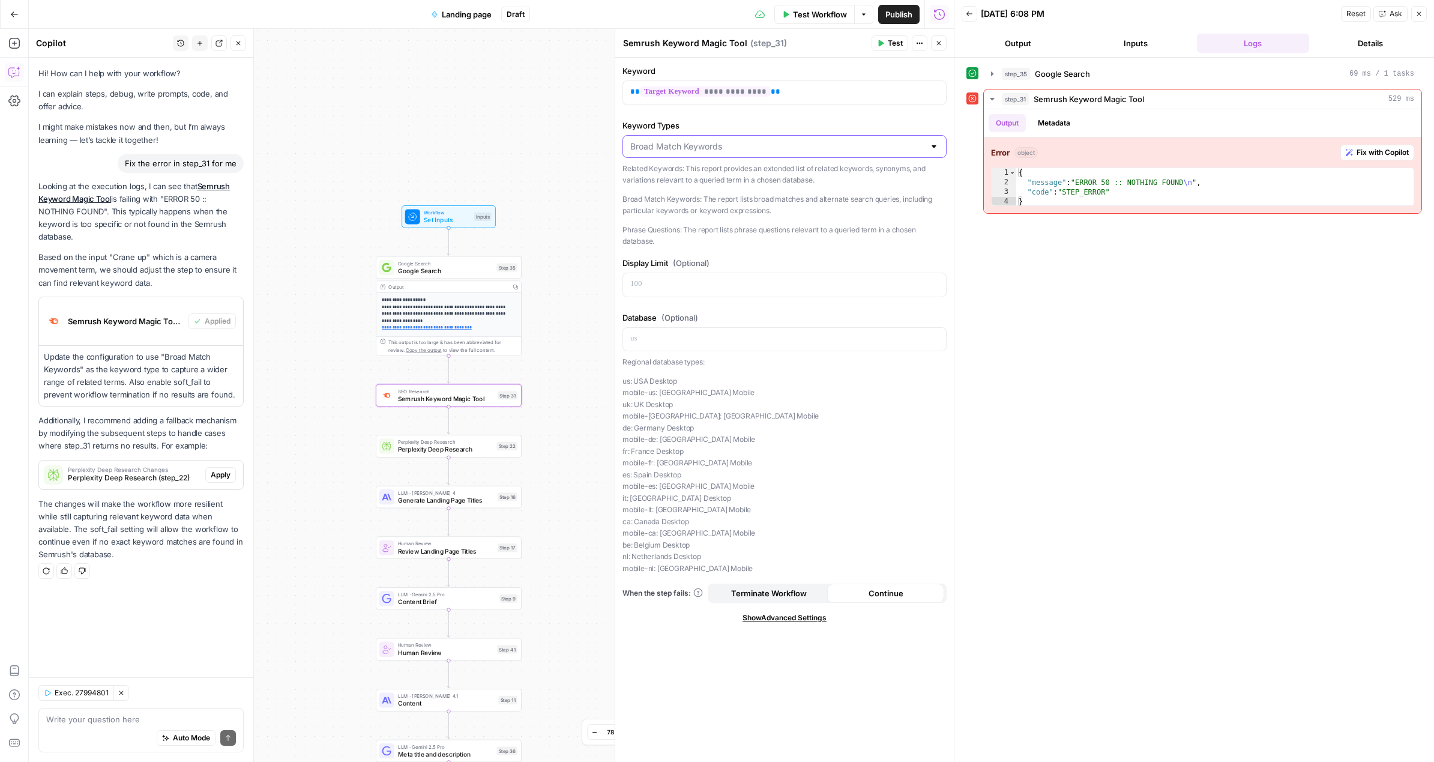
click at [672, 148] on input "Keyword Types" at bounding box center [777, 146] width 294 height 12
type input "Broad Match Keywords"
click at [650, 438] on p "us: USA Desktop mobile-us: USA Mobile uk: UK Desktop mobile-uk: UK Mobile de: G…" at bounding box center [785, 474] width 324 height 199
click at [9, 16] on button "Go Back" at bounding box center [15, 15] width 22 height 22
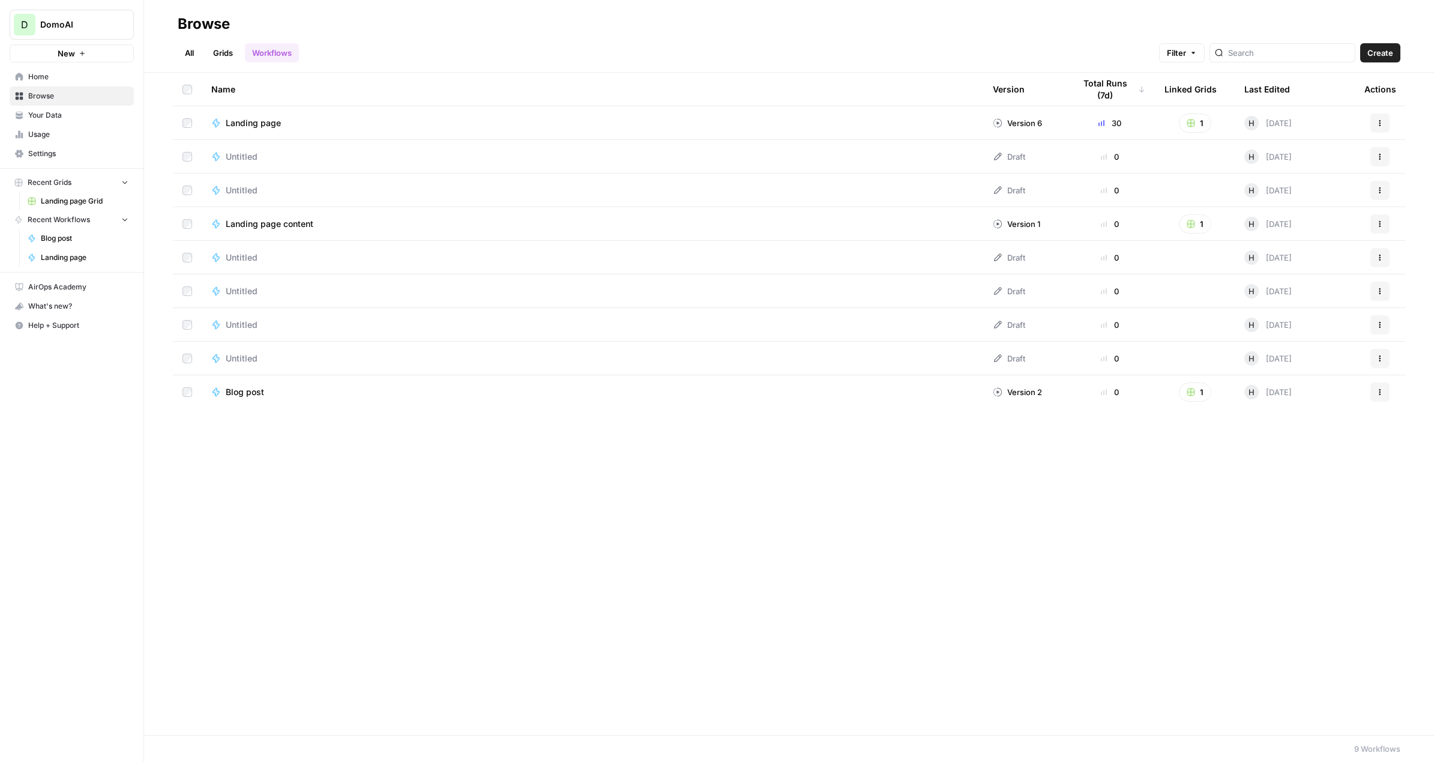
click at [241, 122] on span "Landing page" at bounding box center [253, 123] width 55 height 12
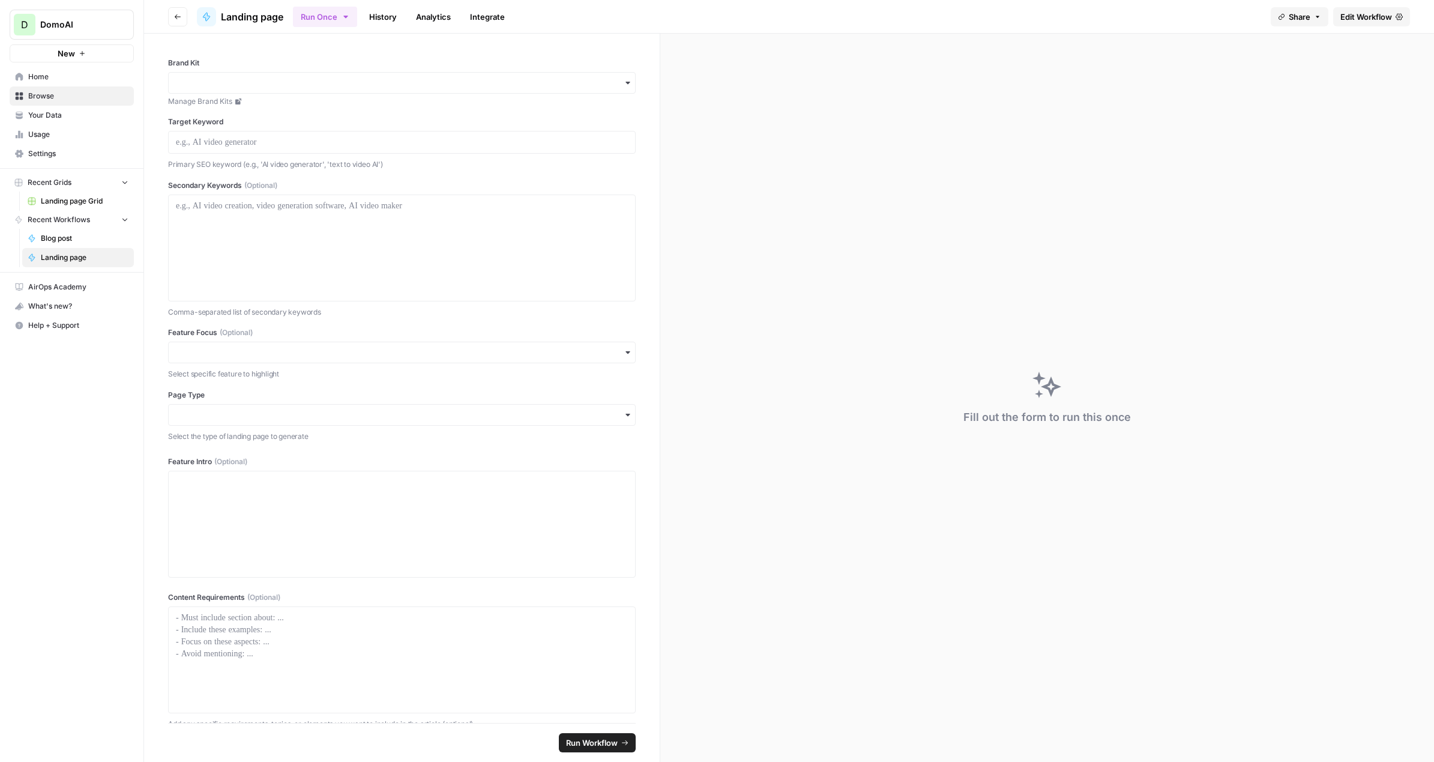
click at [1371, 13] on span "Edit Workflow" at bounding box center [1367, 17] width 52 height 12
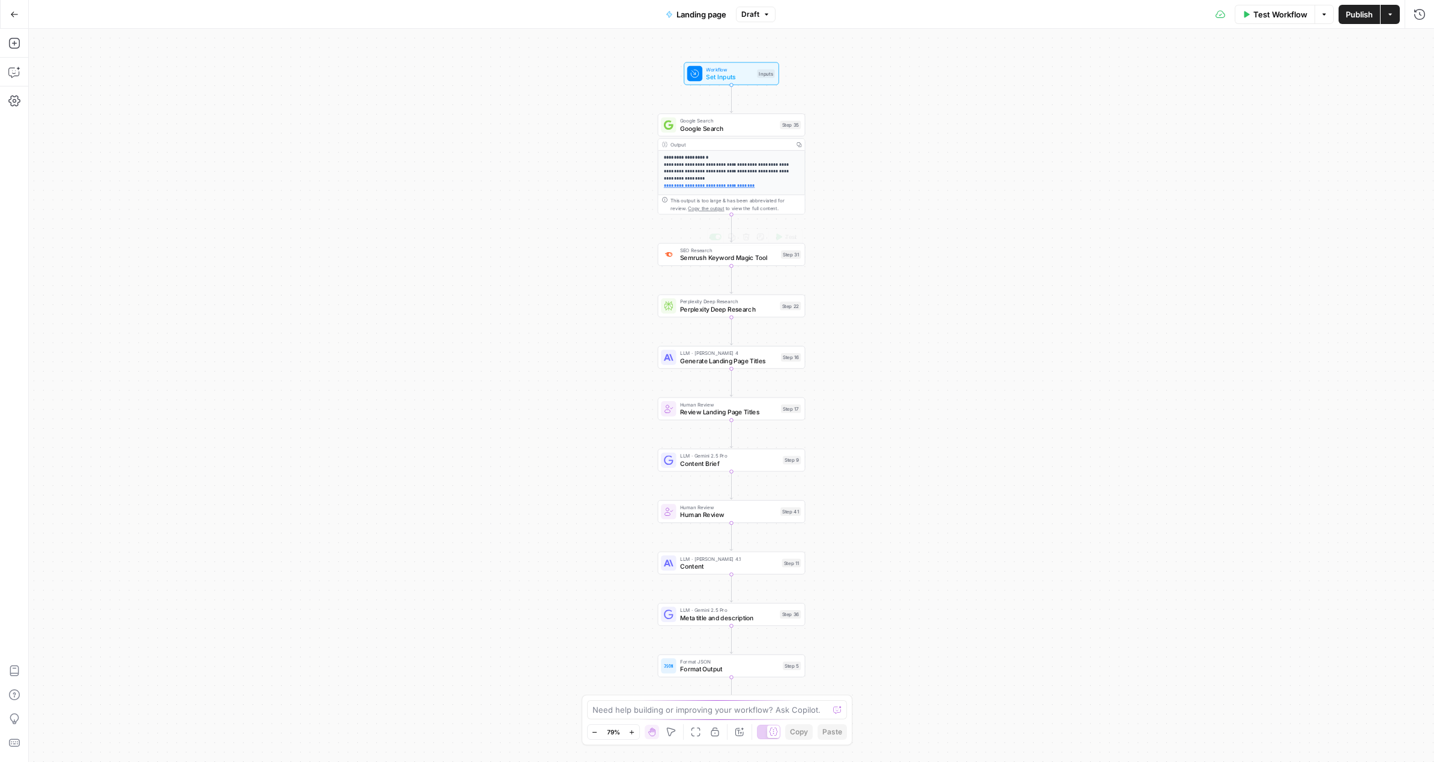
click at [723, 260] on span "Semrush Keyword Magic Tool" at bounding box center [728, 258] width 97 height 10
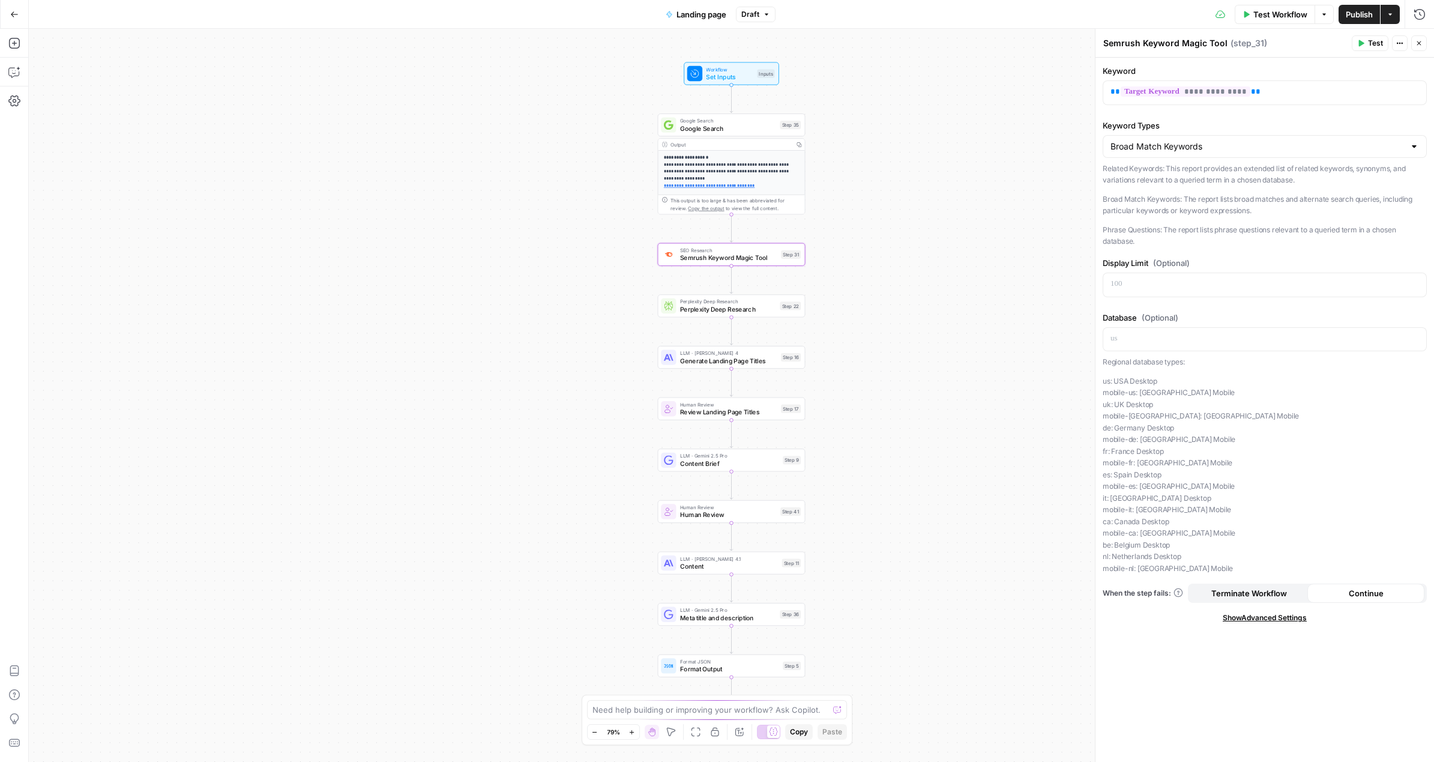
click at [1269, 617] on span "Show Advanced Settings" at bounding box center [1265, 617] width 84 height 11
click at [1210, 652] on div "Default" at bounding box center [1265, 659] width 324 height 23
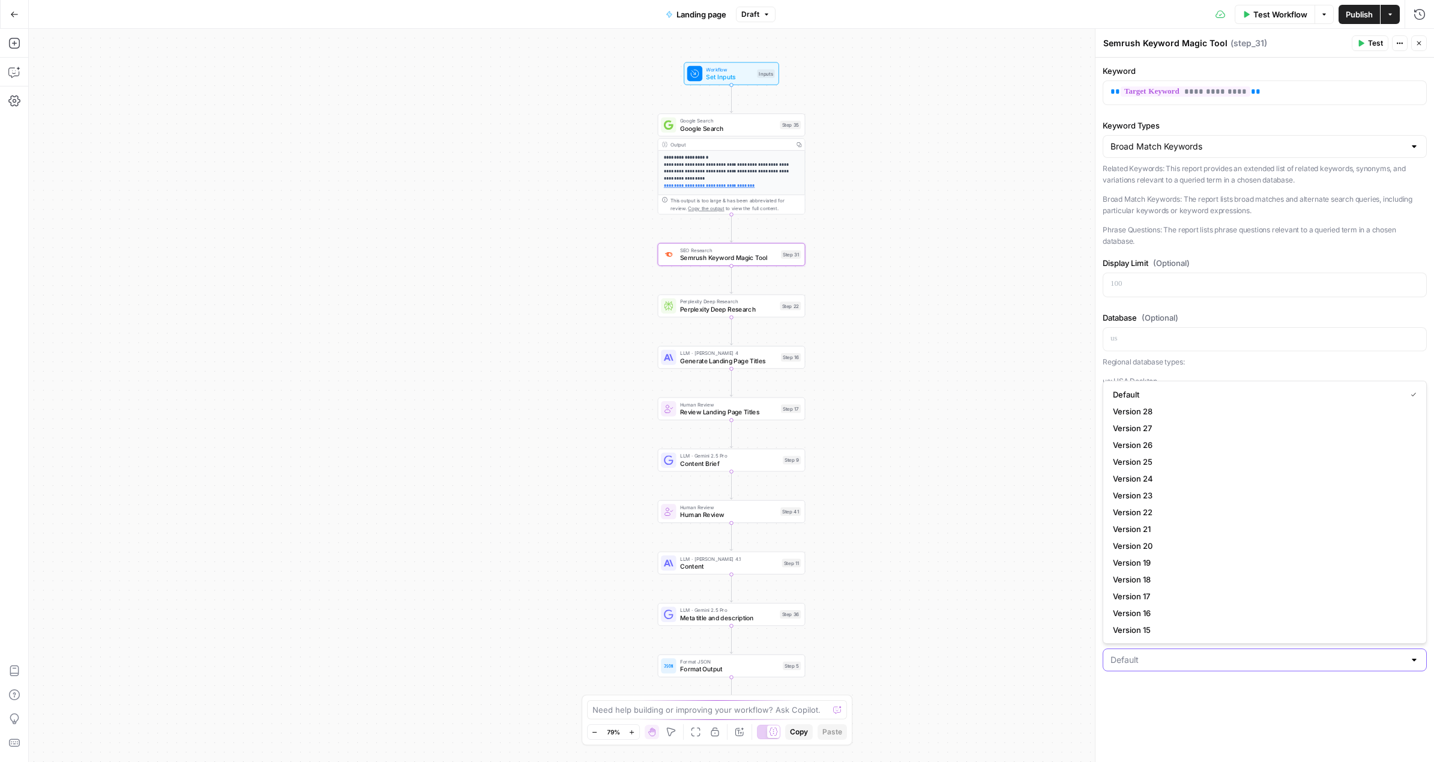
click at [1207, 665] on input "Select Version" at bounding box center [1258, 660] width 294 height 12
type input "Default"
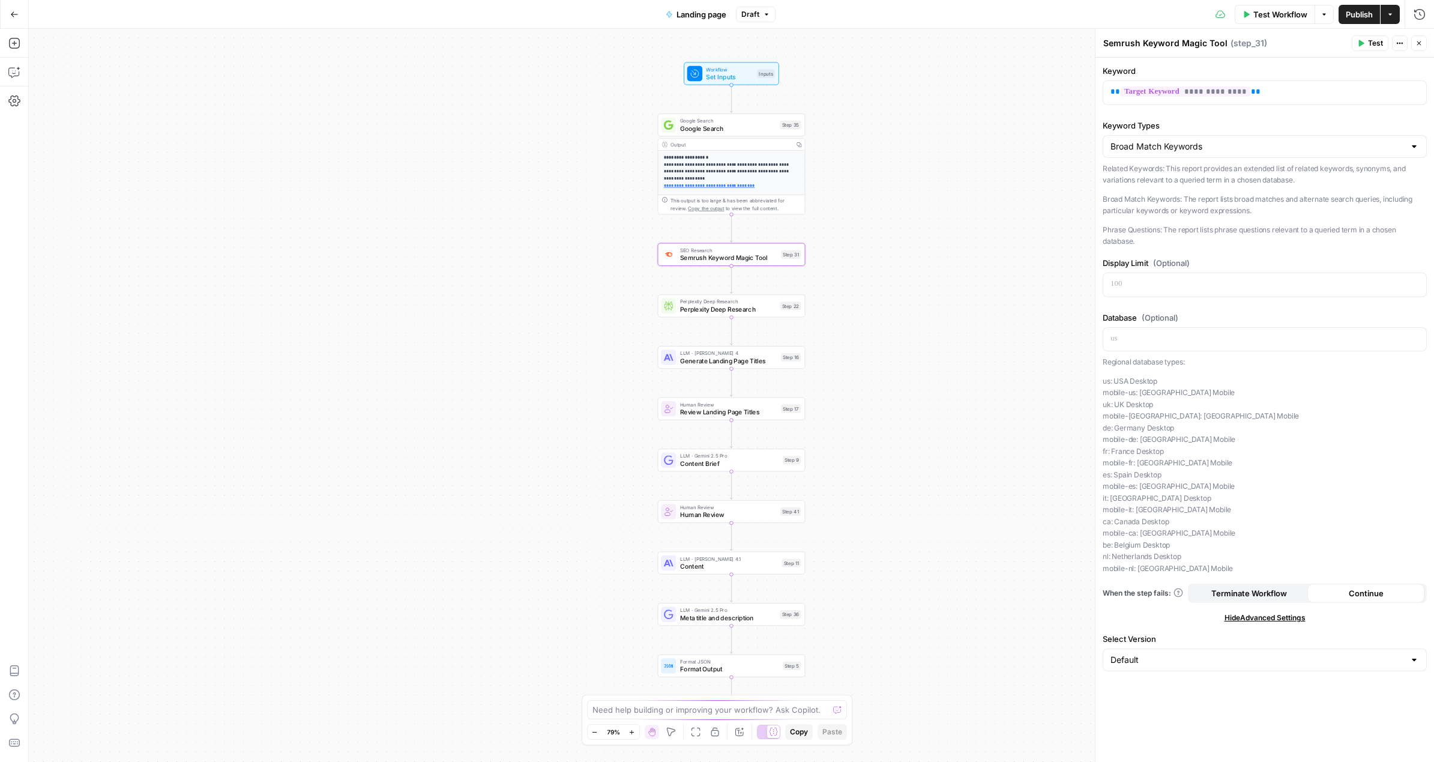
click at [1055, 656] on div "**********" at bounding box center [731, 395] width 1405 height 733
click at [13, 10] on icon "button" at bounding box center [14, 14] width 8 height 8
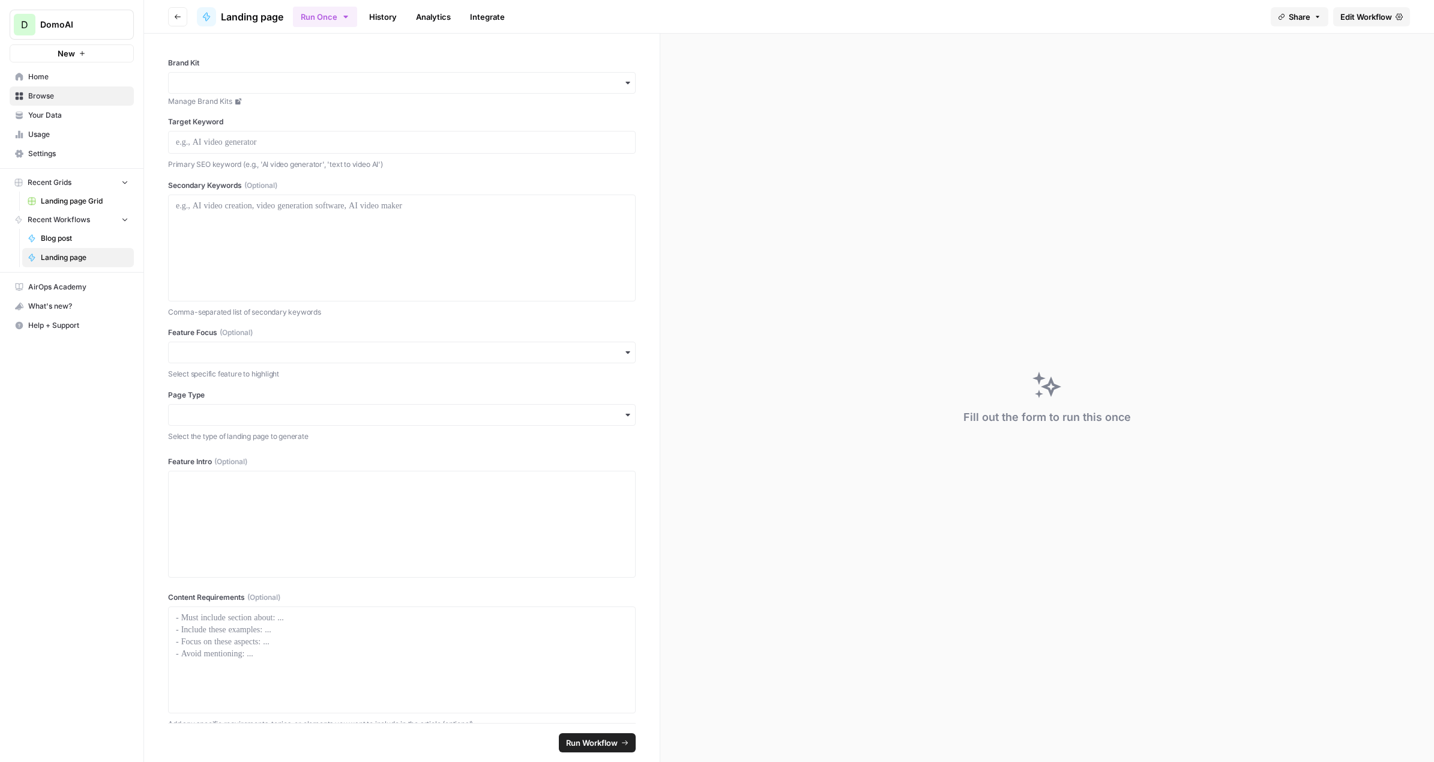
click at [41, 196] on span "Landing page Grid" at bounding box center [85, 201] width 88 height 11
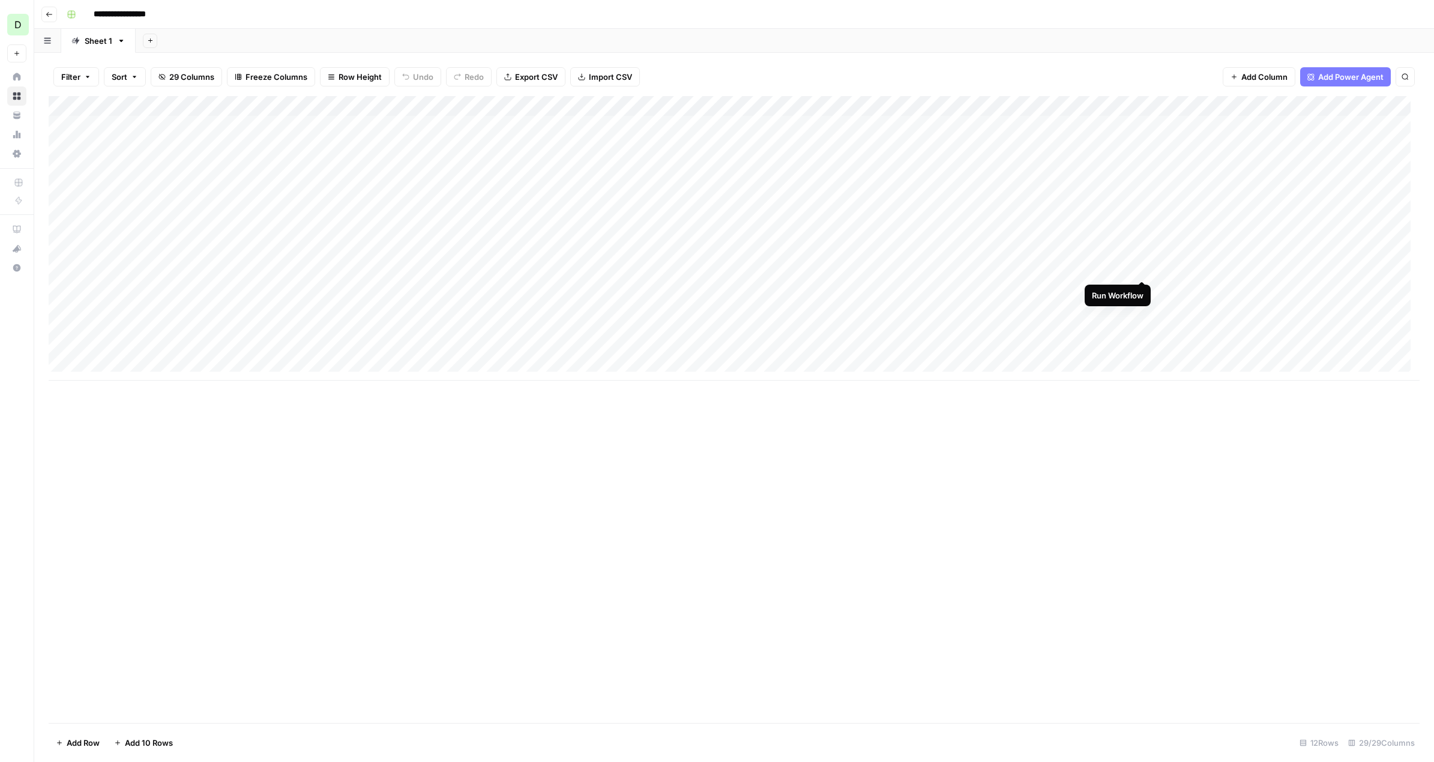
click at [1140, 269] on div "Add Column" at bounding box center [734, 238] width 1371 height 285
click at [1066, 268] on div "Add Column" at bounding box center [734, 238] width 1371 height 285
click at [1066, 268] on body "**********" at bounding box center [717, 381] width 1434 height 762
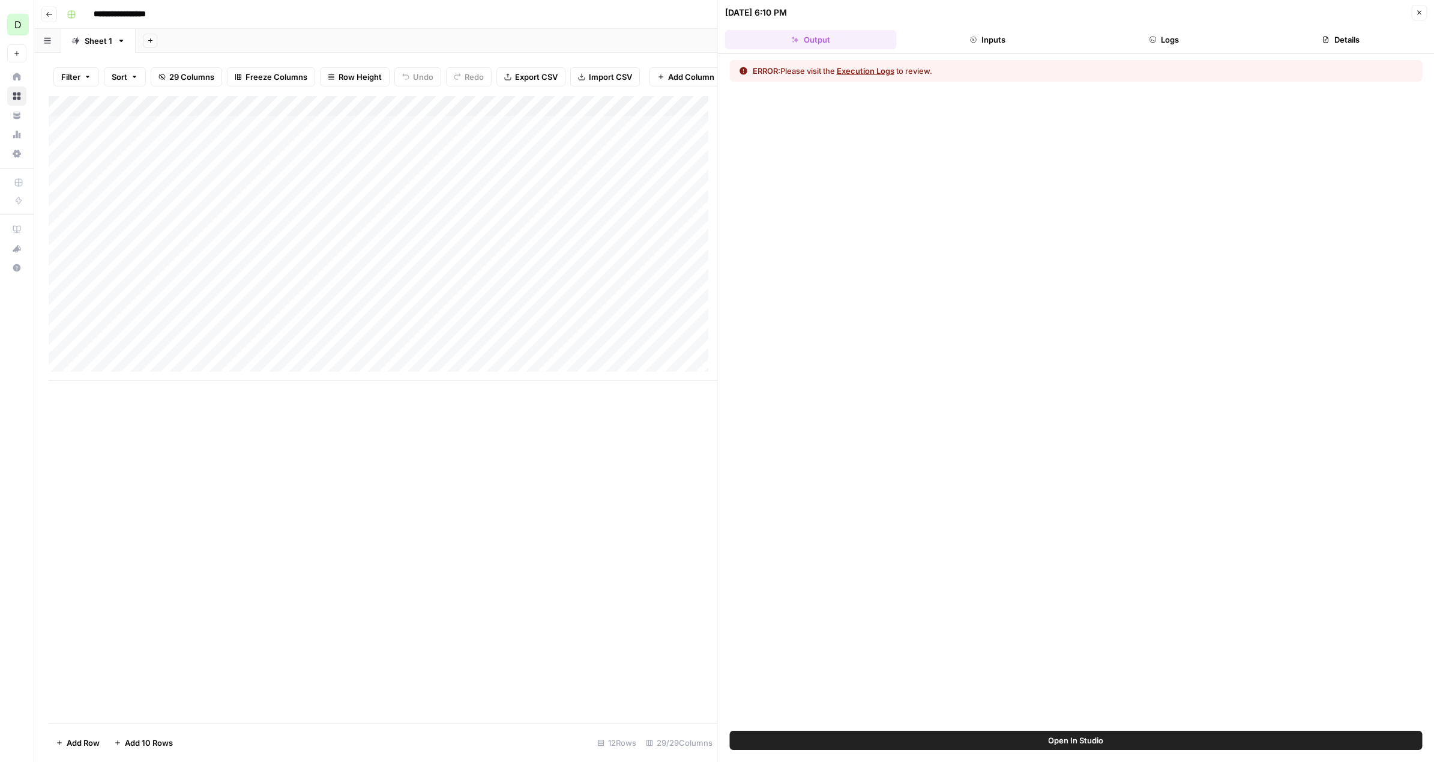
click at [94, 276] on div "Add Column" at bounding box center [383, 238] width 669 height 285
click at [96, 277] on textarea "********" at bounding box center [186, 278] width 192 height 17
click at [98, 278] on textarea "********" at bounding box center [186, 278] width 192 height 17
type textarea "********"
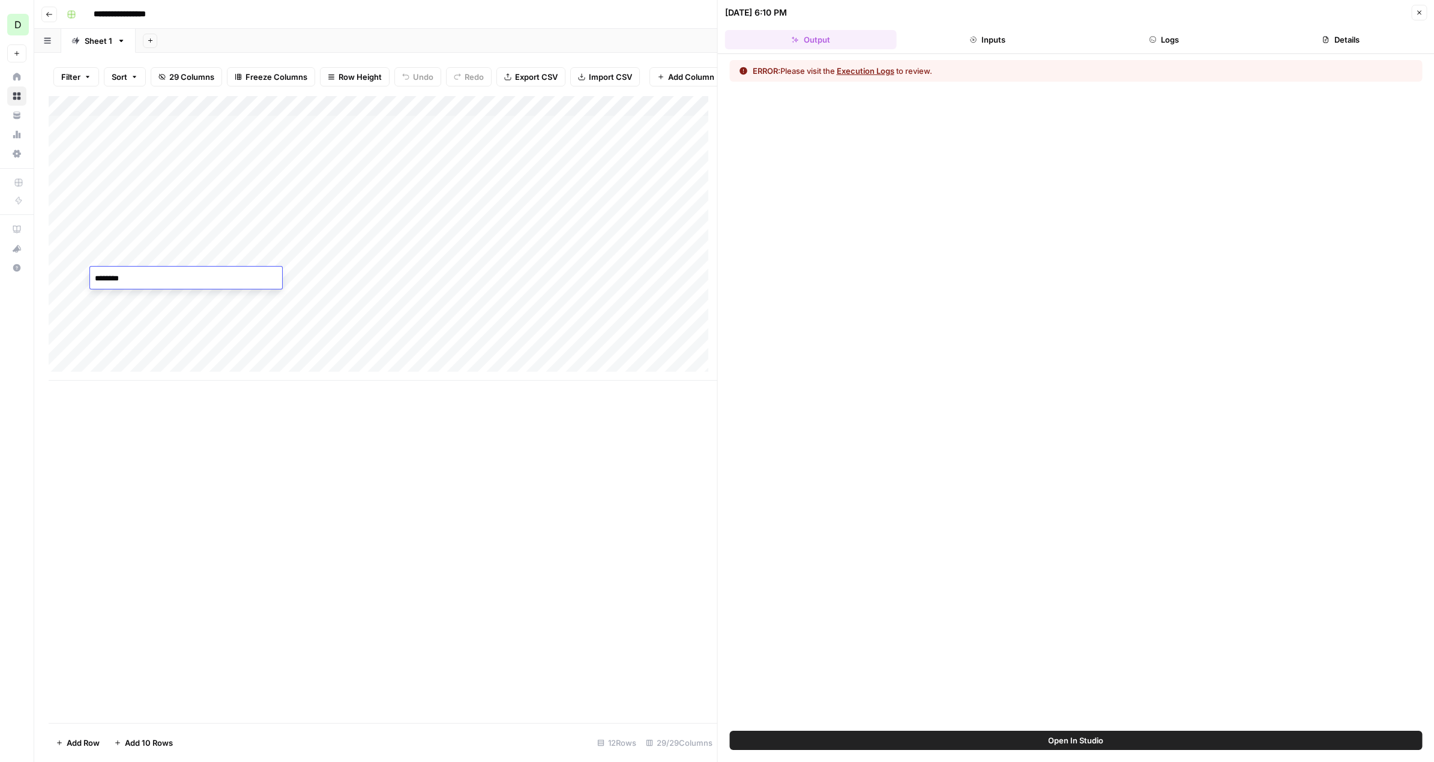
click at [187, 469] on div "Add Column" at bounding box center [383, 409] width 669 height 627
click at [1420, 10] on icon "button" at bounding box center [1419, 12] width 7 height 7
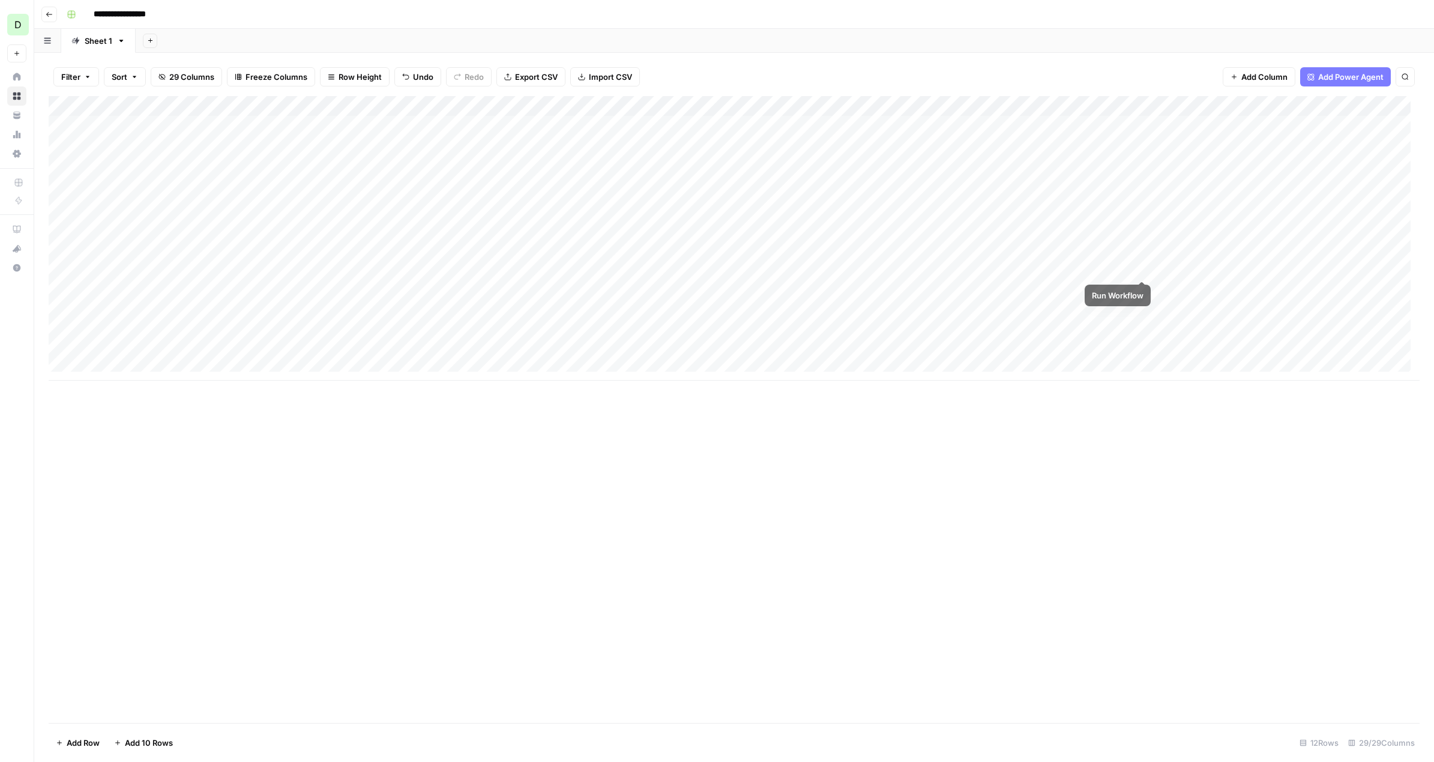
click at [1142, 270] on div "Add Column" at bounding box center [734, 238] width 1371 height 285
click at [116, 270] on div "Add Column" at bounding box center [734, 238] width 1371 height 285
